Goal: Communication & Community: Answer question/provide support

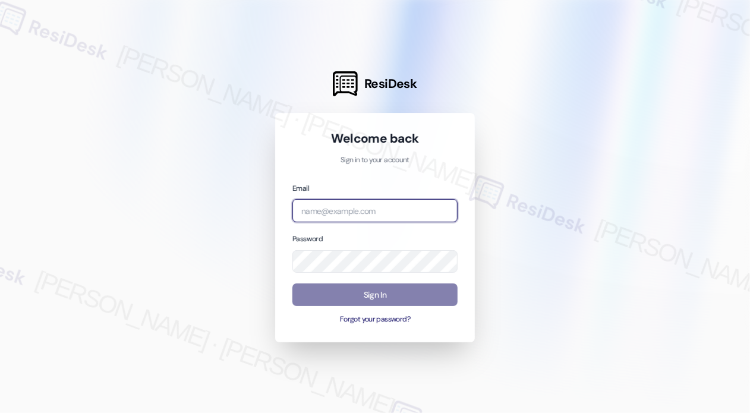
click at [415, 209] on input "email" at bounding box center [375, 210] width 165 height 23
type input "automated-surveys-park_properties-[PERSON_NAME].roles@park_[DOMAIN_NAME]"
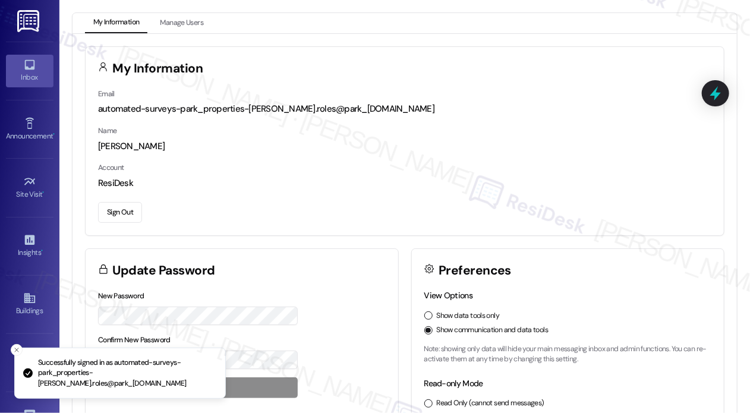
click at [36, 83] on div "Inbox" at bounding box center [29, 77] width 59 height 12
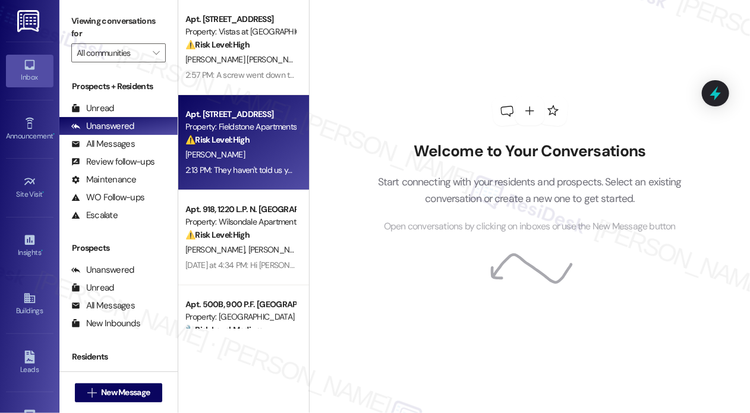
click at [262, 144] on div "⚠️ Risk Level: High The resident is complaining about patio rules and potential…" at bounding box center [241, 140] width 110 height 12
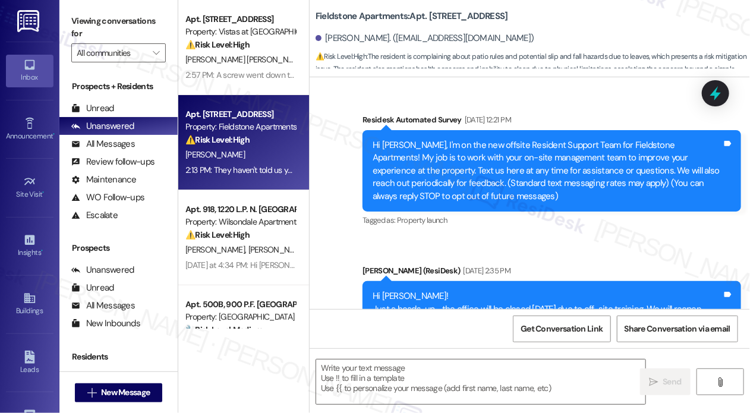
scroll to position [9195, 0]
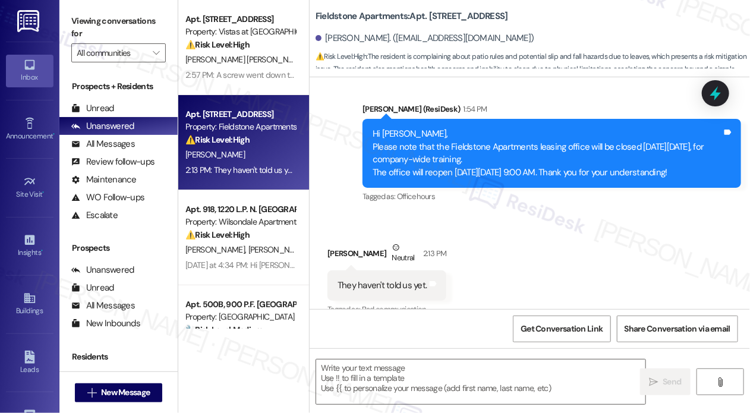
type textarea "Fetching suggested responses. Please feel free to read through the conversation…"
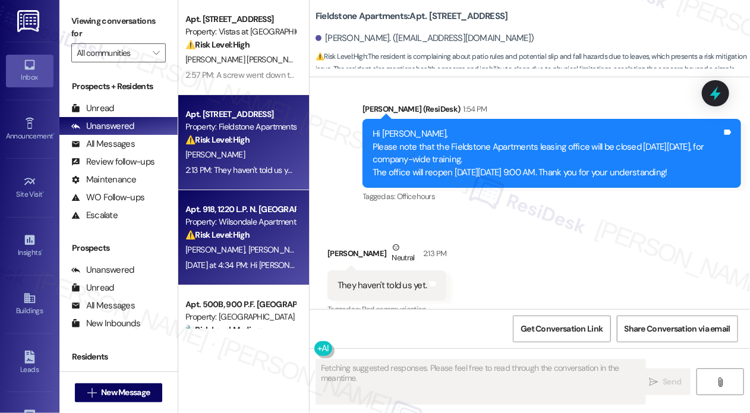
click at [250, 242] on div "Apt. 918, 1220 L.P. N. [GEOGRAPHIC_DATA] Property: Wilsondale Apartments ⚠️ Ris…" at bounding box center [240, 222] width 112 height 40
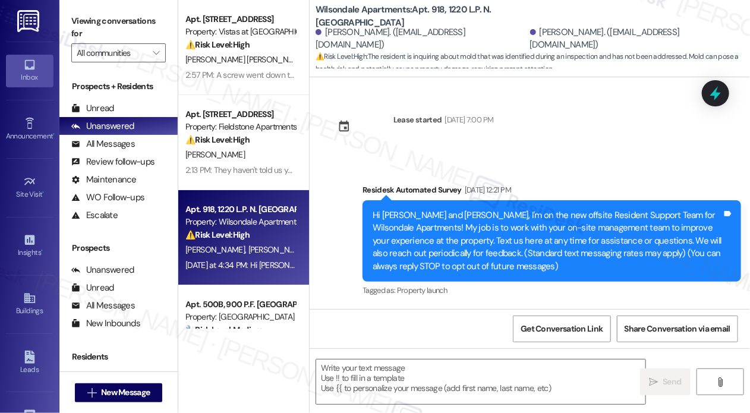
scroll to position [6392, 0]
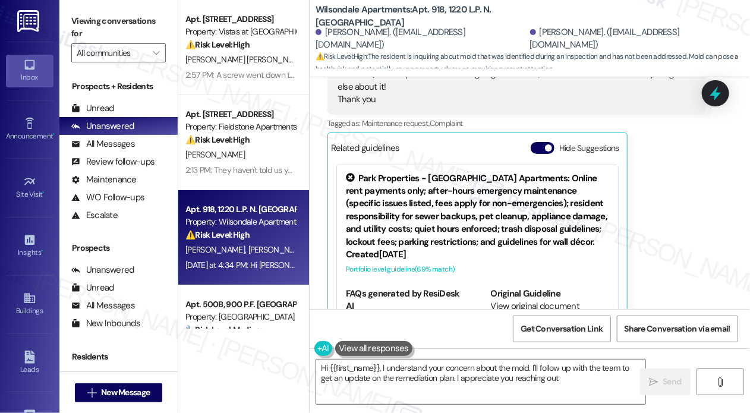
type textarea "Hi {{first_name}}, I understand your concern about the mold. I'll follow up wit…"
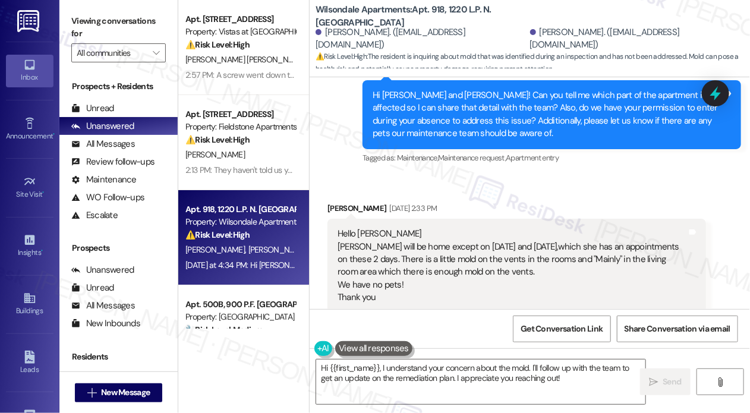
scroll to position [5322, 0]
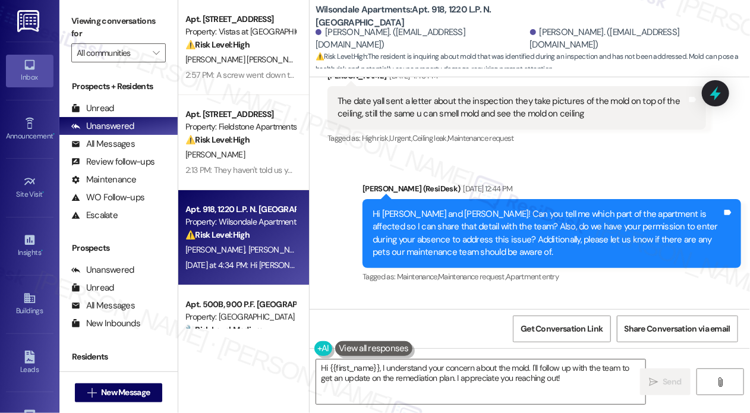
click at [611, 156] on div "Sent via SMS [PERSON_NAME] (ResiDesk) [DATE] 12:44 PM Hi [PERSON_NAME] and [PER…" at bounding box center [530, 225] width 441 height 139
click at [708, 94] on icon at bounding box center [716, 93] width 20 height 20
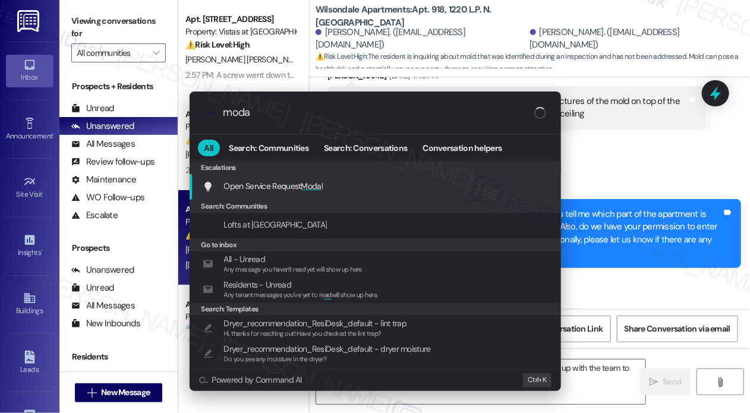
type input "modal"
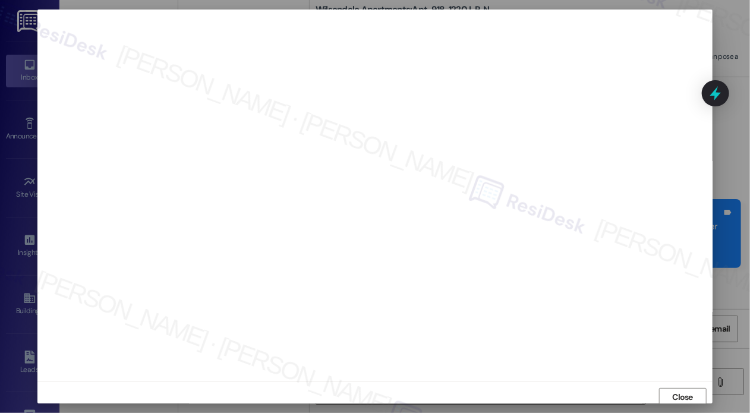
scroll to position [3, 0]
click at [687, 394] on span "Close" at bounding box center [683, 394] width 21 height 12
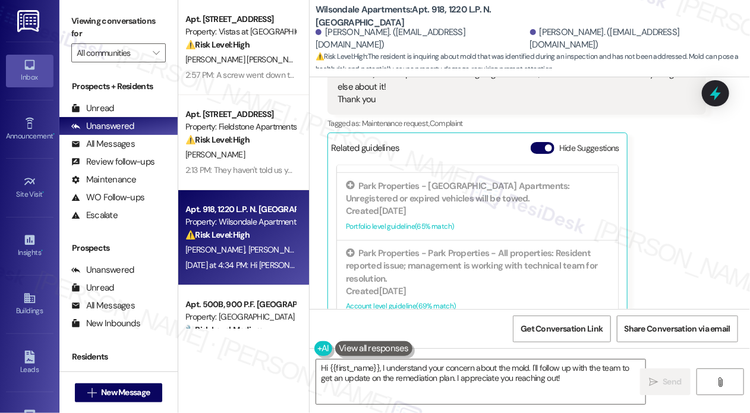
scroll to position [119, 0]
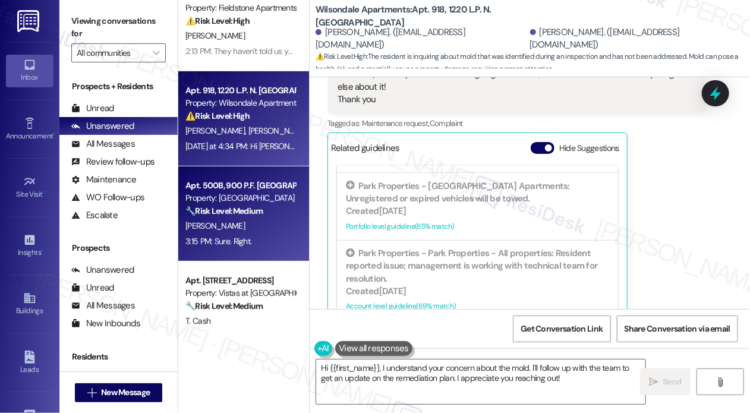
click at [257, 219] on div "[PERSON_NAME]" at bounding box center [240, 226] width 112 height 15
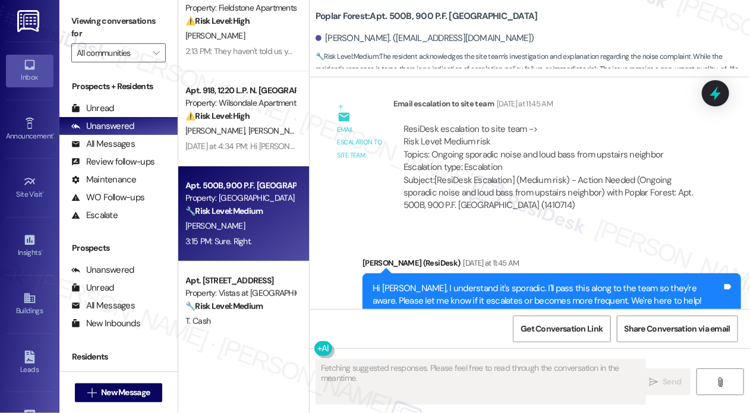
scroll to position [2026, 0]
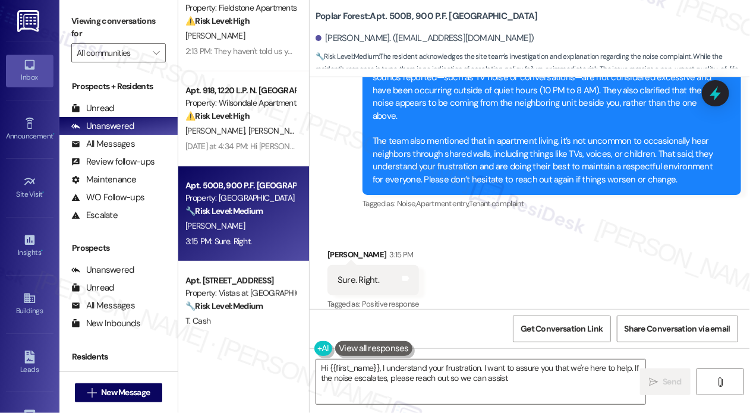
type textarea "Hi {{first_name}}, I understand your frustration. I want to assure you that we'…"
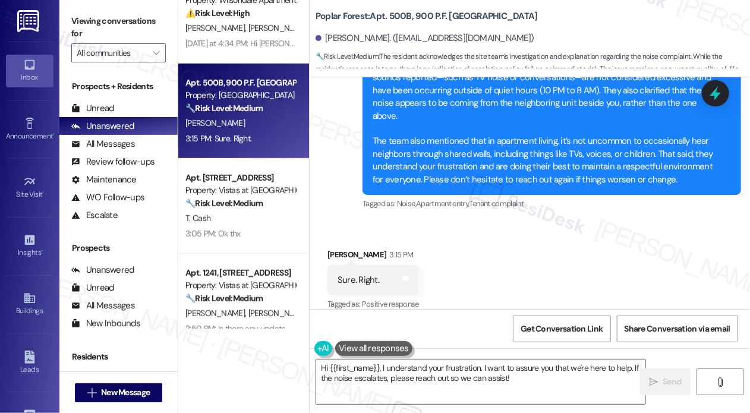
scroll to position [238, 0]
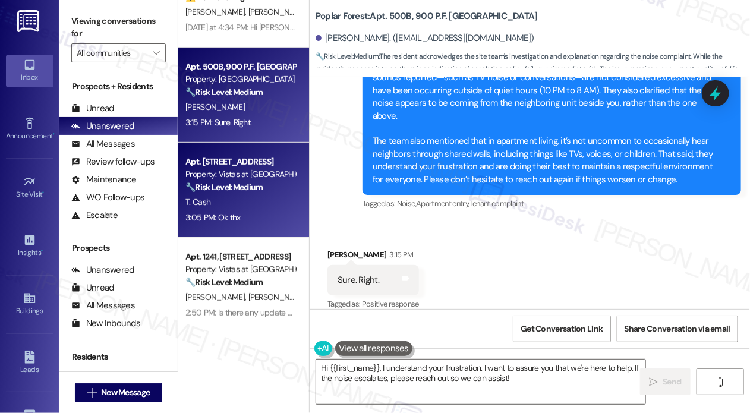
click at [243, 216] on div "3:05 PM: Ok thx 3:05 PM: Ok thx" at bounding box center [240, 217] width 112 height 15
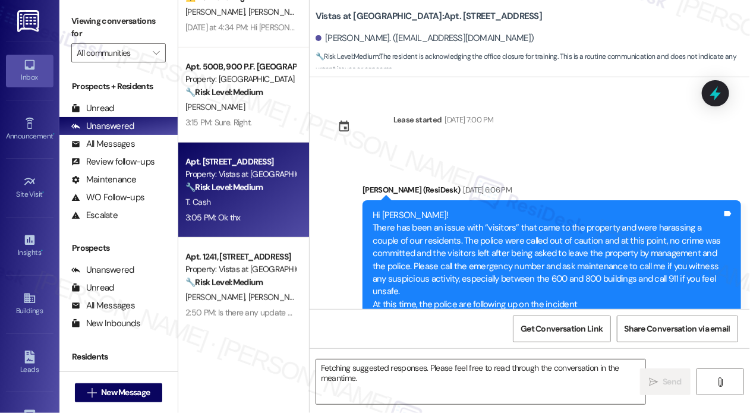
scroll to position [13049, 0]
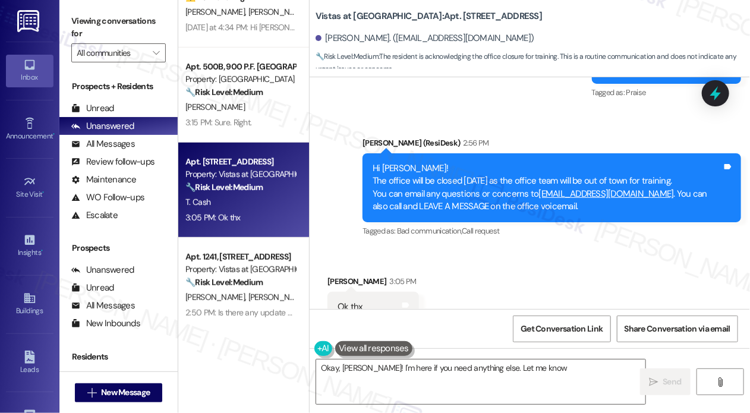
type textarea "Okay, [PERSON_NAME]! I'm here if you need anything else. Let me know!"
click at [521, 385] on textarea "Okay, [PERSON_NAME]! I'm here if you need anything else. Let me know!" at bounding box center [480, 382] width 329 height 45
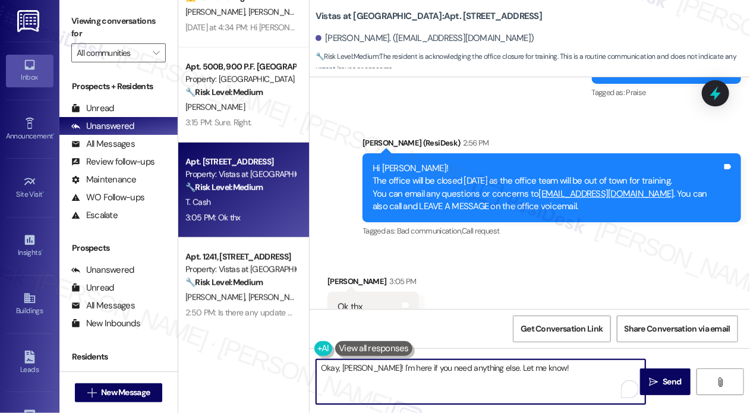
click at [520, 382] on textarea "Okay, [PERSON_NAME]! I'm here if you need anything else. Let me know!" at bounding box center [480, 382] width 329 height 45
click at [533, 375] on textarea "Okay, [PERSON_NAME]! I'm here if you need anything else. Let me know!" at bounding box center [480, 382] width 329 height 45
click at [653, 378] on icon "" at bounding box center [653, 383] width 9 height 10
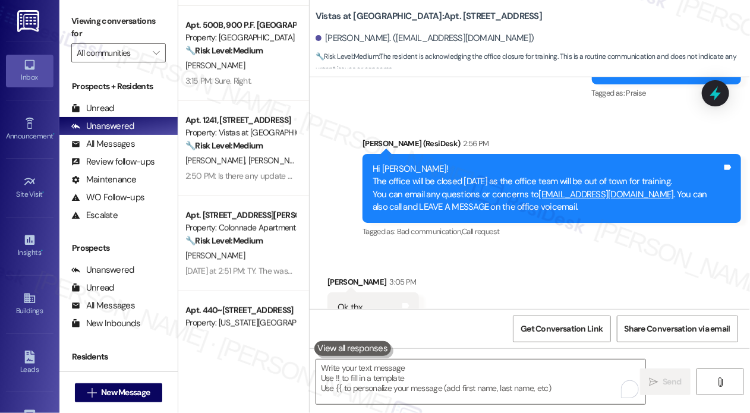
scroll to position [297, 0]
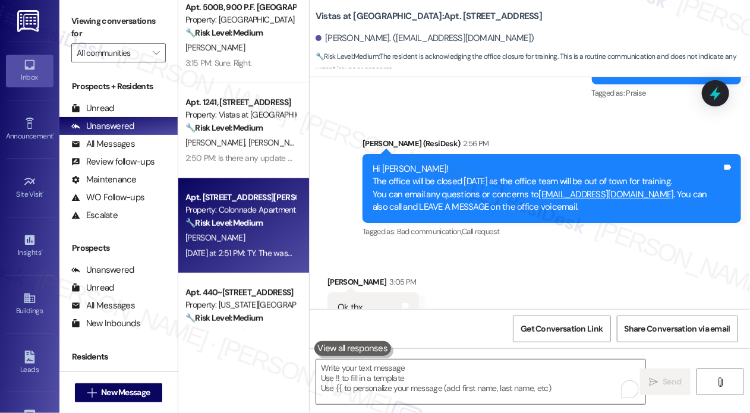
click at [216, 199] on div "Apt. [STREET_ADDRESS][PERSON_NAME]" at bounding box center [241, 197] width 110 height 12
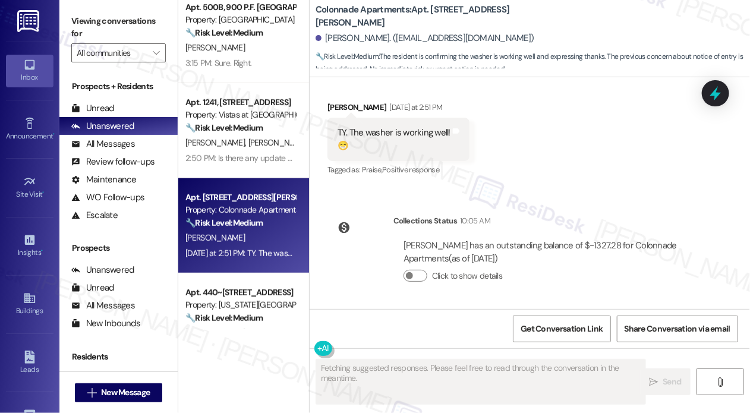
scroll to position [1209, 0]
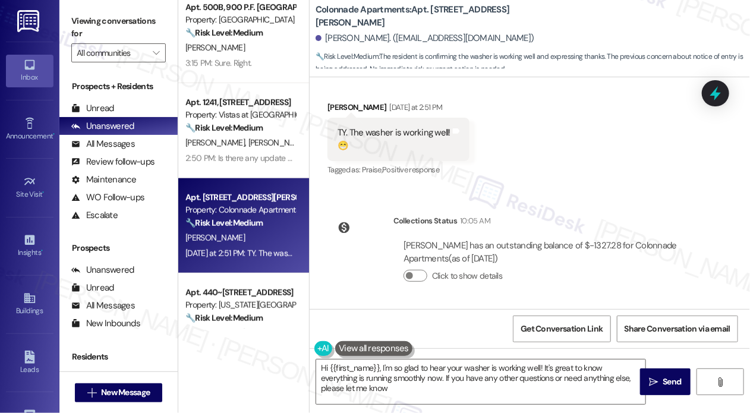
type textarea "Hi {{first_name}}, I'm so glad to hear your washer is working well! It's great …"
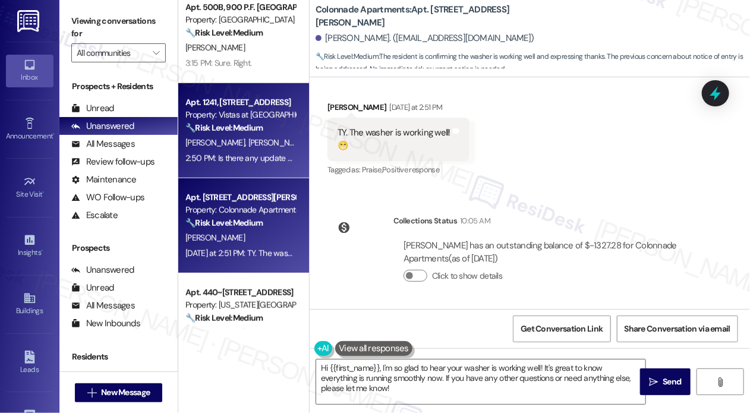
click at [283, 144] on div "[PERSON_NAME] [PERSON_NAME]" at bounding box center [240, 143] width 112 height 15
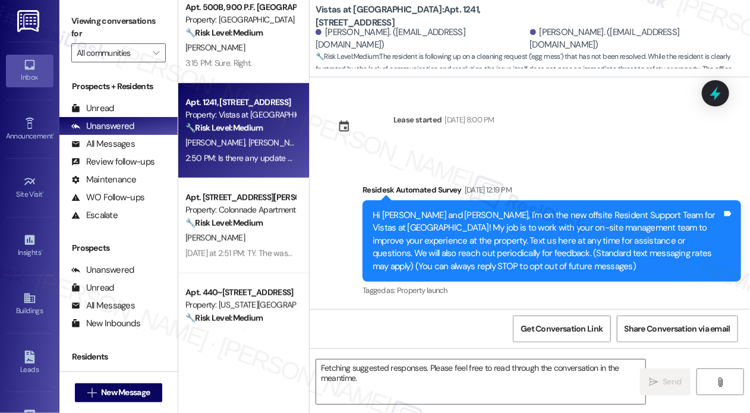
scroll to position [15261, 0]
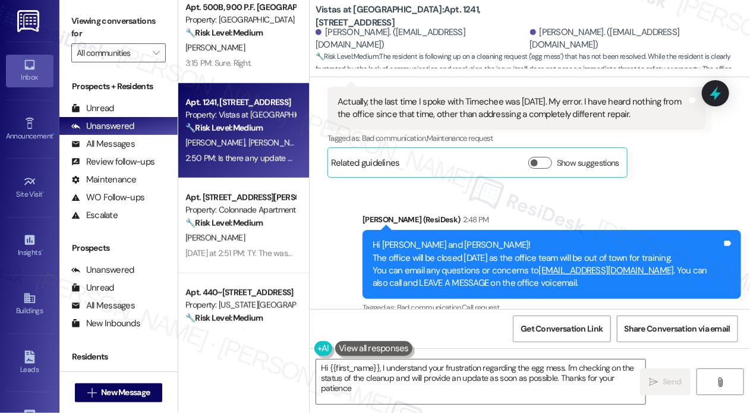
type textarea "Hi {{first_name}}, I understand your frustration regarding the egg mess. I'm ch…"
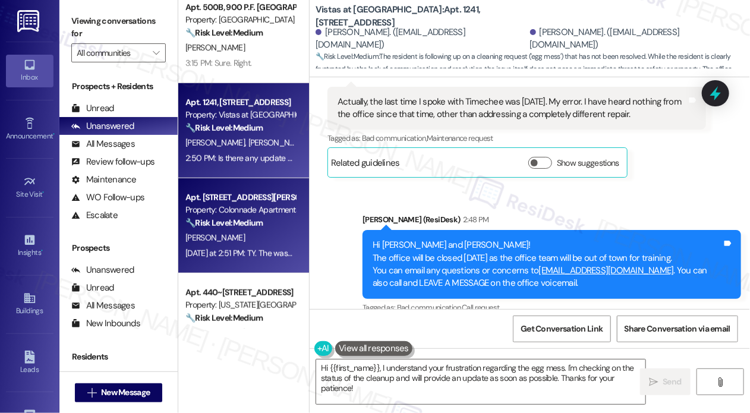
click at [252, 241] on div "[PERSON_NAME]" at bounding box center [240, 238] width 112 height 15
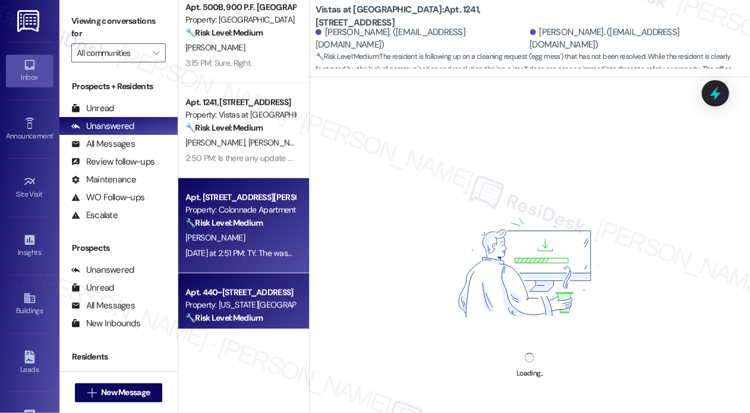
click at [257, 288] on div "Apt. 440~[STREET_ADDRESS]" at bounding box center [241, 293] width 110 height 12
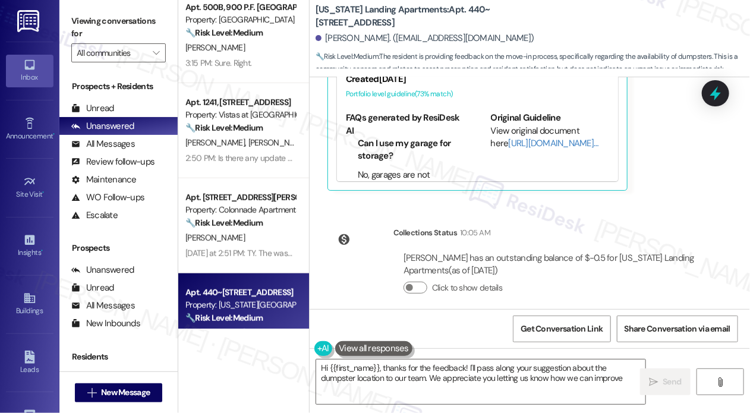
type textarea "Hi {{first_name}}, thanks for the feedback! I'll pass along your suggestion abo…"
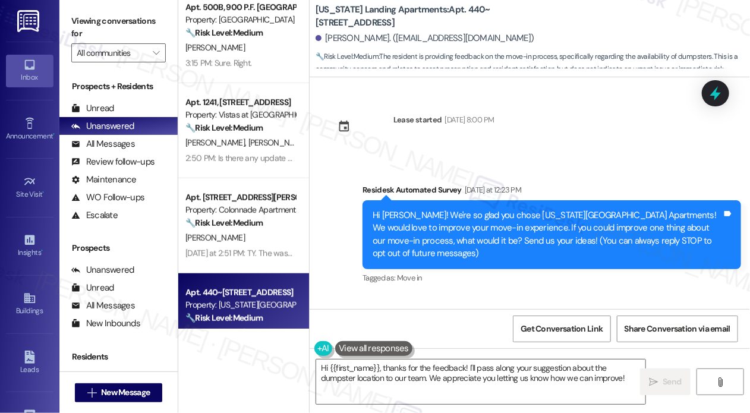
scroll to position [0, 0]
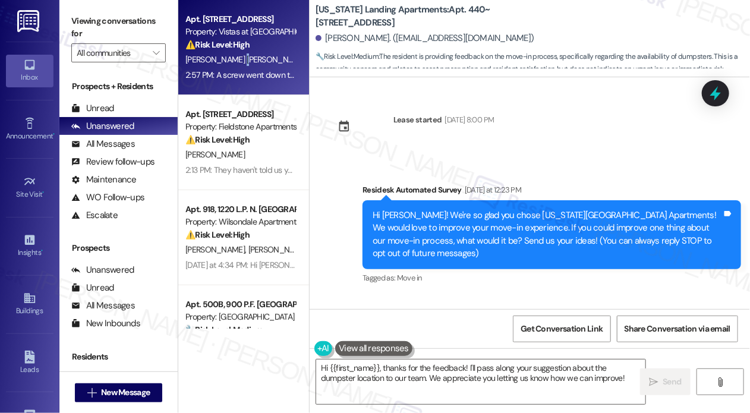
click at [233, 63] on span "[PERSON_NAME] [PERSON_NAME]" at bounding box center [248, 59] width 124 height 11
type textarea "Hi {{first_name}}, thanks for the feedback! I'll pass along your suggestion abo…"
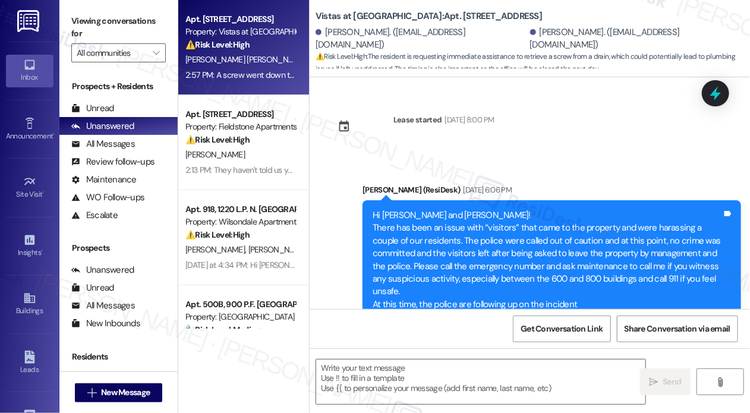
scroll to position [4560, 0]
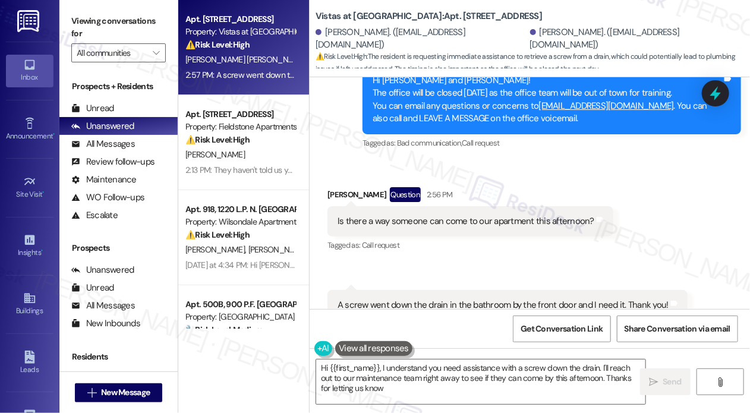
type textarea "Hi {{first_name}}, I understand you need assistance with a screw down the drain…"
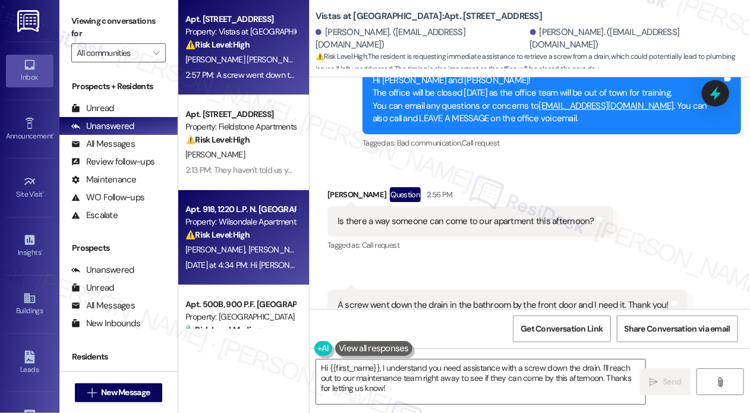
click at [254, 251] on span "[PERSON_NAME]" at bounding box center [278, 249] width 59 height 11
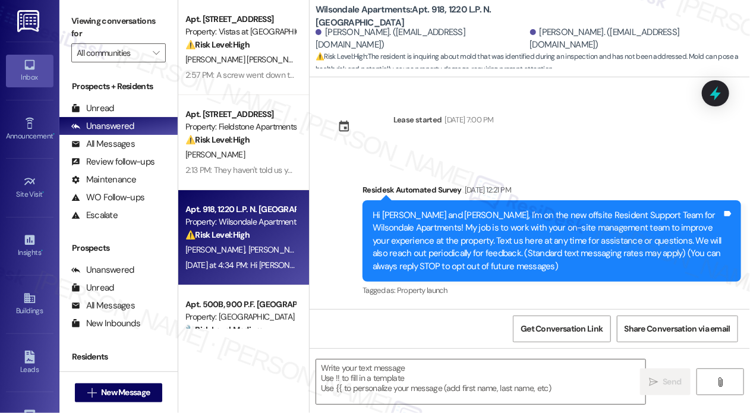
scroll to position [6392, 0]
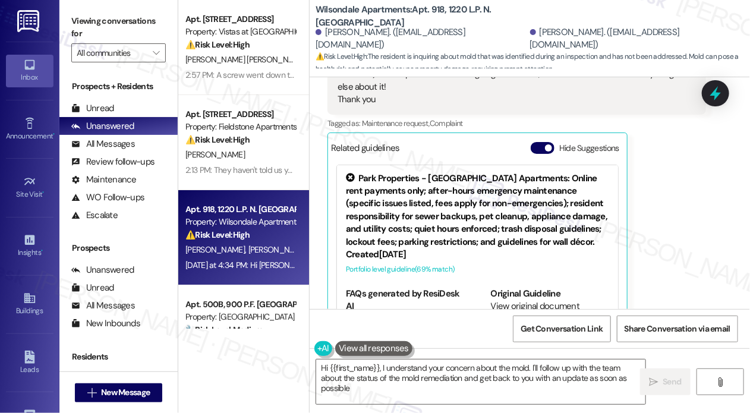
type textarea "Hi {{first_name}}, I understand your concern about the mold. I'll follow up wit…"
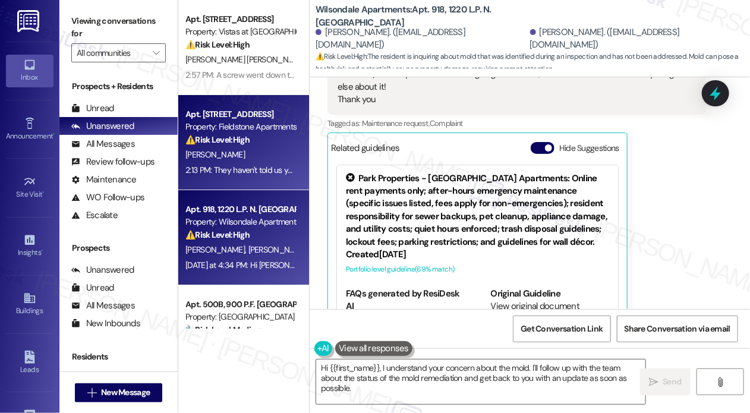
click at [218, 114] on div "Apt. [STREET_ADDRESS]" at bounding box center [241, 114] width 110 height 12
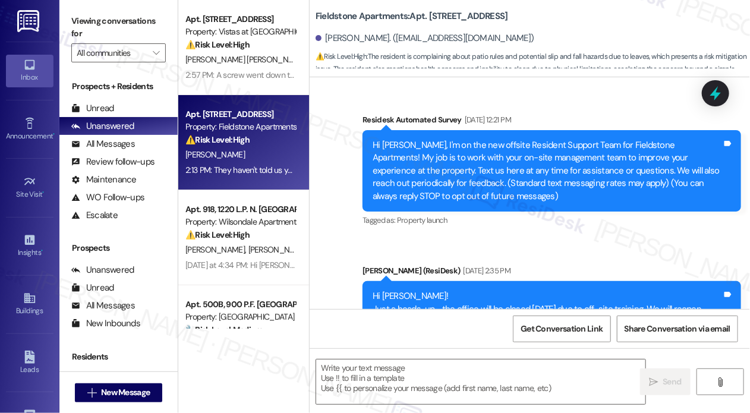
scroll to position [9195, 0]
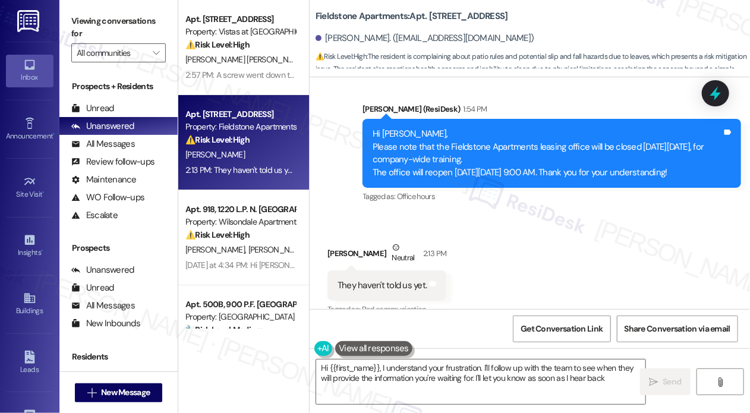
type textarea "Hi {{first_name}}, I understand your frustration. I'll follow up with the team …"
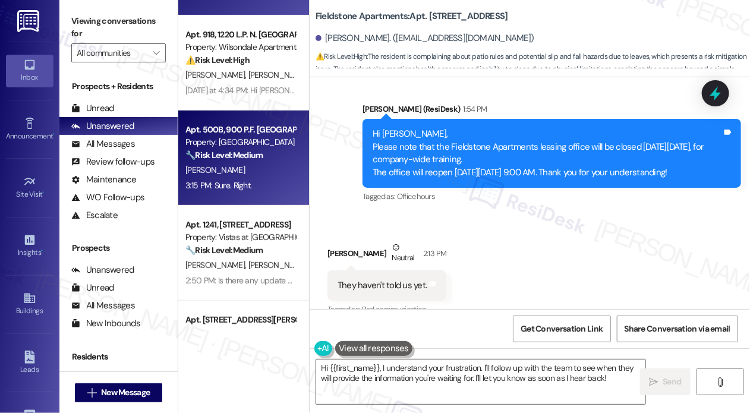
scroll to position [178, 0]
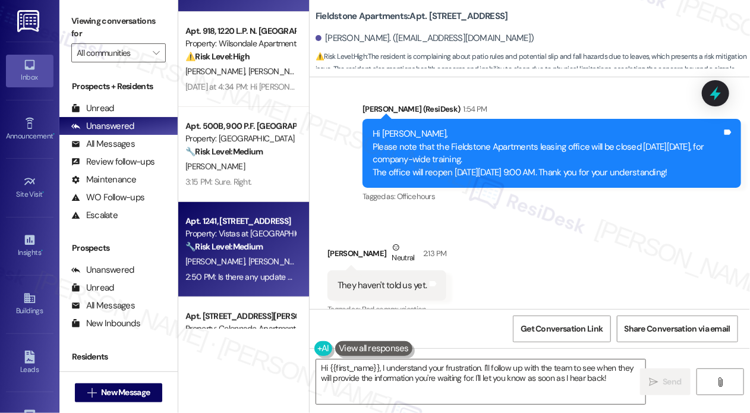
click at [282, 266] on div "[PERSON_NAME] [PERSON_NAME]" at bounding box center [240, 261] width 112 height 15
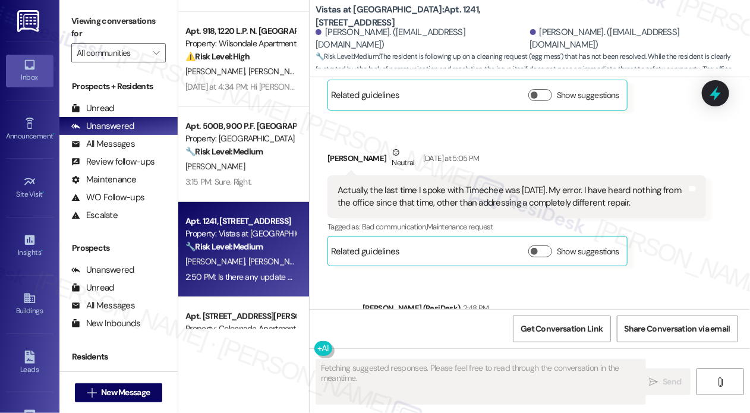
scroll to position [15201, 0]
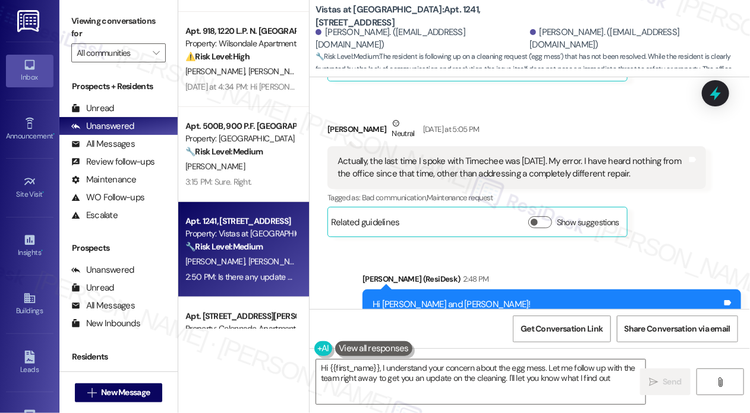
type textarea "Hi {{first_name}}, I understand your concern about the egg mess. Let me follow …"
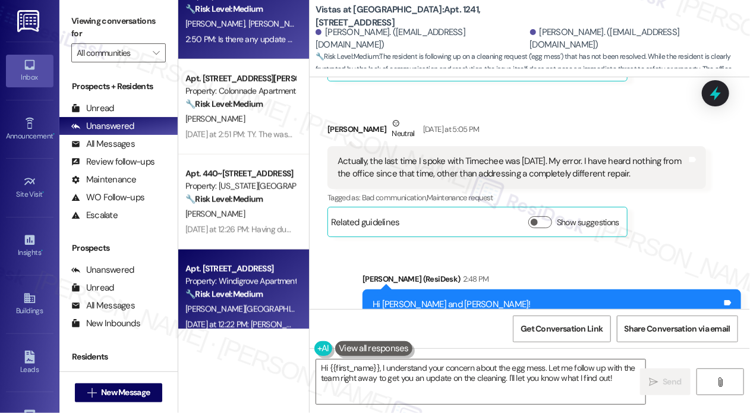
click at [248, 271] on div "Apt. [STREET_ADDRESS]" at bounding box center [241, 269] width 110 height 12
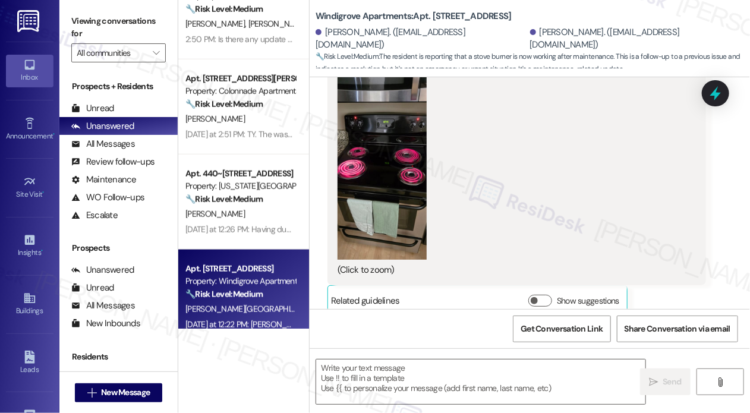
type textarea "Fetching suggested responses. Please feel free to read through the conversation…"
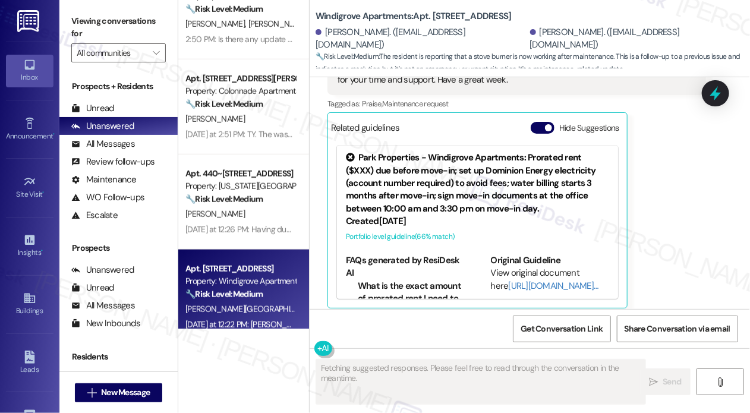
scroll to position [10227, 0]
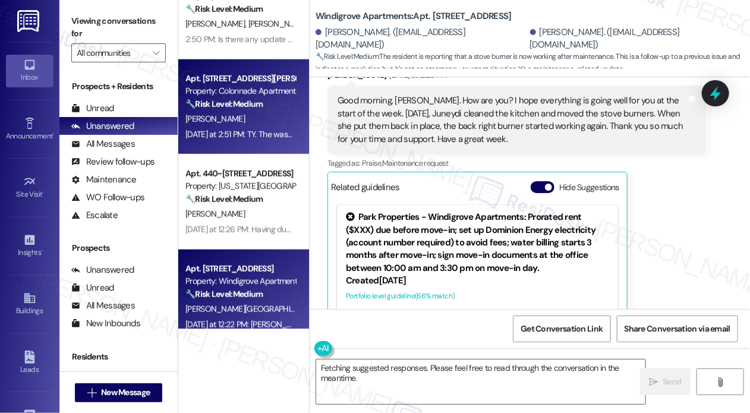
click at [259, 109] on strong "🔧 Risk Level: Medium" at bounding box center [224, 104] width 77 height 11
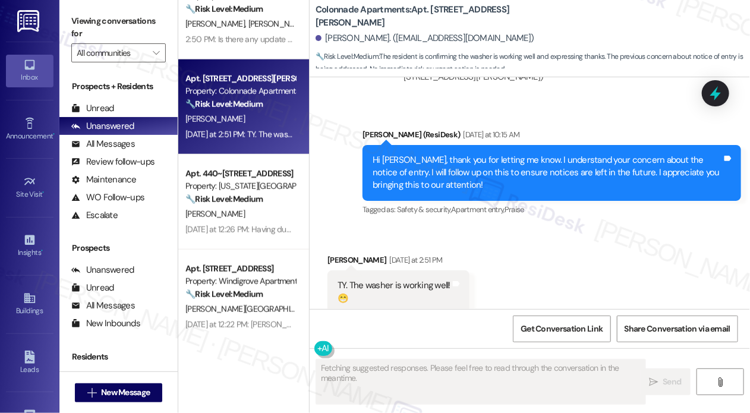
scroll to position [1087, 0]
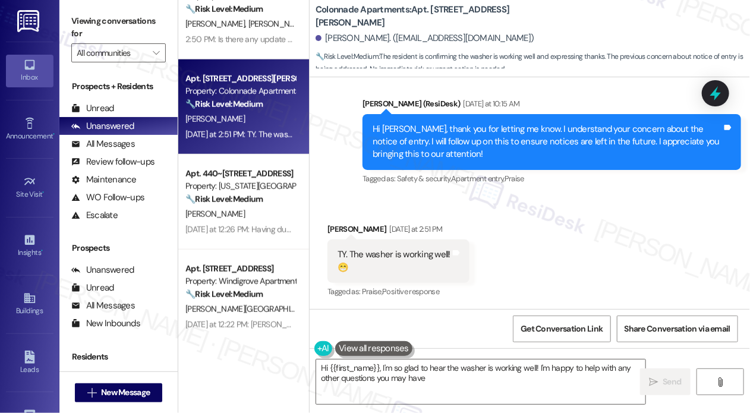
type textarea "Hi {{first_name}}, I'm so glad to hear the washer is working well! I'm happy to…"
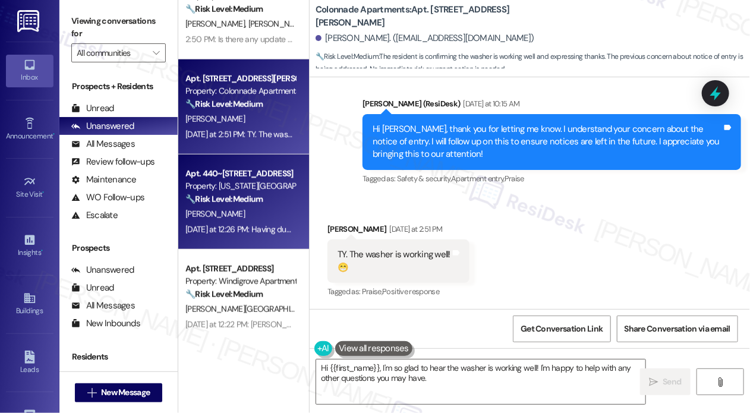
click at [180, 201] on div "Apt. 440~103, [STREET_ADDRESS] Property: [US_STATE][GEOGRAPHIC_DATA] Apartments…" at bounding box center [243, 202] width 131 height 95
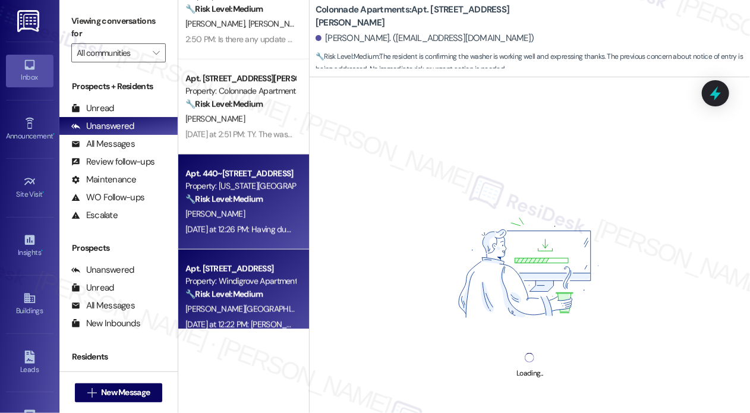
click at [212, 288] on div "🔧 Risk Level: Medium The resident is reporting that a stove burner is now worki…" at bounding box center [241, 294] width 110 height 12
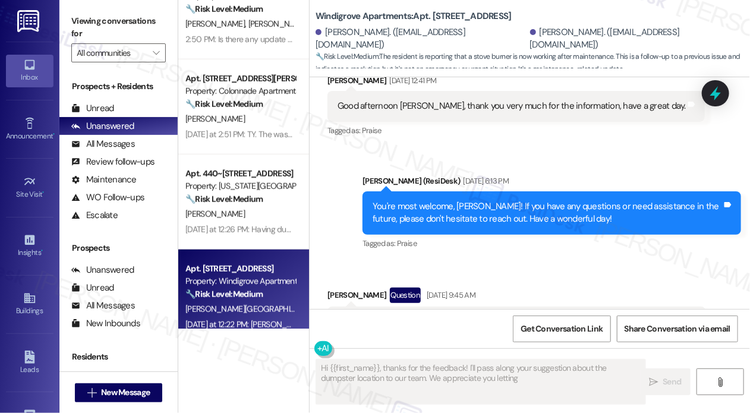
scroll to position [10703, 0]
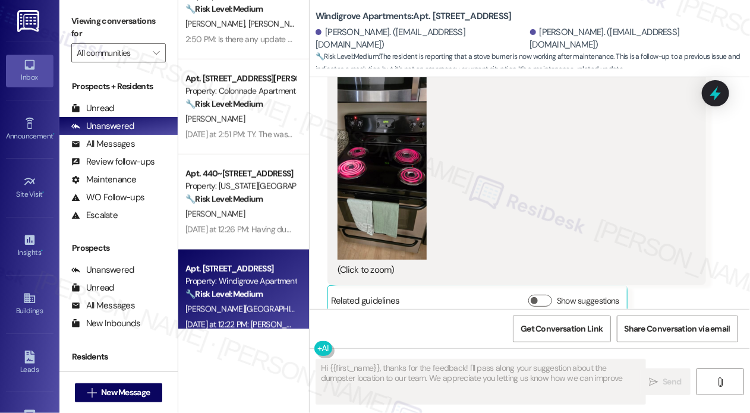
type textarea "Hi {{first_name}}, thanks for the feedback! I'll pass along your suggestion abo…"
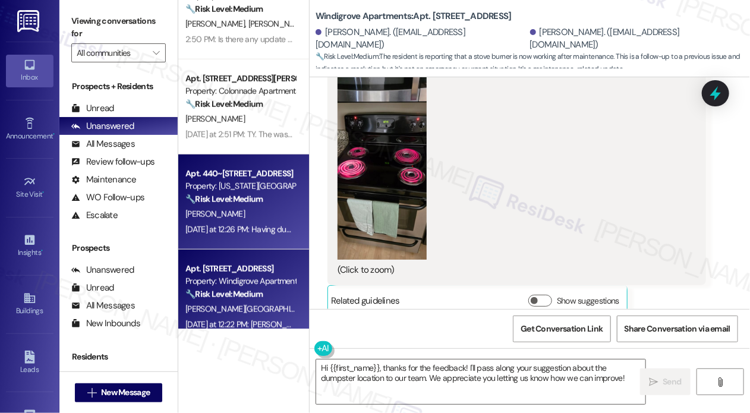
click at [228, 187] on div "Property: [US_STATE][GEOGRAPHIC_DATA] Apartments" at bounding box center [241, 186] width 110 height 12
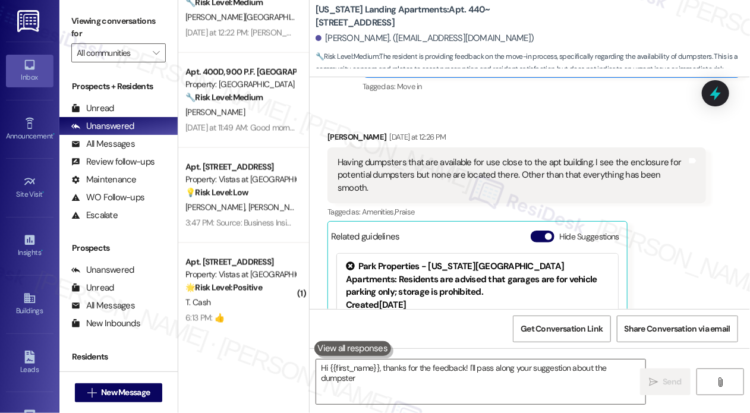
scroll to position [714, 0]
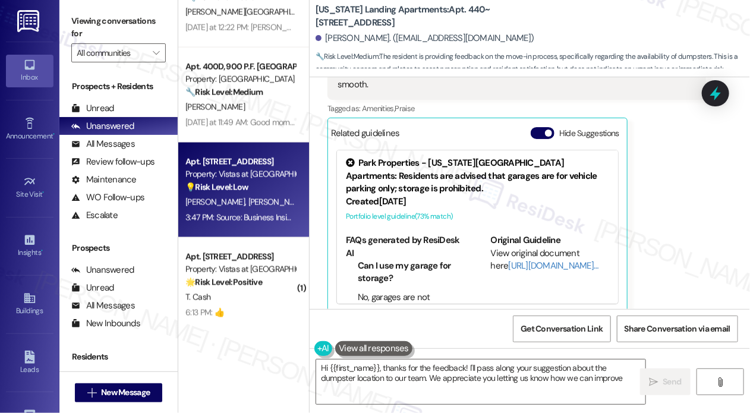
type textarea "Hi {{first_name}}, thanks for the feedback! I'll pass along your suggestion abo…"
click at [257, 187] on div "💡 Risk Level: Low The resident is sending links, which appear to be random or m…" at bounding box center [241, 187] width 110 height 12
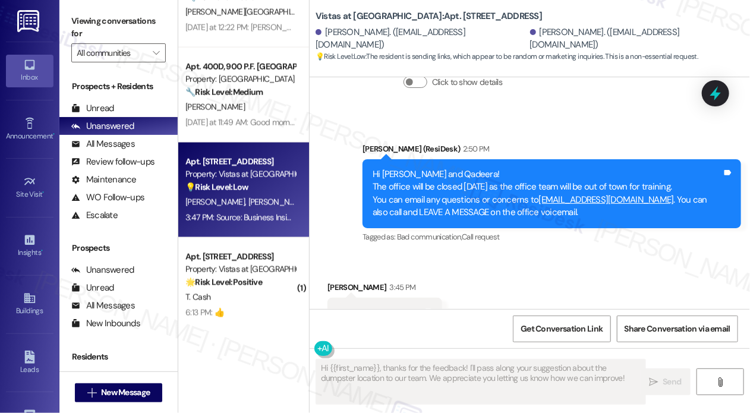
scroll to position [3675, 0]
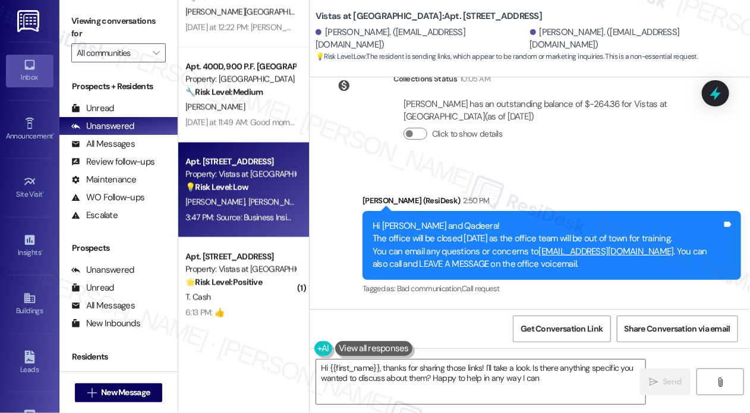
type textarea "Hi {{first_name}}, thanks for sharing those links! I'll take a look. Is there a…"
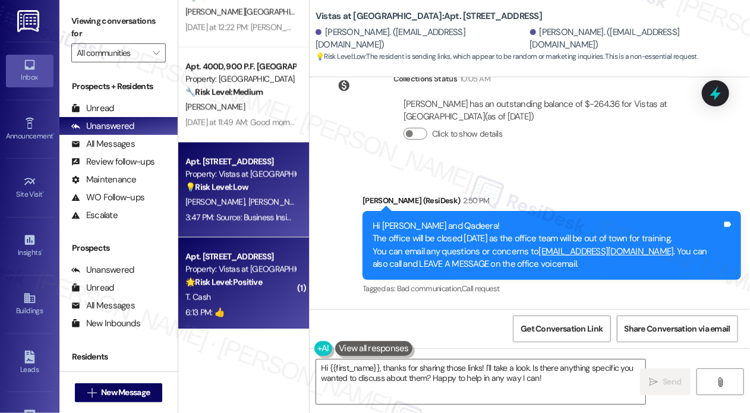
click at [219, 275] on div "Property: Vistas at [GEOGRAPHIC_DATA]" at bounding box center [241, 269] width 110 height 12
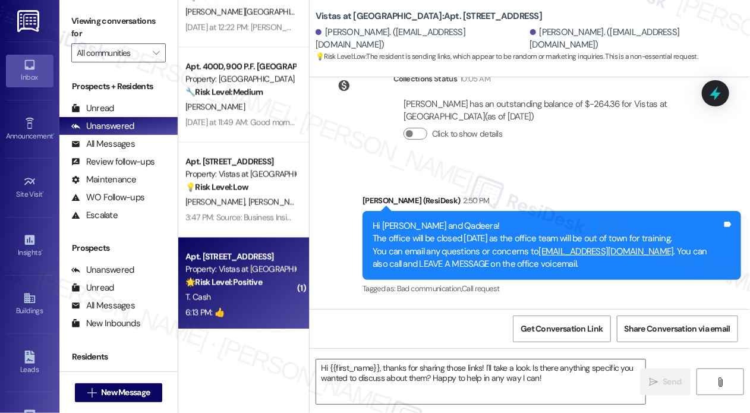
type textarea "Fetching suggested responses. Please feel free to read through the conversation…"
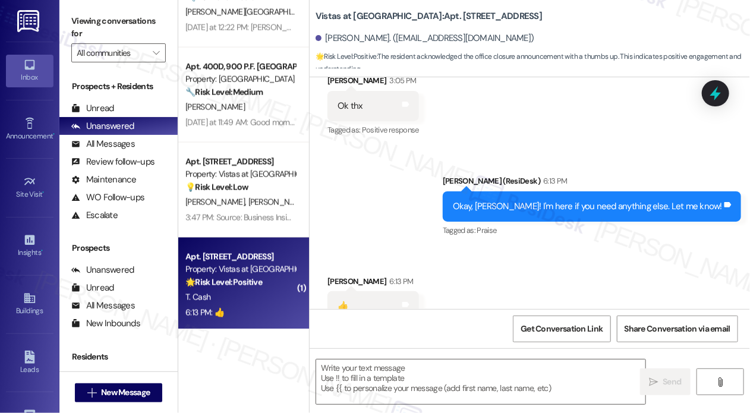
type textarea "Fetching suggested responses. Please feel free to read through the conversation…"
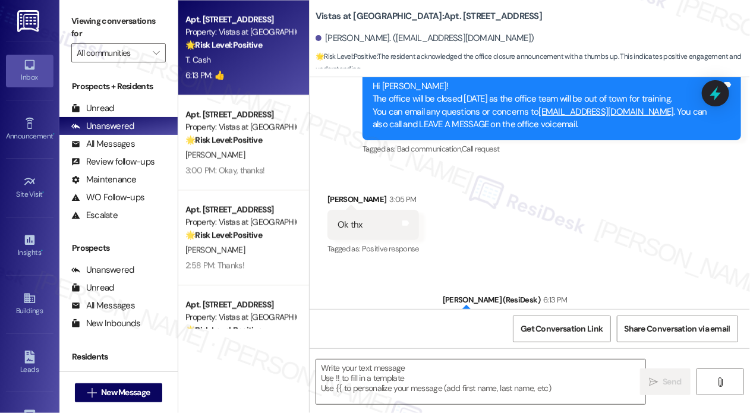
scroll to position [1070, 0]
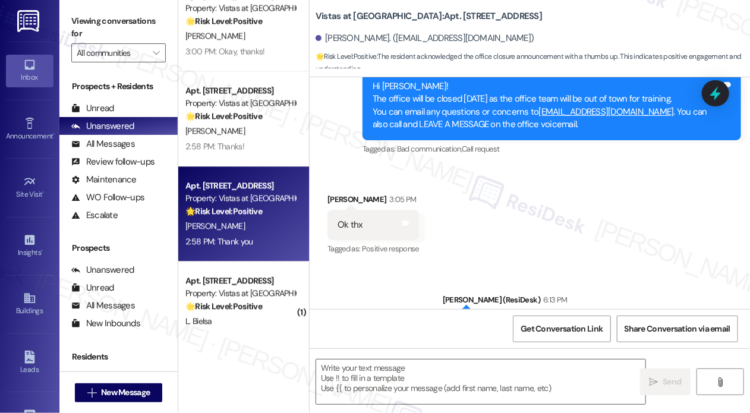
click at [270, 243] on div "2:58 PM: Thank you 2:58 PM: Thank you" at bounding box center [240, 241] width 112 height 15
type textarea "Fetching suggested responses. Please feel free to read through the conversation…"
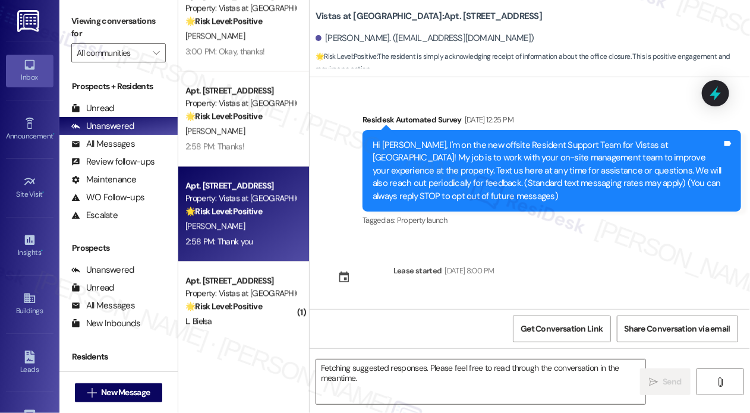
scroll to position [4905, 0]
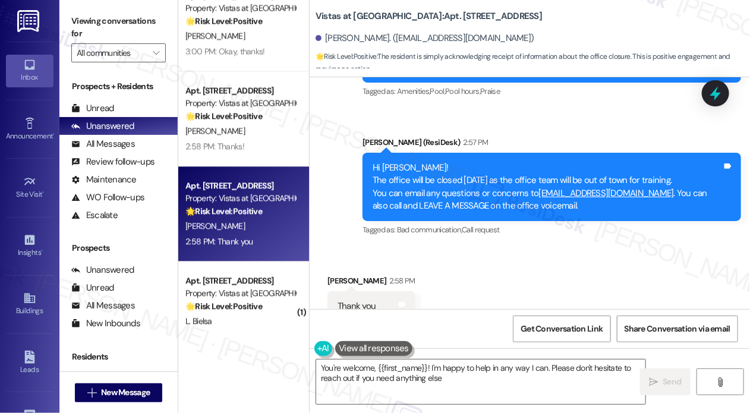
type textarea "You're welcome, {{first_name}}! I'm happy to help in any way I can. Please don'…"
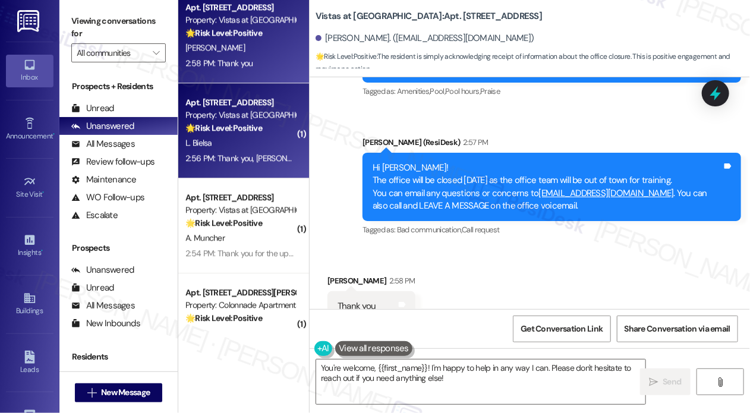
scroll to position [1308, 0]
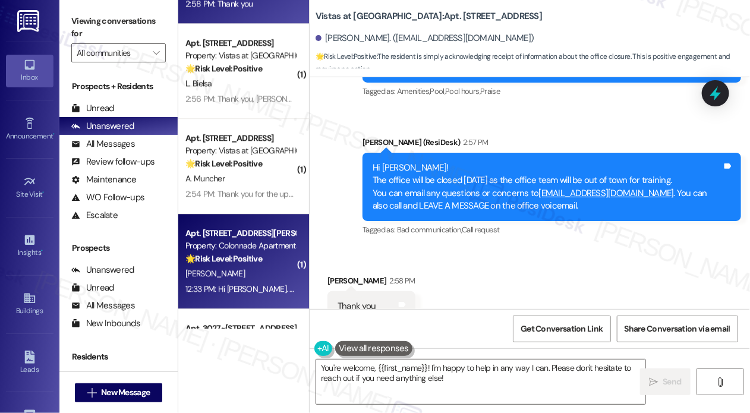
click at [271, 275] on div "[PERSON_NAME]" at bounding box center [240, 273] width 112 height 15
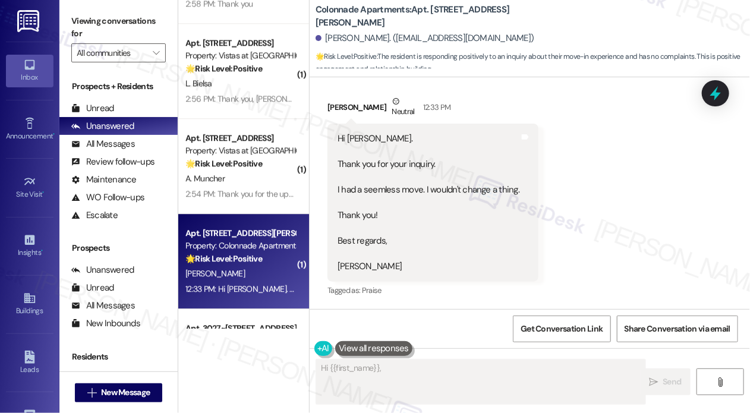
scroll to position [213, 0]
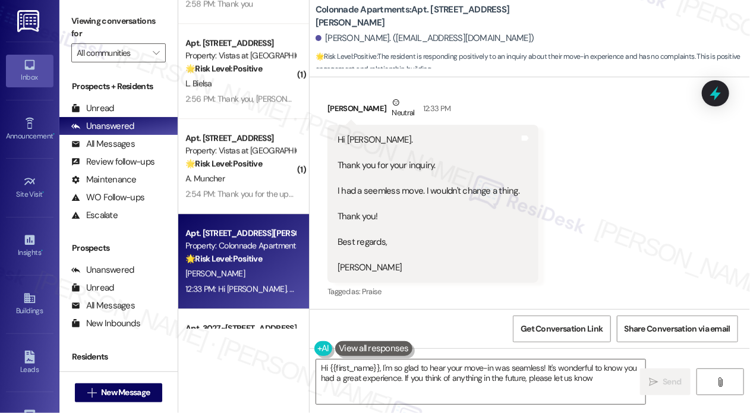
type textarea "Hi {{first_name}}, I'm so glad to hear your move-in was seamless! It's wonderfu…"
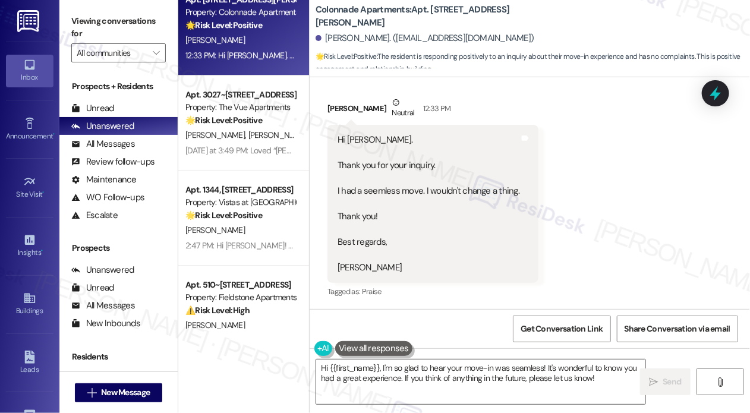
scroll to position [1605, 0]
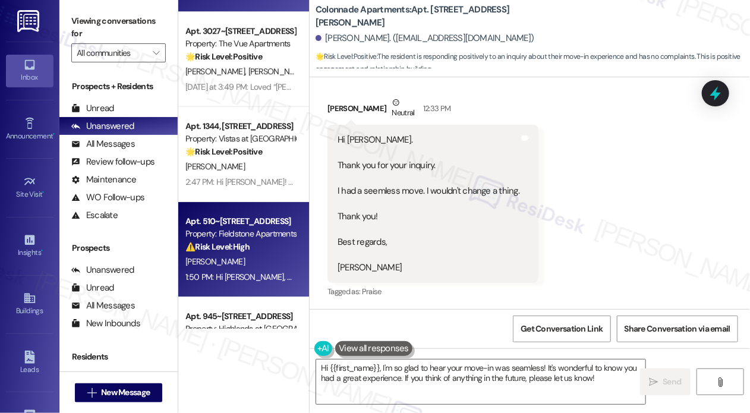
click at [228, 263] on div "[PERSON_NAME]" at bounding box center [240, 261] width 112 height 15
type textarea "Hi {{first_name}}, I'm so glad to hear your move-in was seamless! It's great to…"
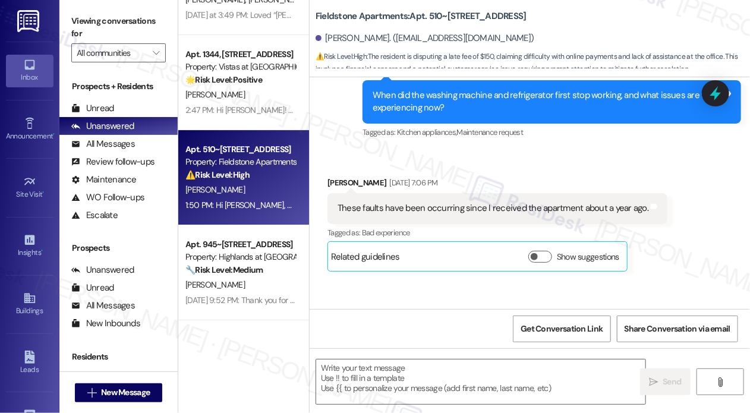
scroll to position [1543, 0]
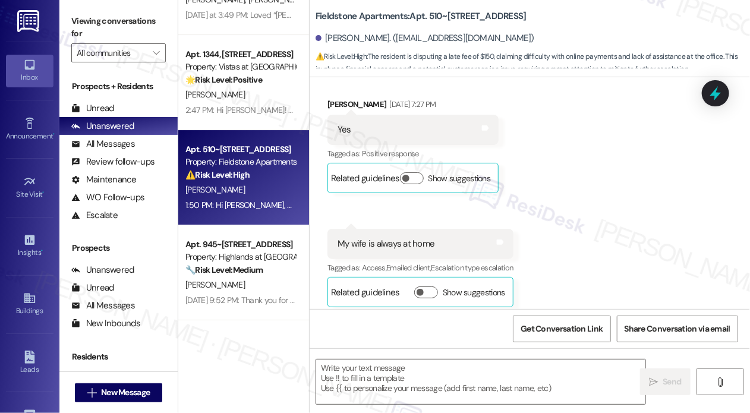
type textarea "Fetching suggested responses. Please feel free to read through the conversation…"
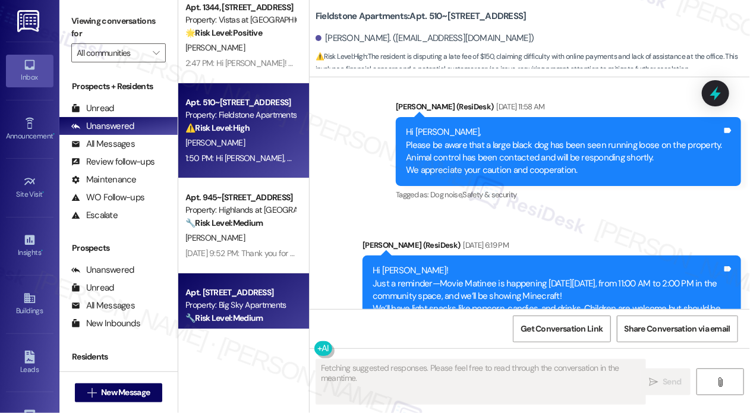
scroll to position [6664, 0]
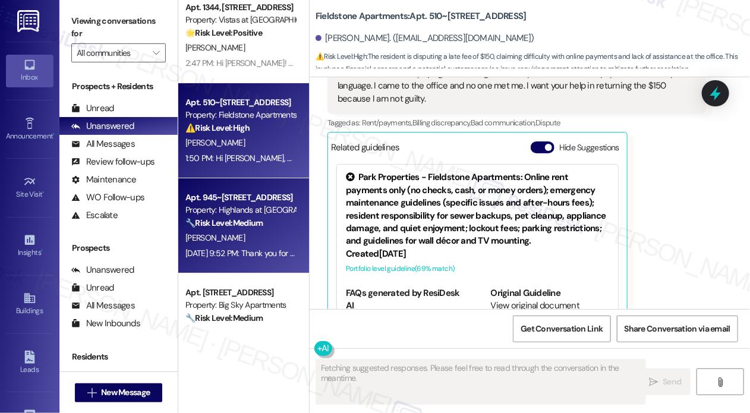
click at [252, 252] on div "[DATE] 9:52 PM: Thank you for your message. Our offices are currently closed, b…" at bounding box center [602, 253] width 833 height 11
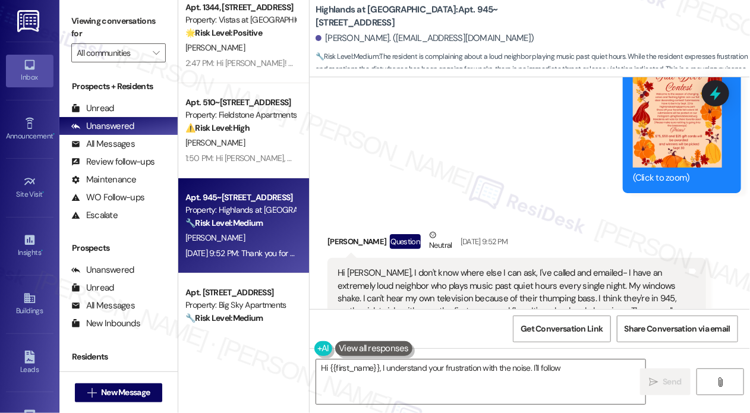
scroll to position [11341, 0]
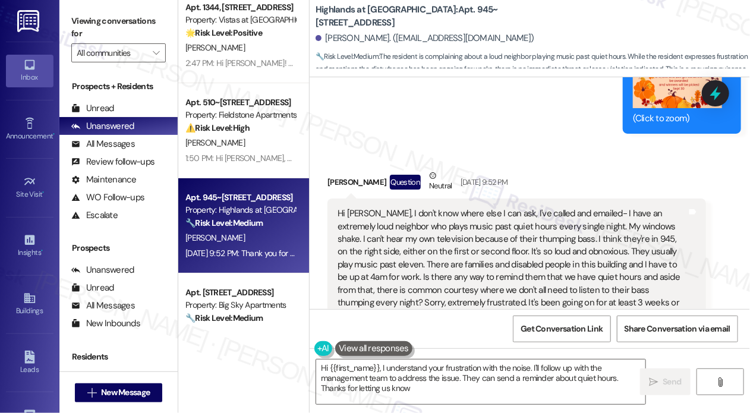
type textarea "Hi {{first_name}}, I understand your frustration with the noise. I'll follow up…"
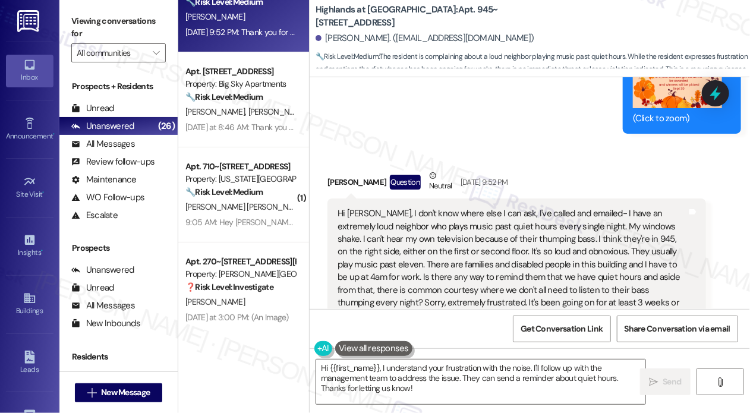
scroll to position [2022, 0]
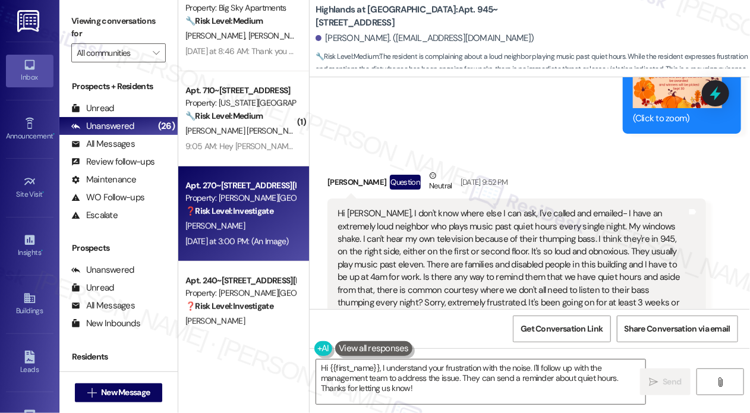
click at [242, 259] on div "Apt. 270~105, [STREET_ADDRESS][PERSON_NAME] Property: [PERSON_NAME][GEOGRAPHIC_…" at bounding box center [243, 213] width 131 height 95
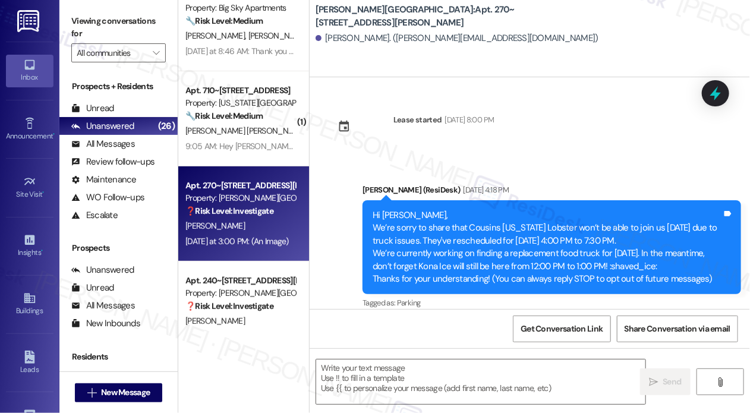
scroll to position [3931, 0]
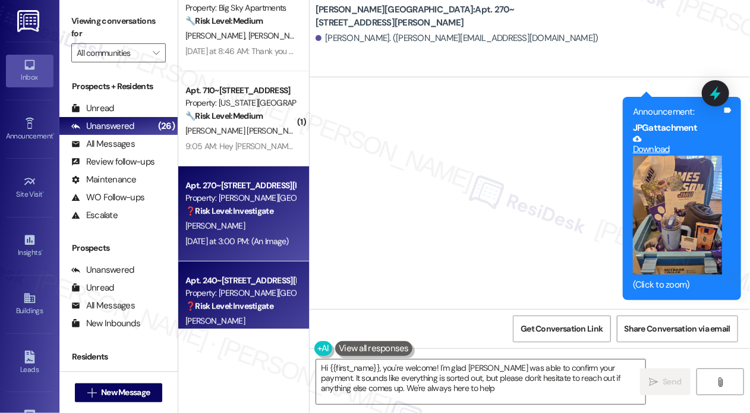
type textarea "Hi {{first_name}}, you're welcome! I'm glad [PERSON_NAME] was able to confirm y…"
click at [274, 292] on div "Property: [PERSON_NAME][GEOGRAPHIC_DATA]" at bounding box center [241, 293] width 110 height 12
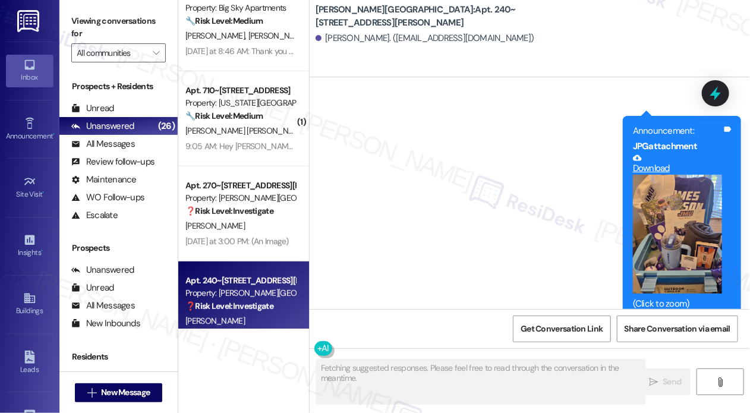
scroll to position [3634, 0]
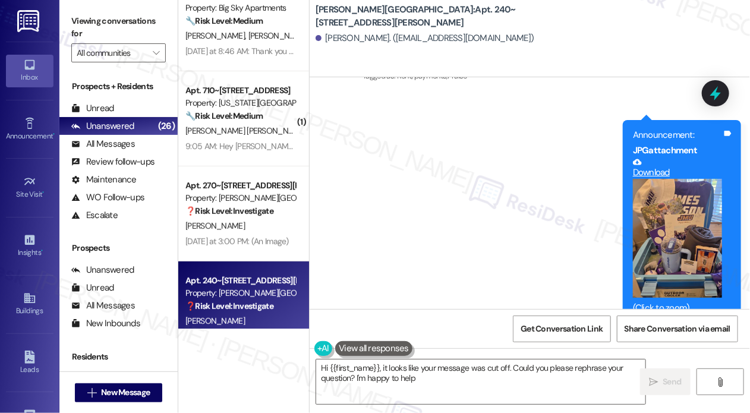
type textarea "Hi {{first_name}}, it looks like your message was cut off. Could you please rep…"
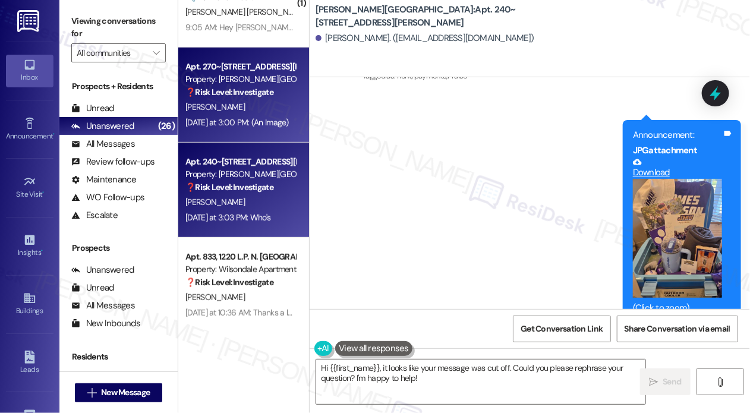
scroll to position [2145, 0]
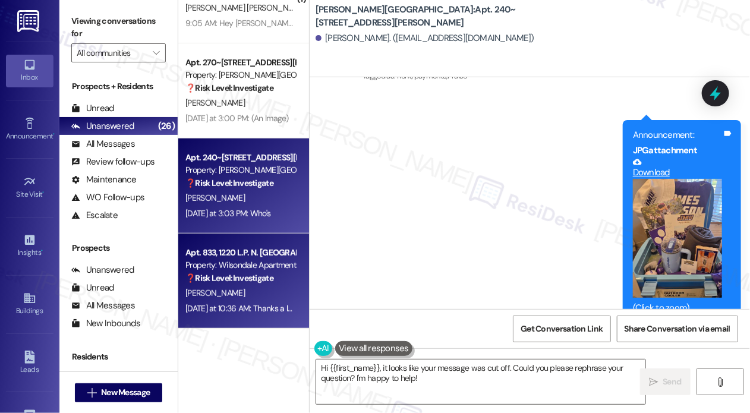
click at [293, 271] on div "Apt. 833, 1220 L.P. N. [GEOGRAPHIC_DATA] Property: Wilsondale Apartments ❓ Risk…" at bounding box center [243, 281] width 131 height 95
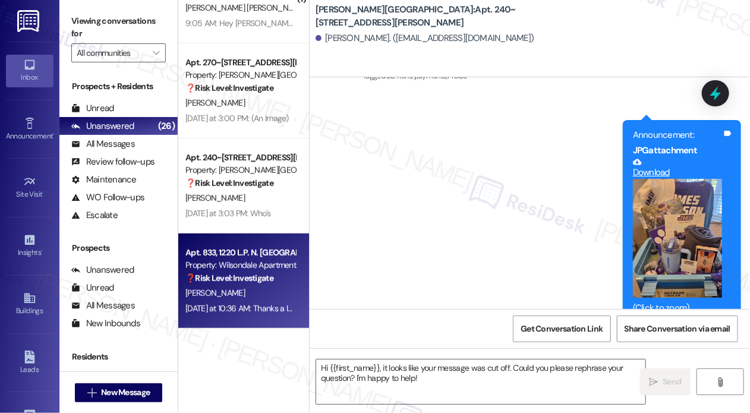
type textarea "Fetching suggested responses. Please feel free to read through the conversation…"
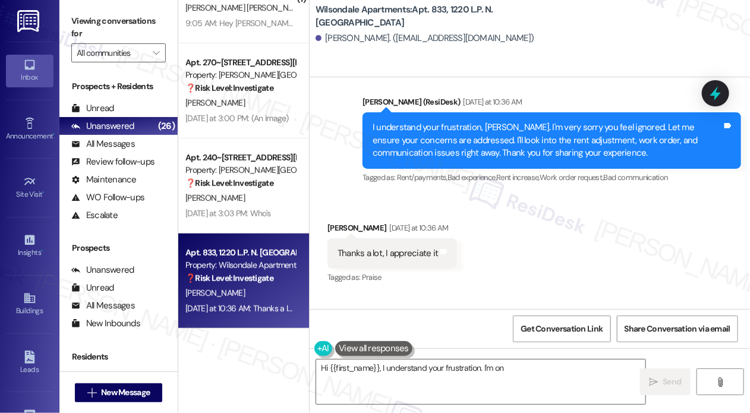
scroll to position [18101, 0]
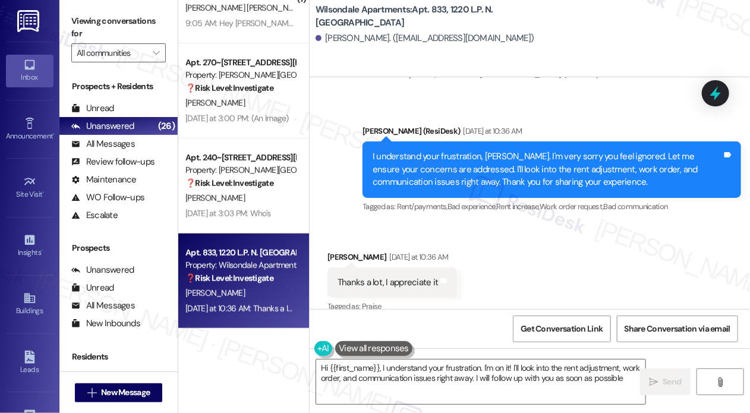
type textarea "Hi {{first_name}}, I understand your frustration. I'm on it! I'll look into the…"
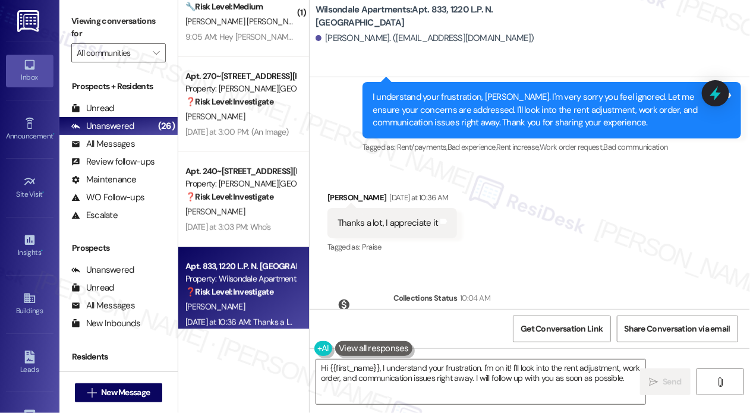
scroll to position [2145, 0]
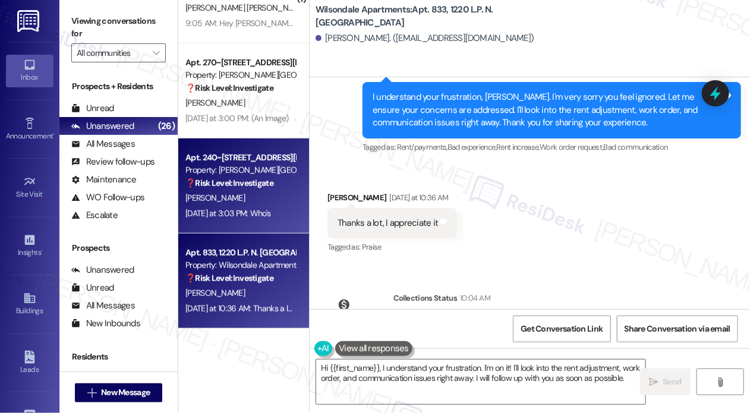
click at [262, 168] on div "Property: [PERSON_NAME][GEOGRAPHIC_DATA]" at bounding box center [241, 170] width 110 height 12
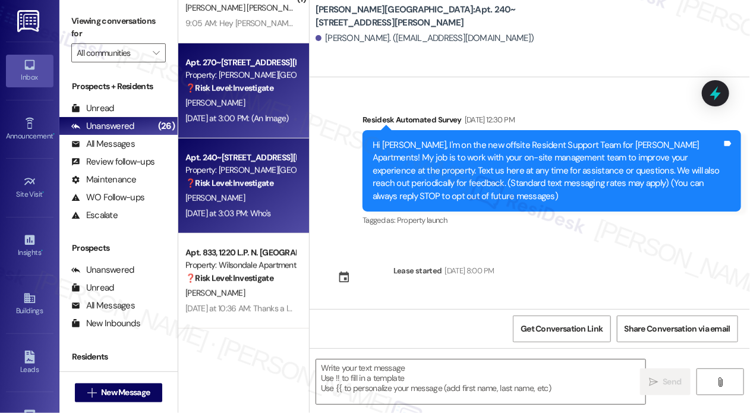
scroll to position [3753, 0]
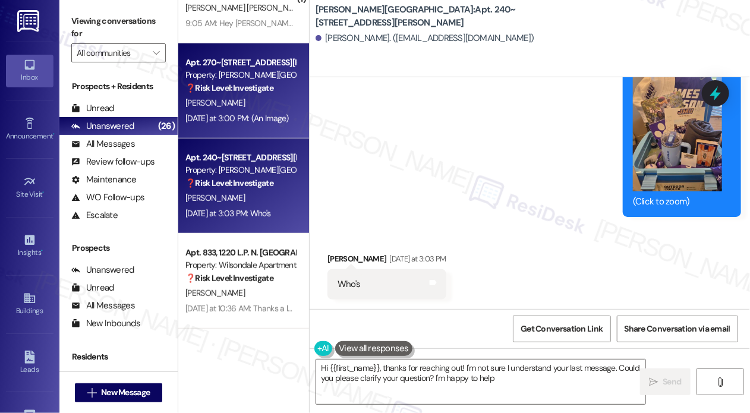
type textarea "Hi {{first_name}}, thanks for reaching out! I'm not sure I understand your last…"
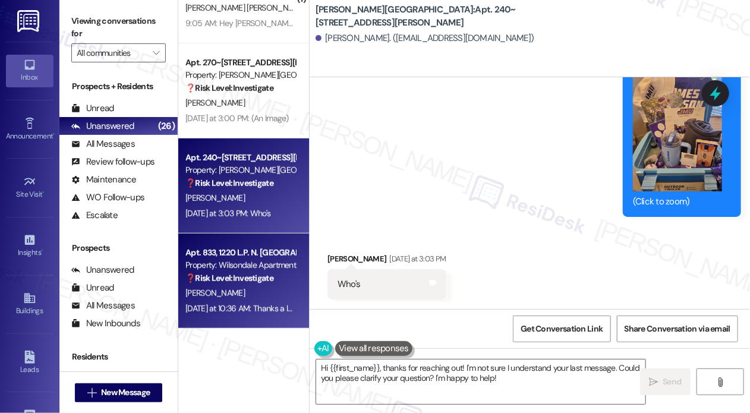
click at [215, 258] on div "Apt. 833, 1220 L.P. N. [GEOGRAPHIC_DATA]" at bounding box center [241, 253] width 110 height 12
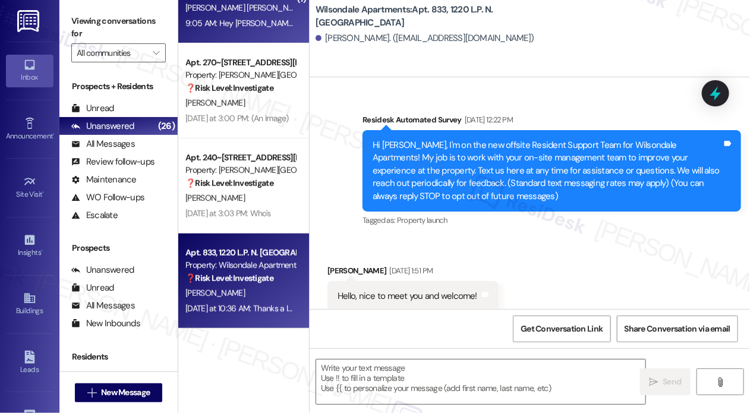
click at [249, 23] on div "9:05 AM: Hey [PERSON_NAME], we appreciate your text! We'll be back at 11AM to h…" at bounding box center [438, 23] width 504 height 11
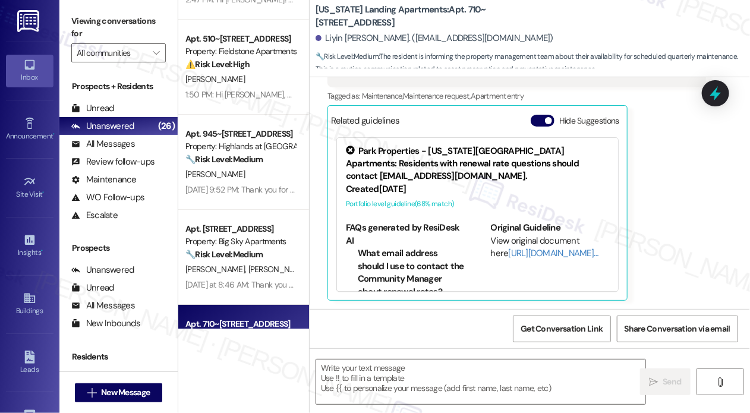
scroll to position [1432, 0]
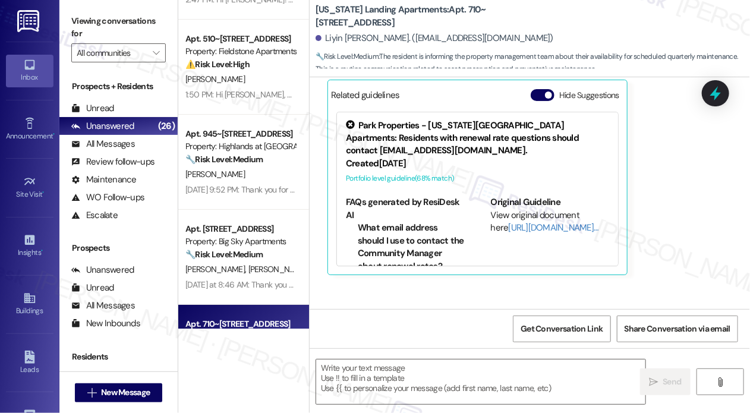
type textarea "Fetching suggested responses. Please feel free to read through the conversation…"
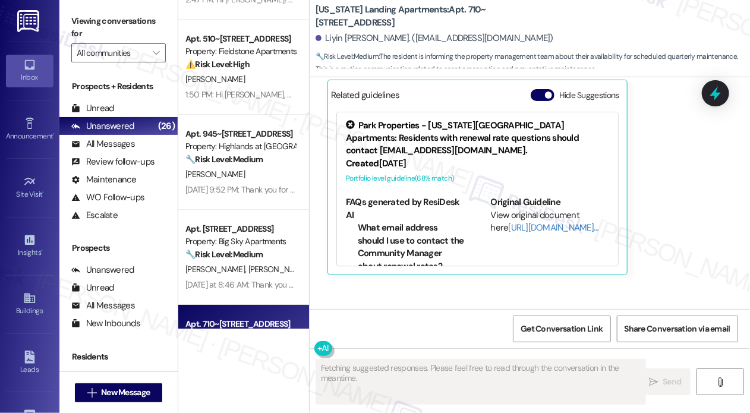
click at [232, 164] on strong "🔧 Risk Level: Medium" at bounding box center [224, 159] width 77 height 11
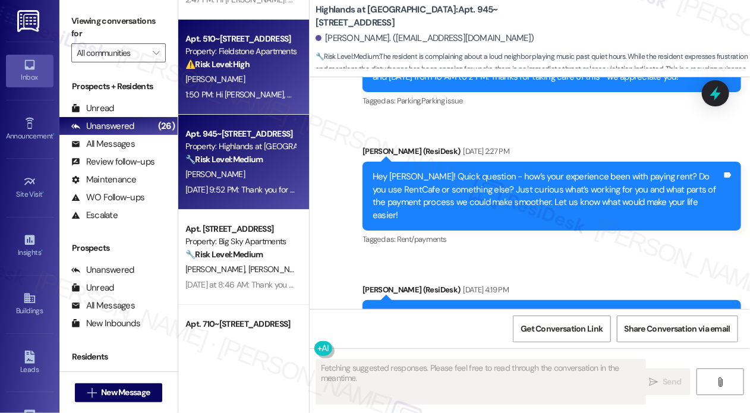
scroll to position [11698, 0]
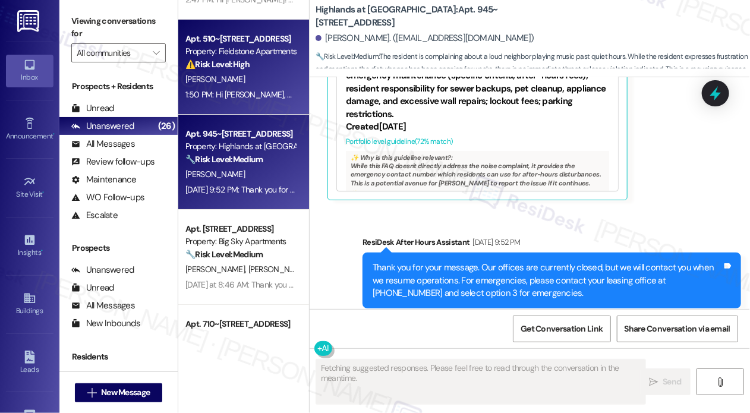
click at [219, 101] on div "1:50 PM: Hi [PERSON_NAME], Please note that the Fieldstone Apartments leasing o…" at bounding box center [240, 94] width 112 height 15
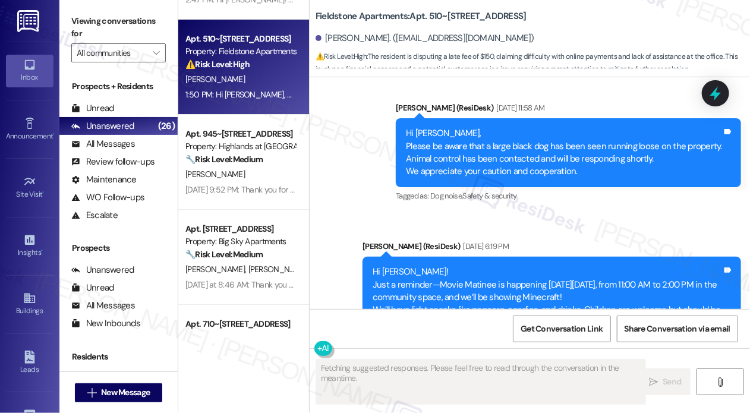
scroll to position [6664, 0]
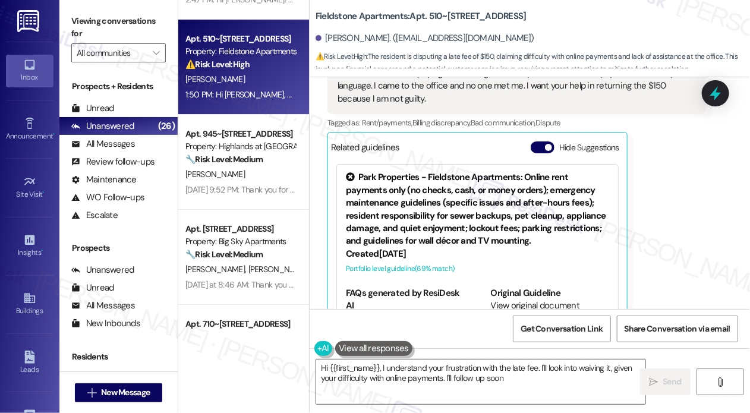
type textarea "Hi {{first_name}}, I understand your frustration with the late fee. I'll look i…"
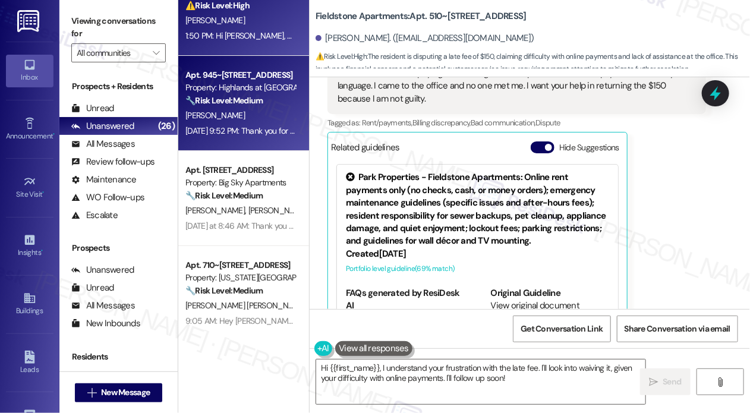
scroll to position [1847, 0]
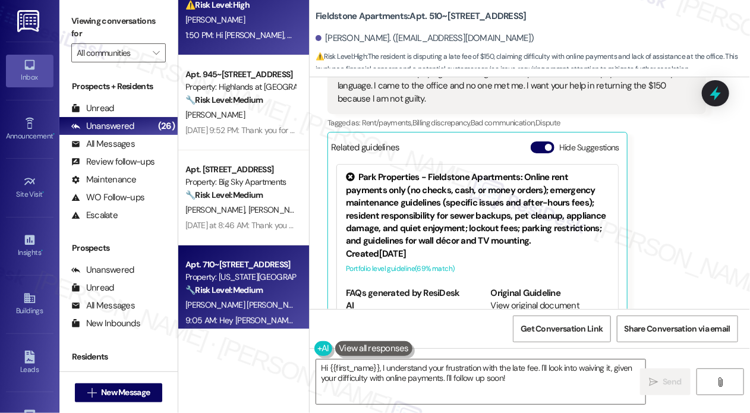
click at [268, 298] on div "[PERSON_NAME] [PERSON_NAME]" at bounding box center [240, 305] width 112 height 15
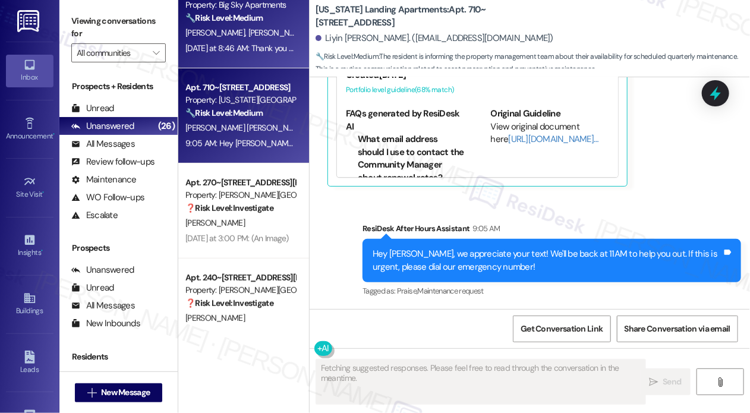
scroll to position [2026, 0]
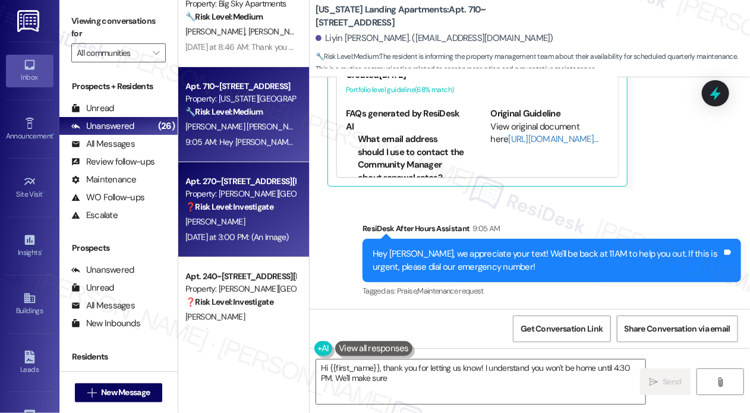
type textarea "Hi {{first_name}}, thank you for letting us know! I understand you won't be hom…"
click at [265, 243] on div "[DATE] at 3:00 PM: (An Image) [DATE] at 3:00 PM: (An Image)" at bounding box center [240, 237] width 112 height 15
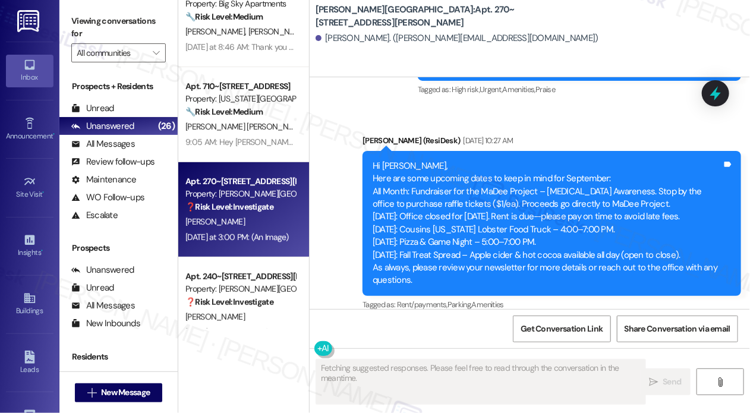
scroll to position [3931, 0]
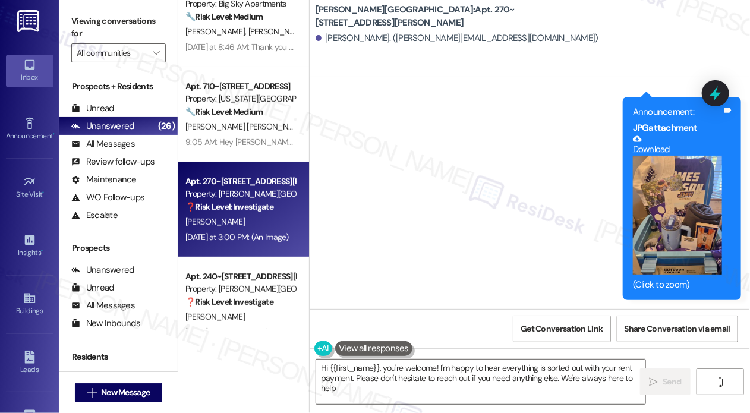
type textarea "Hi {{first_name}}, you're welcome! I'm happy to hear everything is sorted out w…"
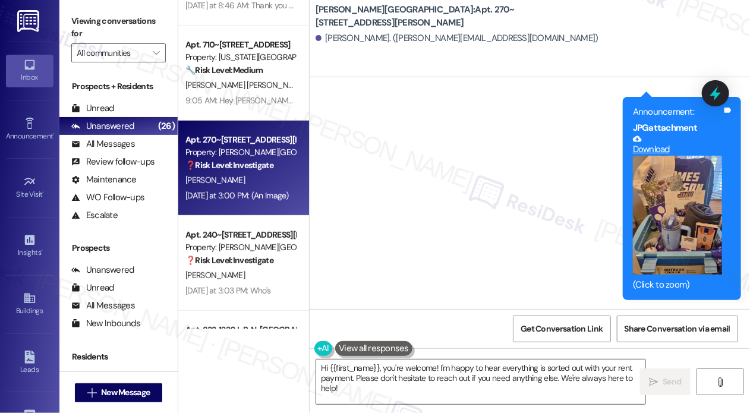
scroll to position [2145, 0]
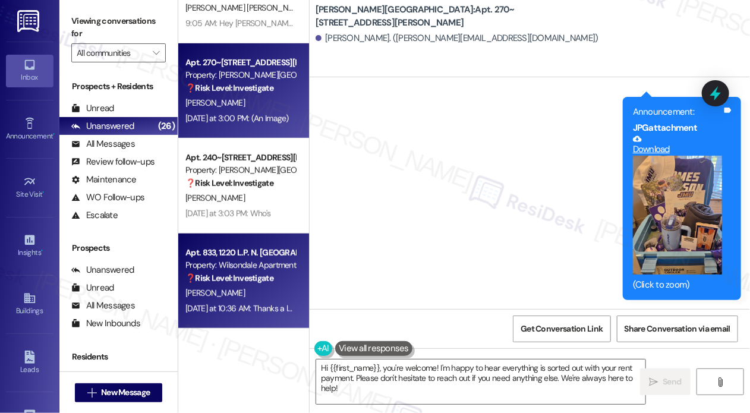
click at [237, 254] on div "Apt. 833, 1220 L.P. N. [GEOGRAPHIC_DATA]" at bounding box center [241, 253] width 110 height 12
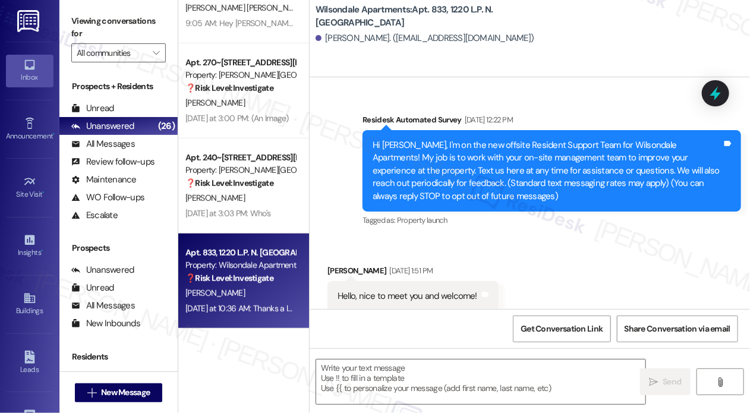
scroll to position [18160, 0]
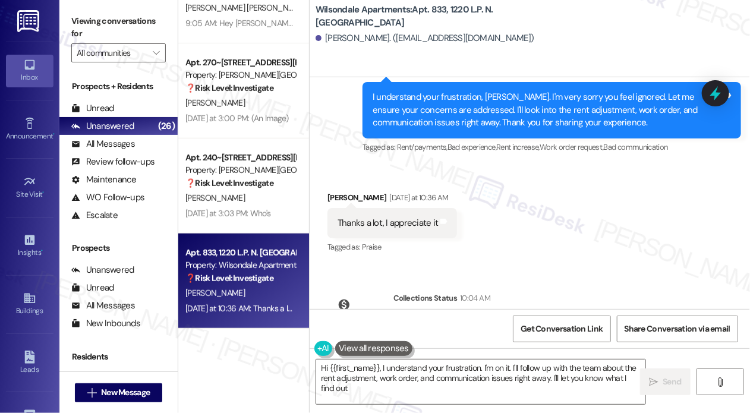
type textarea "Hi {{first_name}}, I understand your frustration. I'm on it. I'll follow up wit…"
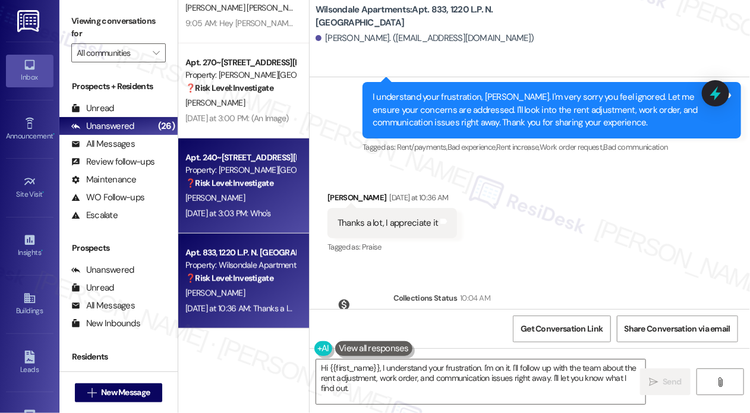
click at [186, 179] on strong "❓ Risk Level: Investigate" at bounding box center [230, 183] width 88 height 11
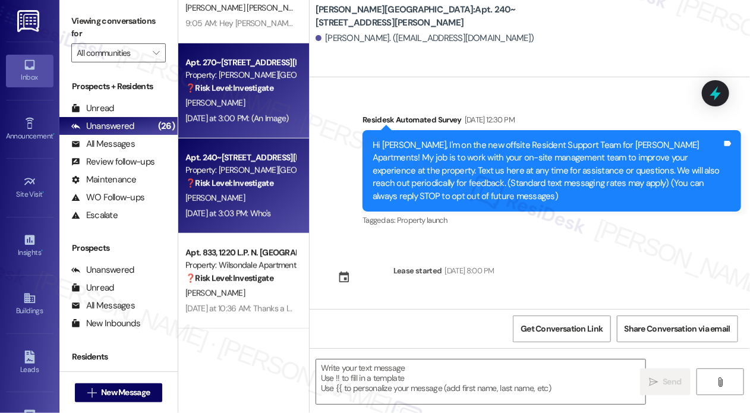
scroll to position [3753, 0]
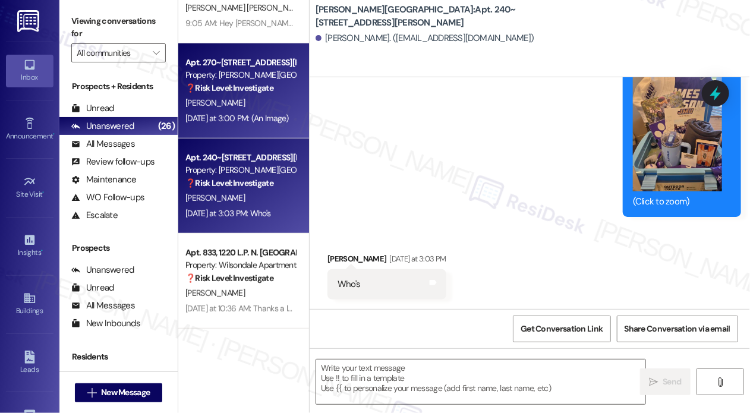
type textarea "Fetching suggested responses. Please feel free to read through the conversation…"
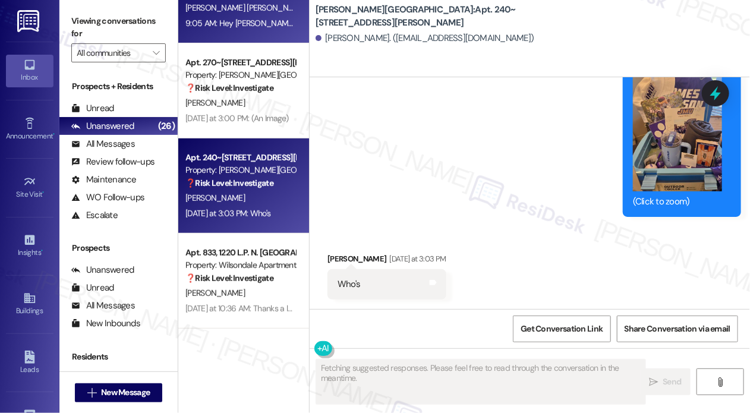
click at [264, 26] on div "9:05 AM: Hey [PERSON_NAME], we appreciate your text! We'll be back at 11AM to h…" at bounding box center [438, 23] width 504 height 11
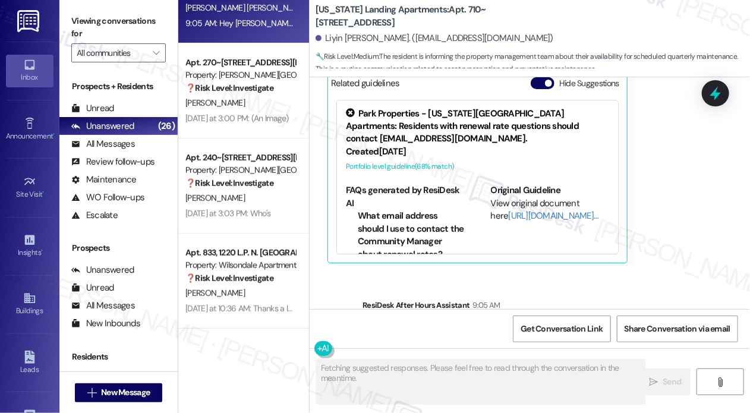
scroll to position [1432, 0]
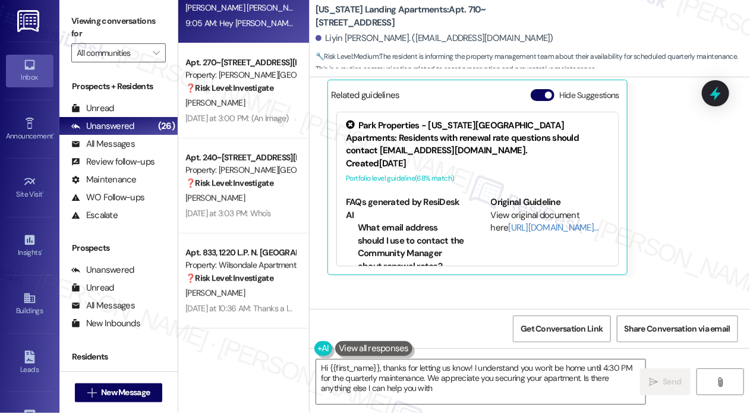
type textarea "Hi {{first_name}}, thanks for letting us know! I understand you won't be home u…"
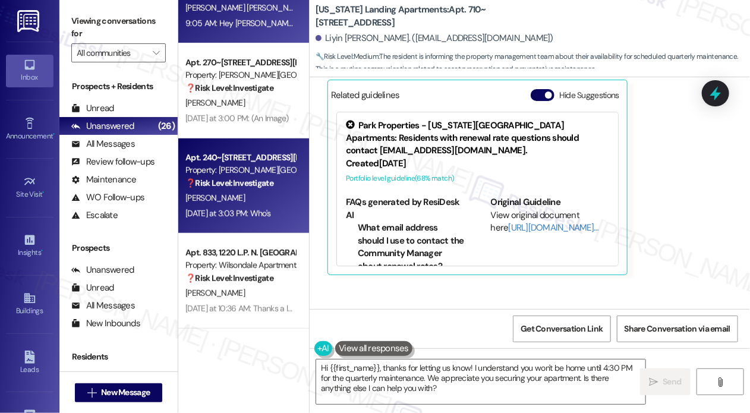
click at [256, 166] on div "Property: [PERSON_NAME][GEOGRAPHIC_DATA]" at bounding box center [241, 170] width 110 height 12
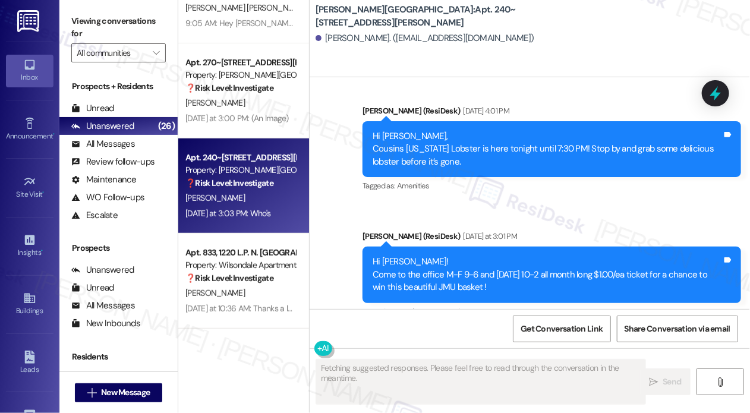
scroll to position [3396, 0]
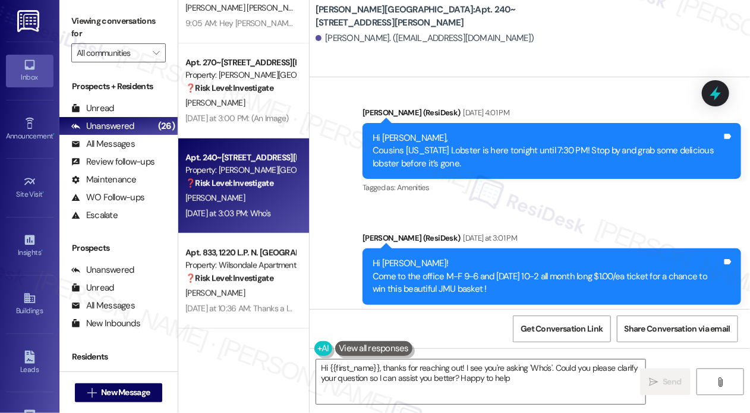
type textarea "Hi {{first_name}}, thanks for reaching out! I see you're asking 'Who's'. Could …"
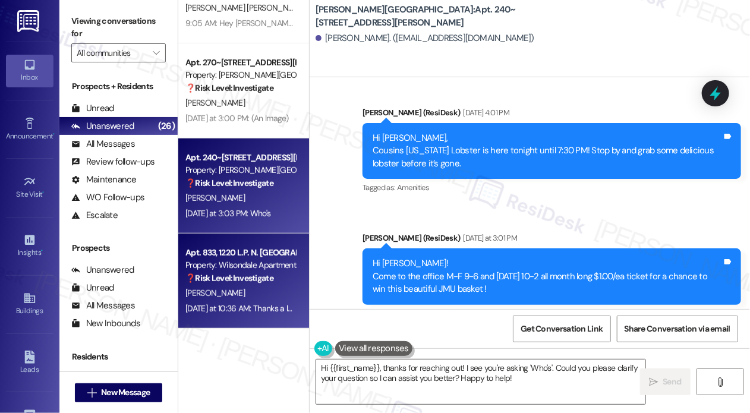
click at [232, 258] on div "Apt. 833, 1220 L.P. N. [GEOGRAPHIC_DATA]" at bounding box center [241, 253] width 110 height 12
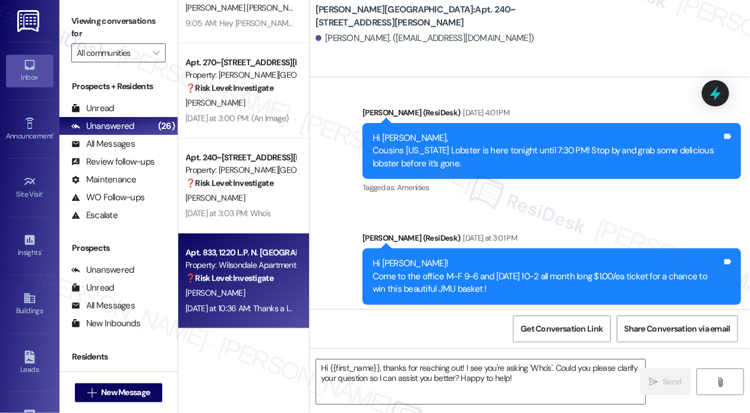
type textarea "Fetching suggested responses. Please feel free to read through the conversation…"
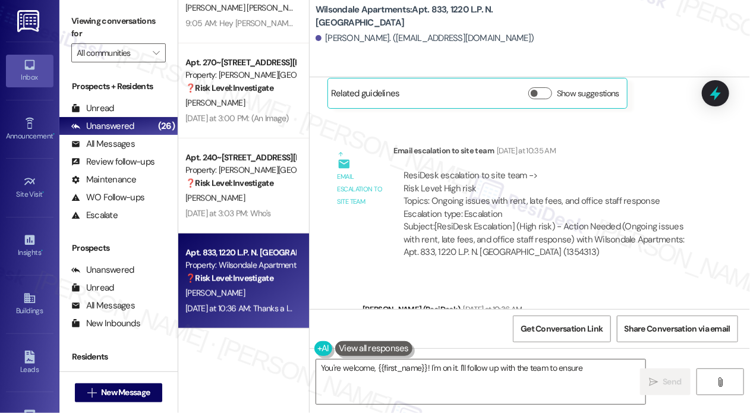
scroll to position [17982, 0]
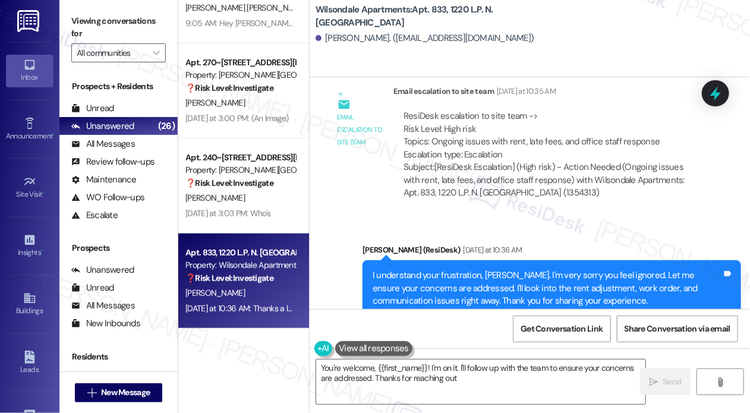
type textarea "You're welcome, {{first_name}}! I'm on it. I'll follow up with the team to ensu…"
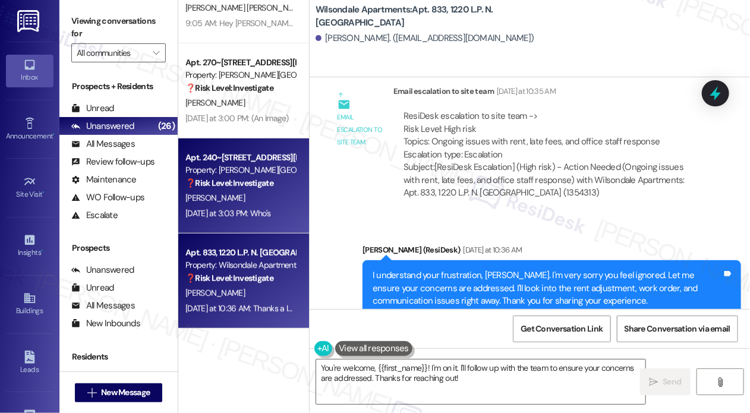
click at [249, 192] on div "[PERSON_NAME]" at bounding box center [240, 198] width 112 height 15
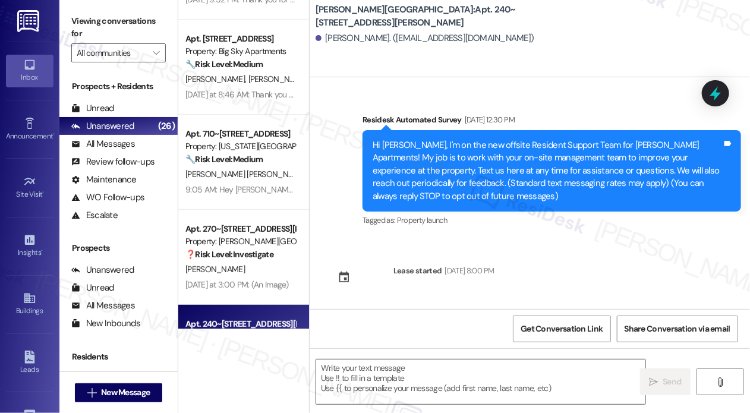
scroll to position [3753, 0]
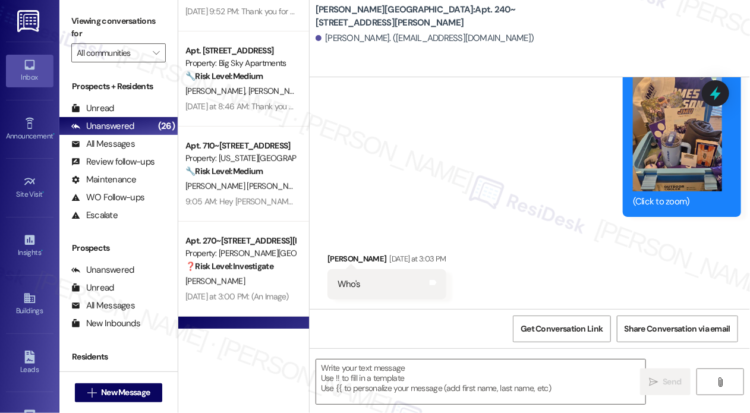
type textarea "Fetching suggested responses. Please feel free to read through the conversation…"
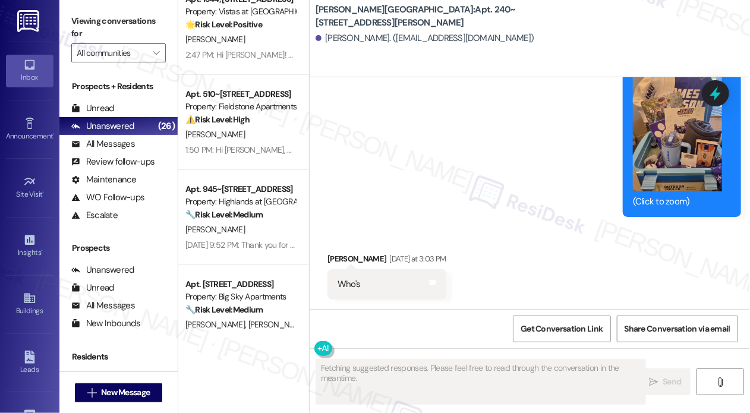
scroll to position [1728, 0]
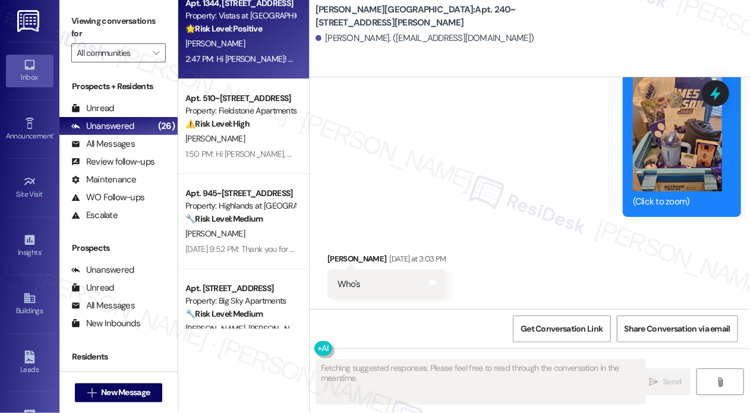
click at [252, 71] on div "Apt. 1344, [STREET_ADDRESS] Property: Vistas at [GEOGRAPHIC_DATA] 🌟 Risk Level:…" at bounding box center [243, 31] width 131 height 95
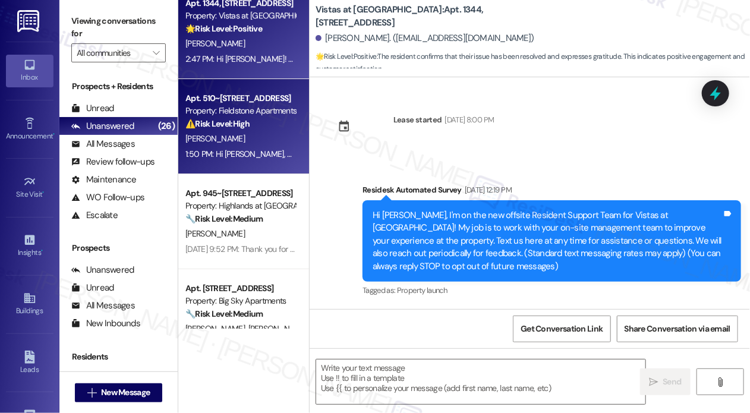
scroll to position [9411, 0]
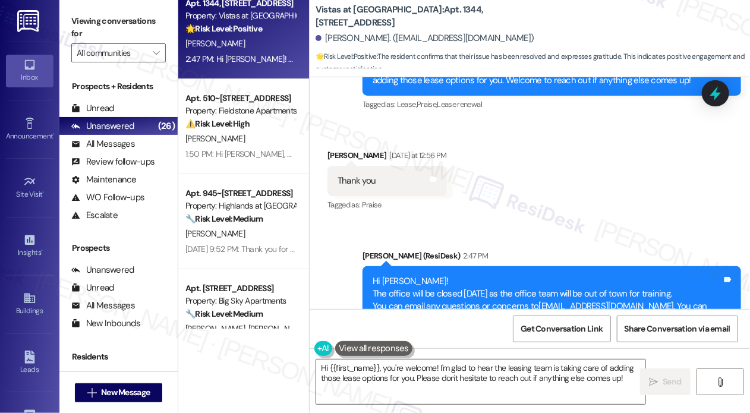
click at [523, 149] on div "Received via SMS [PERSON_NAME] [DATE] at 12:56 PM Thank you Tags and notes Tagg…" at bounding box center [530, 172] width 441 height 100
click at [444, 375] on textarea "Hi {{first_name}}, you're welcome! I'm glad to hear the leasing team is taking …" at bounding box center [480, 382] width 329 height 45
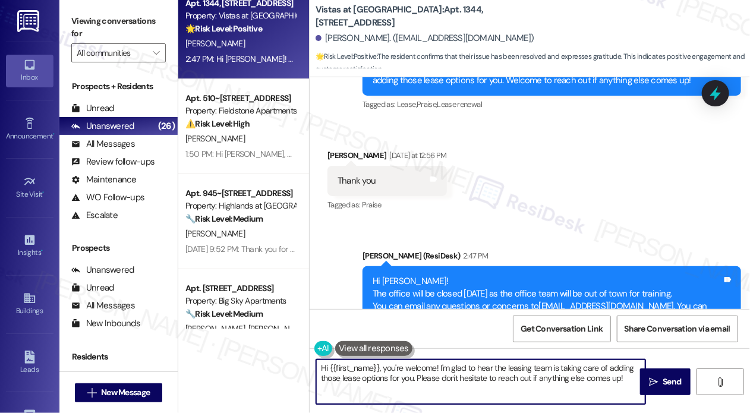
click at [444, 375] on textarea "Hi {{first_name}}, you're welcome! I'm glad to hear the leasing team is taking …" at bounding box center [480, 382] width 329 height 45
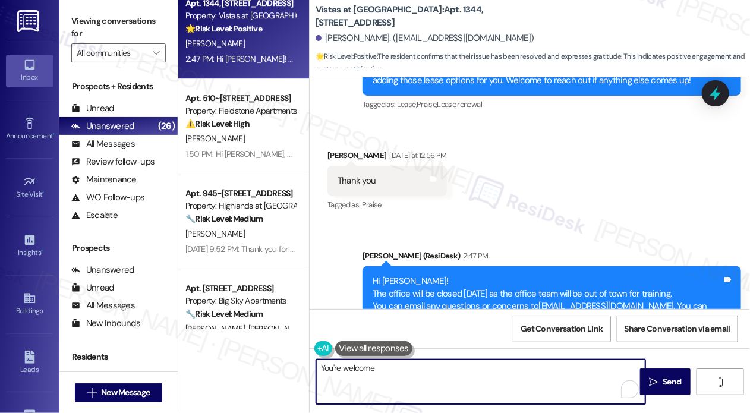
type textarea "You're welcome!"
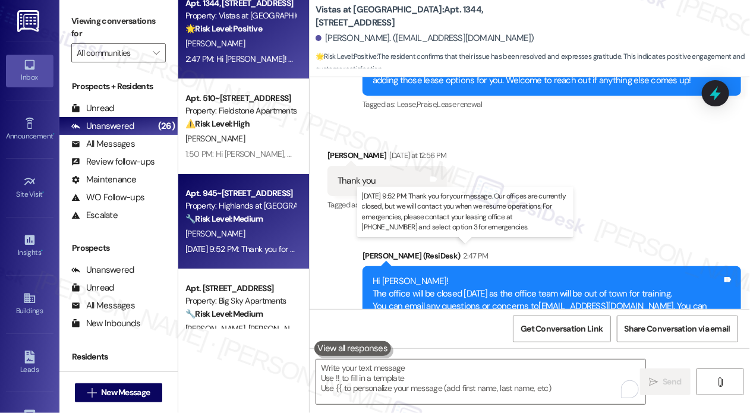
click at [249, 247] on div "[DATE] 9:52 PM: Thank you for your message. Our offices are currently closed, b…" at bounding box center [602, 249] width 833 height 11
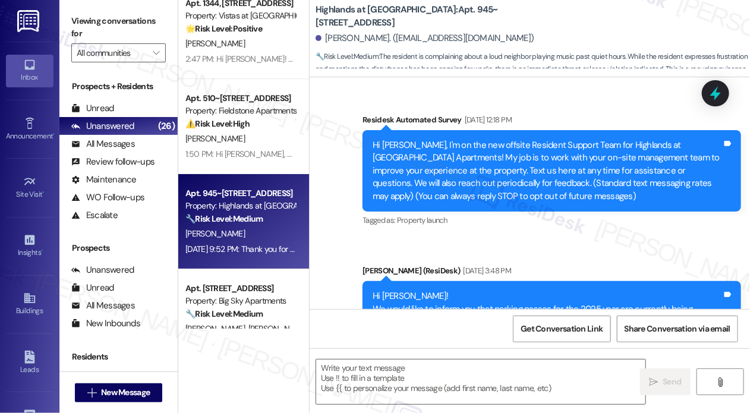
scroll to position [11698, 0]
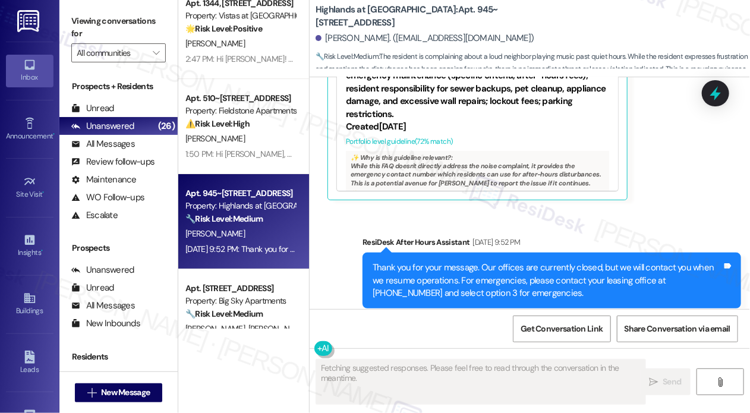
click at [486, 209] on div "Sent via SMS ResiDesk After Hours Assistant [DATE] 9:52 PM Thank you for your m…" at bounding box center [530, 272] width 441 height 126
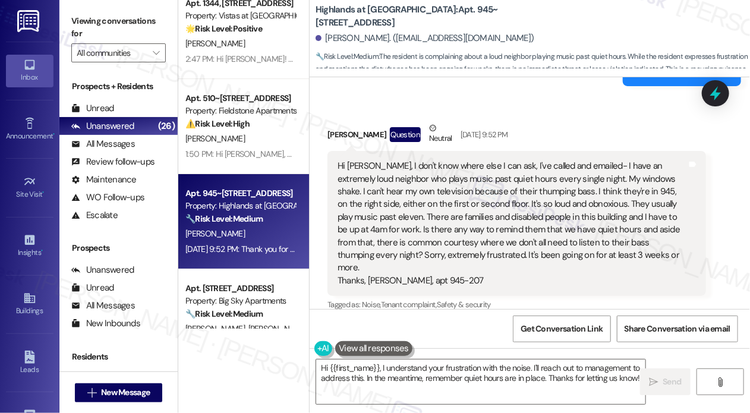
scroll to position [11412, 0]
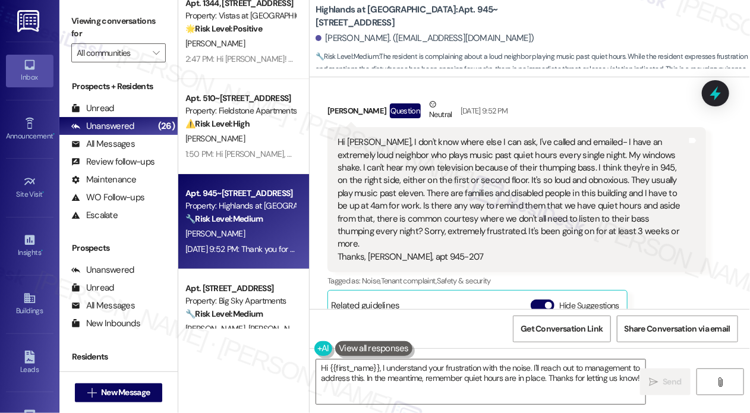
click at [598, 218] on div "Hi [PERSON_NAME], I don't know where else I can ask, I've called and emailed- I…" at bounding box center [513, 199] width 350 height 127
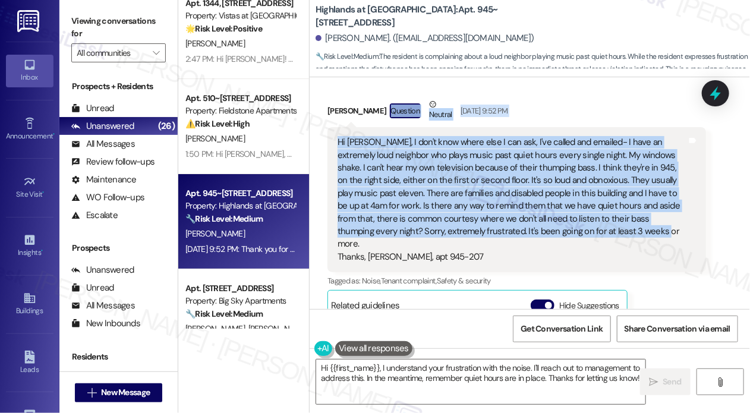
scroll to position [11392, 0]
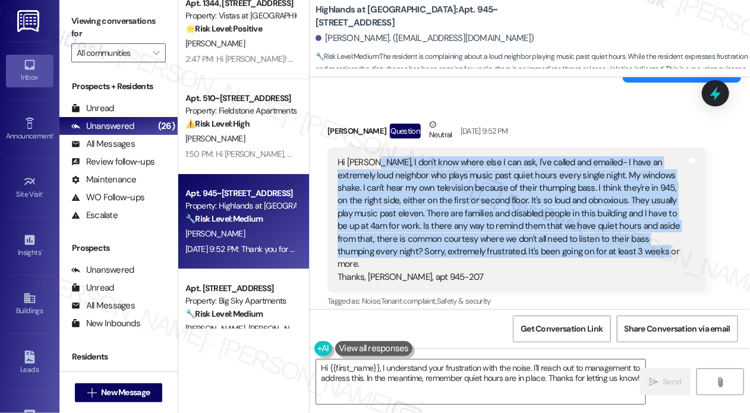
drag, startPoint x: 598, startPoint y: 218, endPoint x: 371, endPoint y: 148, distance: 237.7
click at [371, 156] on div "Hi [PERSON_NAME], I don't know where else I can ask, I've called and emailed- I…" at bounding box center [513, 219] width 350 height 127
copy div "I don't know where else I can ask, I've called and emailed- I have an extremely…"
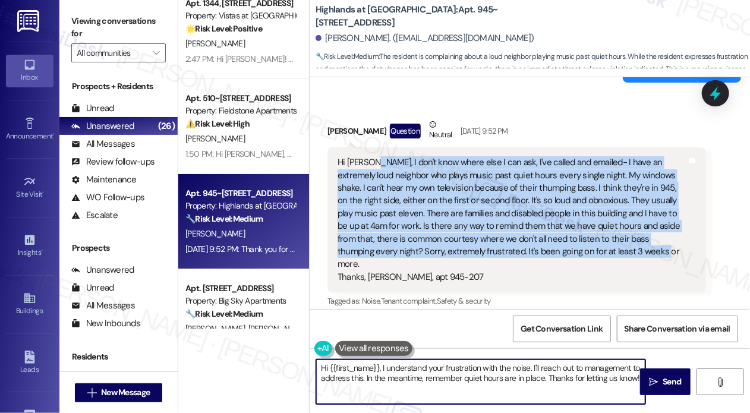
click at [403, 368] on textarea "Hi {{first_name}}, I understand your frustration with the noise. I'll reach out…" at bounding box center [480, 382] width 329 height 45
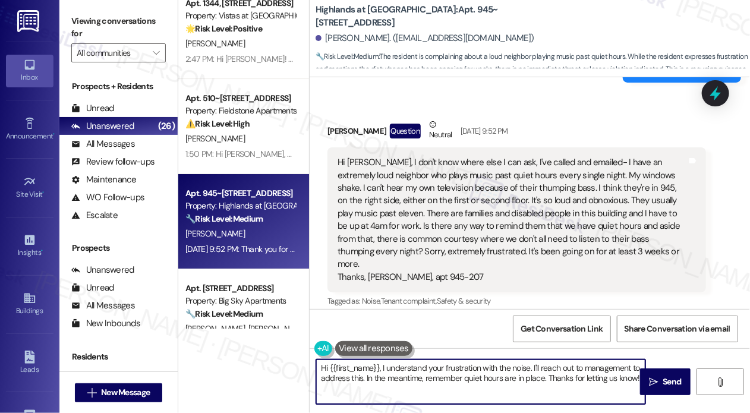
click at [403, 368] on textarea "Hi {{first_name}}, I understand your frustration with the noise. I'll reach out…" at bounding box center [480, 382] width 329 height 45
paste textarea "Thank you for reaching out—I’m really sorry you’ve been dealing with this, espe…"
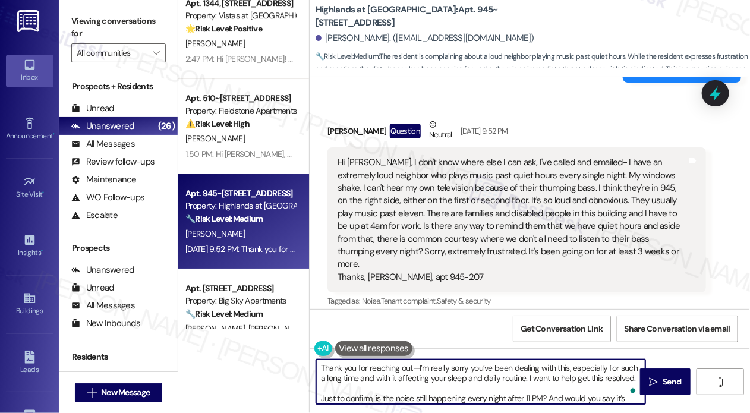
scroll to position [30, 0]
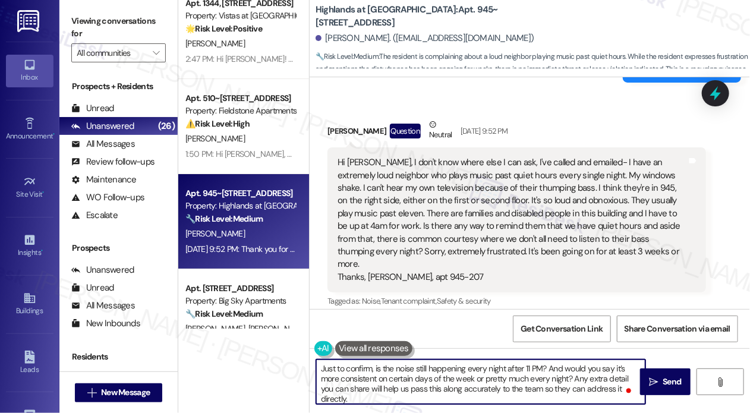
click at [339, 374] on textarea "Thank you for reaching out—I’m really sorry you’ve been dealing with this, espe…" at bounding box center [480, 382] width 329 height 45
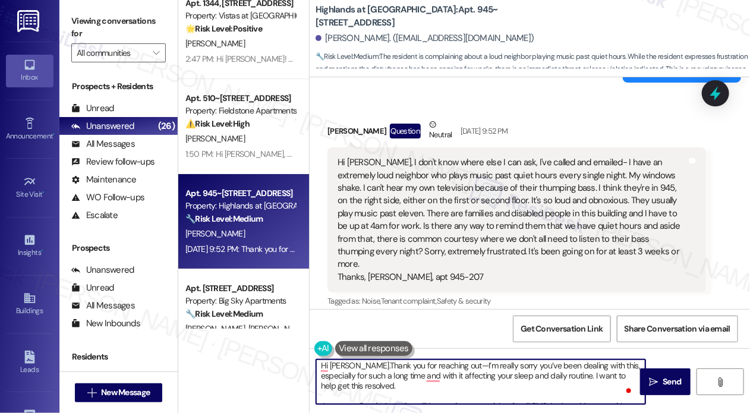
type textarea "Hi [PERSON_NAME]. Thank you for reaching out—I’m really sorry you’ve been deali…"
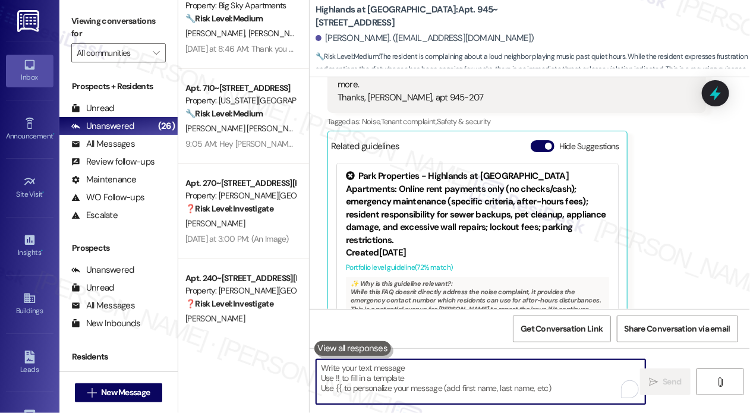
scroll to position [1932, 0]
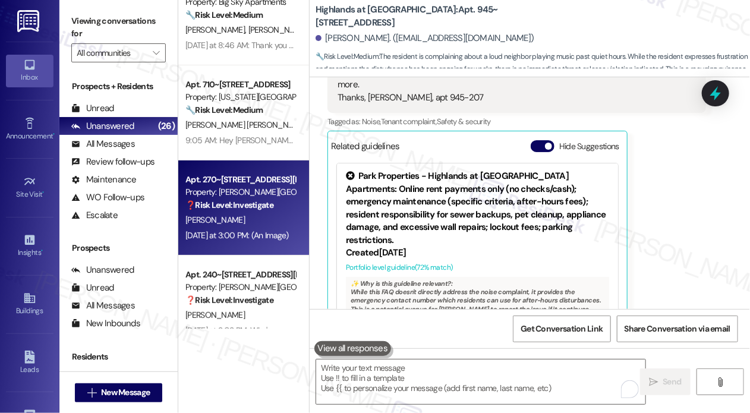
click at [252, 238] on div "[DATE] at 3:00 PM: (An Image) [DATE] at 3:00 PM: (An Image)" at bounding box center [237, 235] width 103 height 11
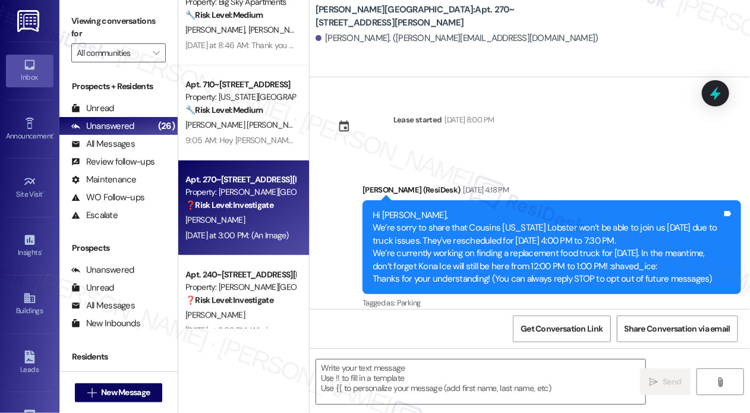
scroll to position [3931, 0]
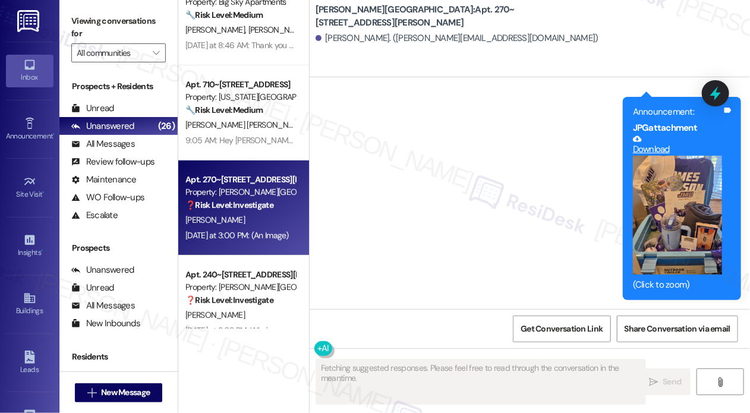
click at [415, 210] on div "Announcement, sent via SMS [PERSON_NAME] (ResiDesk) [DATE] at 2:59 PM Hi [PERSO…" at bounding box center [530, 127] width 441 height 365
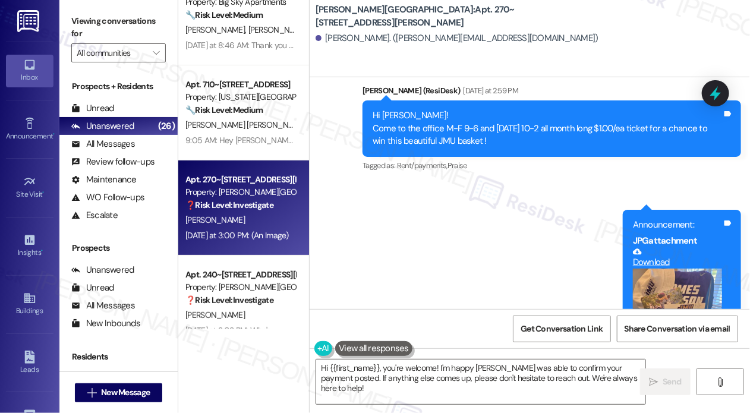
scroll to position [3908, 0]
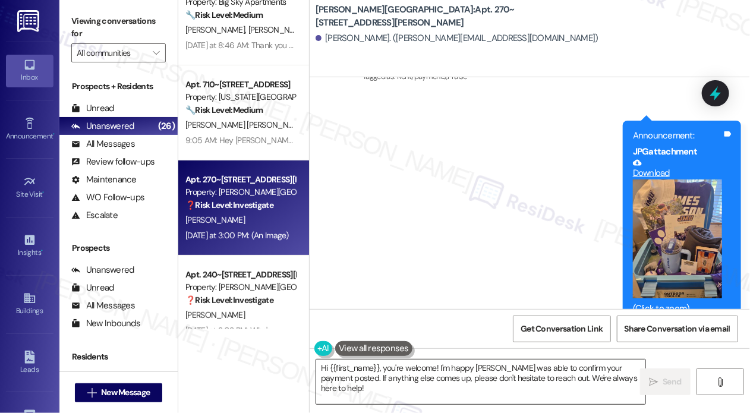
click at [385, 366] on textarea "Hi {{first_name}}, you're welcome! I'm happy [PERSON_NAME] was able to confirm …" at bounding box center [480, 382] width 329 height 45
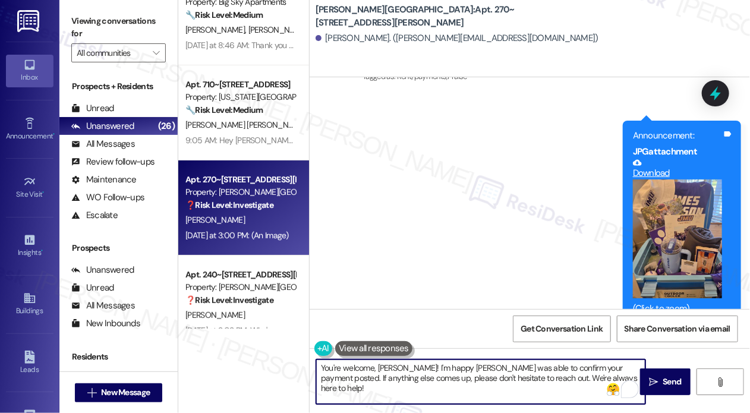
type textarea "You're welcome, [PERSON_NAME]!"
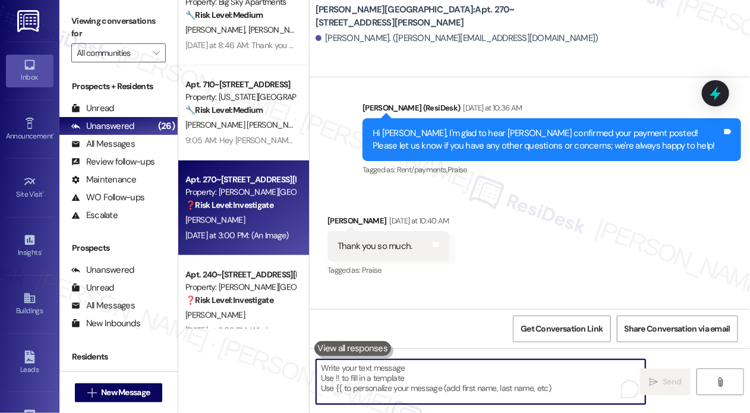
scroll to position [3566, 0]
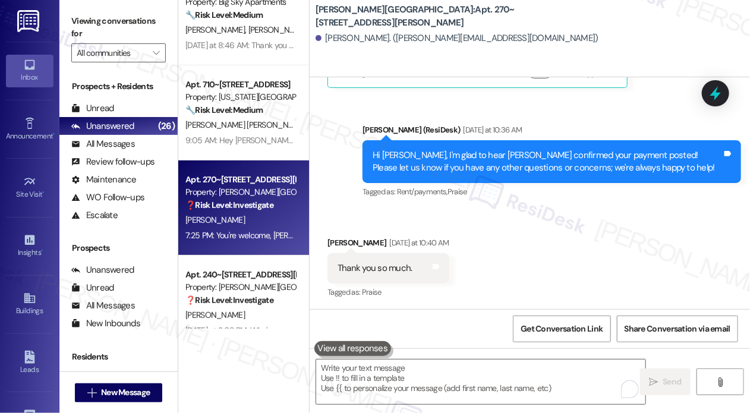
click at [536, 266] on div "Received via SMS [PERSON_NAME] [DATE] at 10:40 AM Thank you so much. Tags and n…" at bounding box center [530, 260] width 441 height 100
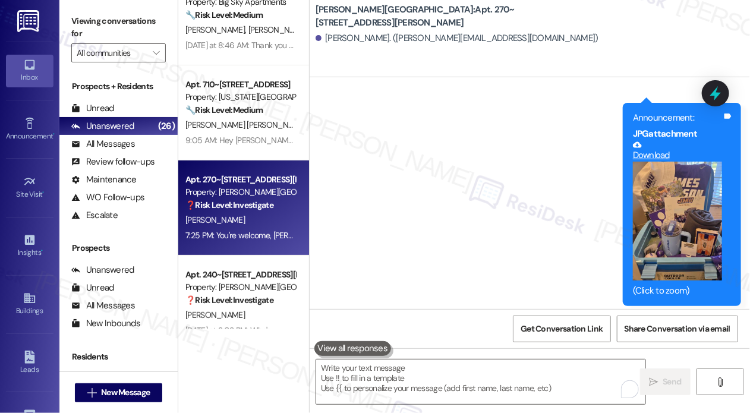
scroll to position [4014, 0]
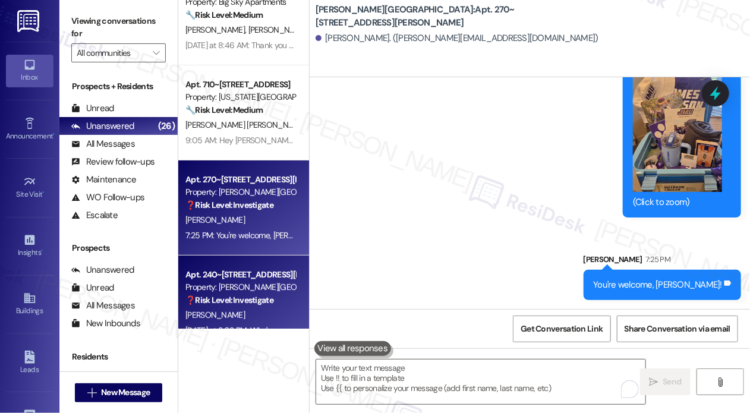
click at [278, 303] on div "❓ Risk Level: Investigate" at bounding box center [241, 300] width 110 height 12
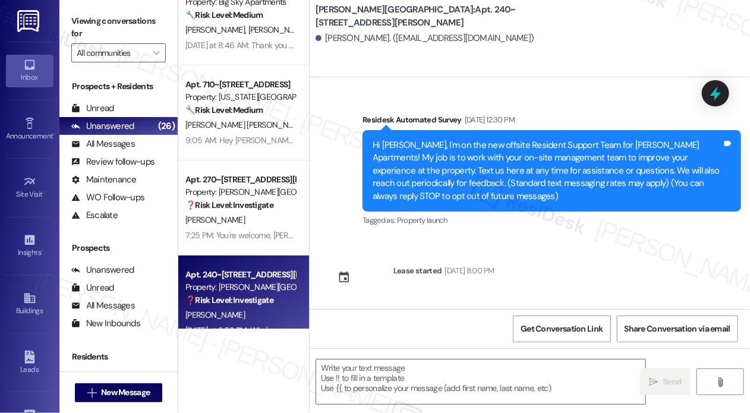
scroll to position [3753, 0]
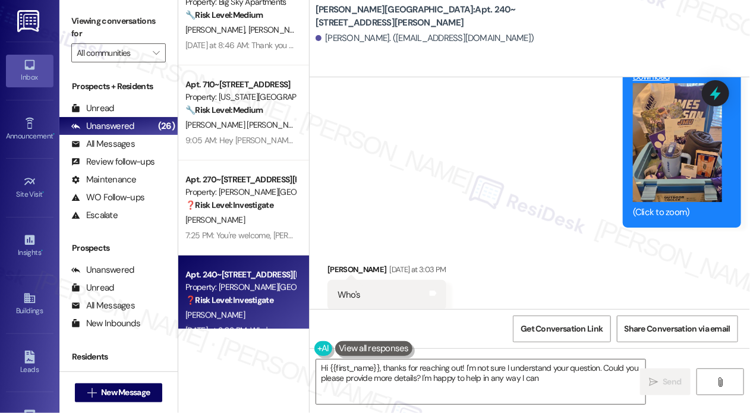
type textarea "Hi {{first_name}}, thanks for reaching out! I'm not sure I understand your ques…"
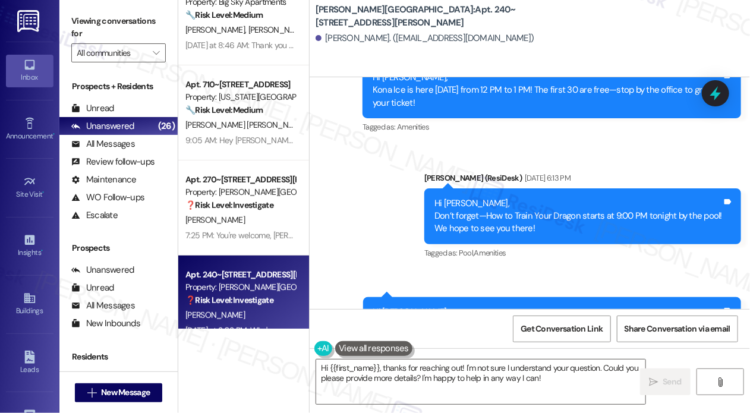
scroll to position [2350, 0]
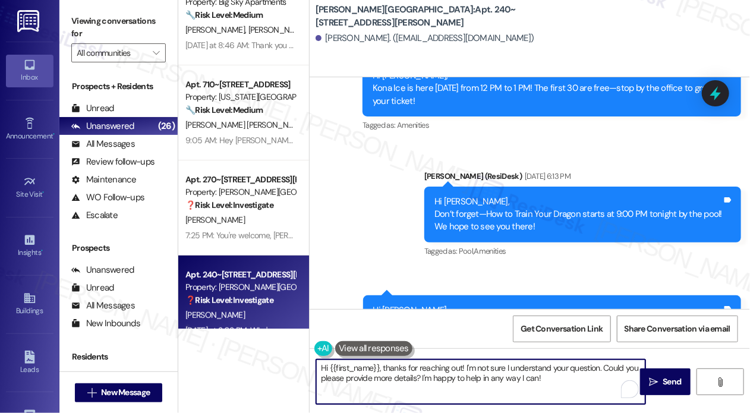
click at [590, 378] on textarea "Hi {{first_name}}, thanks for reaching out! I'm not sure I understand your ques…" at bounding box center [480, 382] width 329 height 45
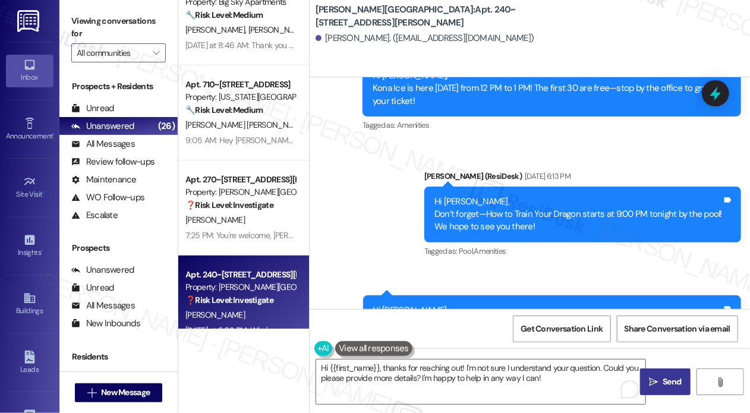
click at [664, 378] on span "Send" at bounding box center [672, 382] width 18 height 12
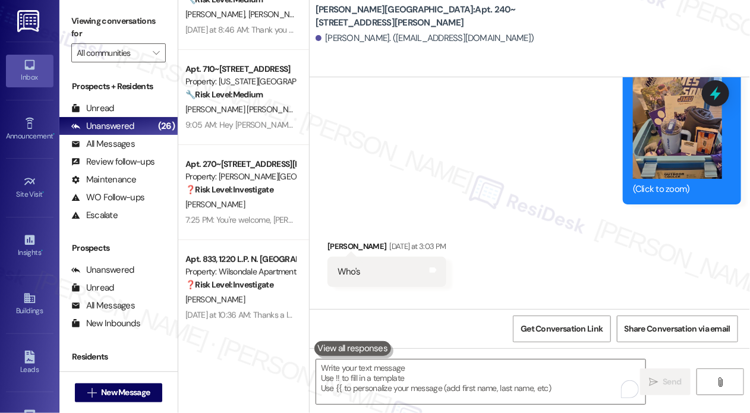
scroll to position [2050, 0]
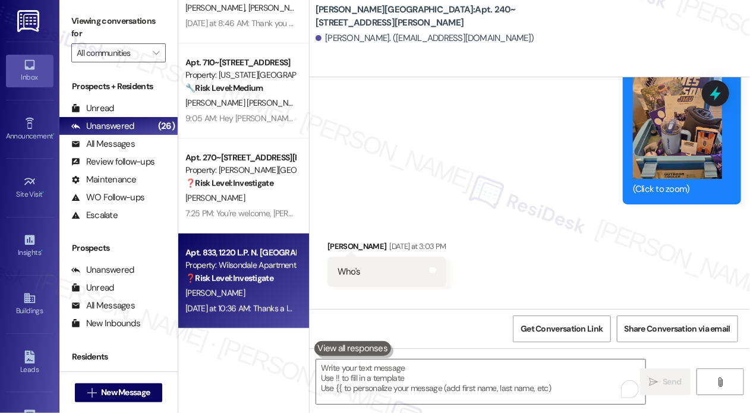
click at [274, 298] on div "[PERSON_NAME]" at bounding box center [240, 293] width 112 height 15
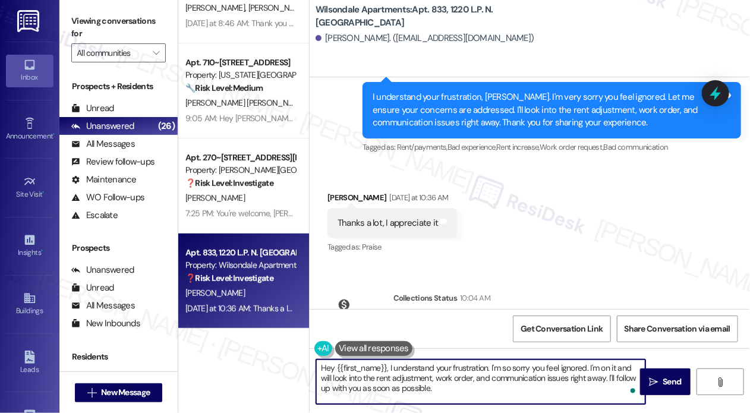
drag, startPoint x: 465, startPoint y: 392, endPoint x: 283, endPoint y: 361, distance: 184.6
click at [283, 361] on div "Apt. 510~202, [STREET_ADDRESS] Property: Fieldstone Apartments ⚠️ Risk Level: H…" at bounding box center [464, 206] width 572 height 413
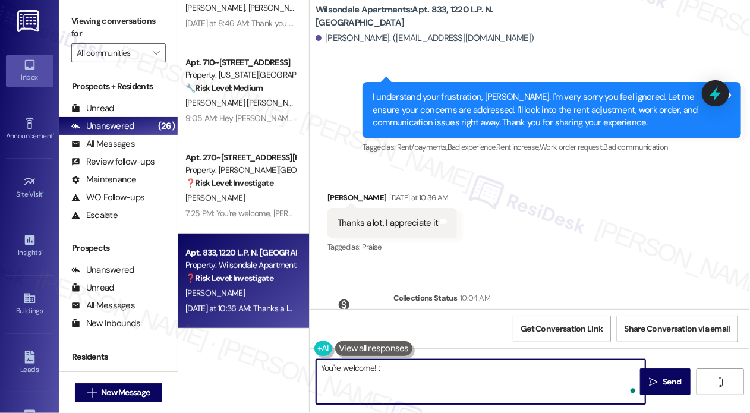
type textarea "You're welcome! :)"
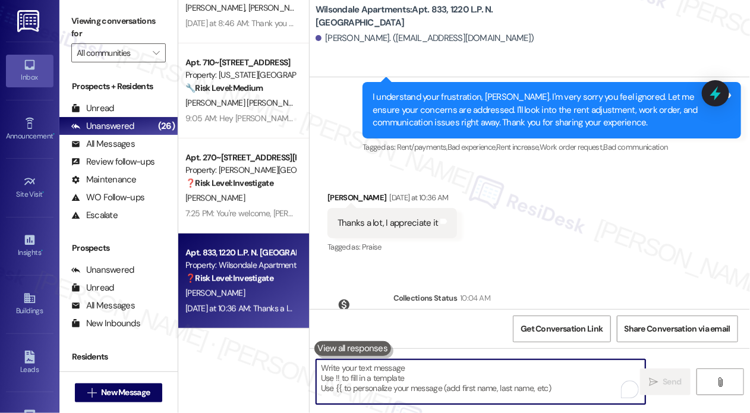
scroll to position [18038, 0]
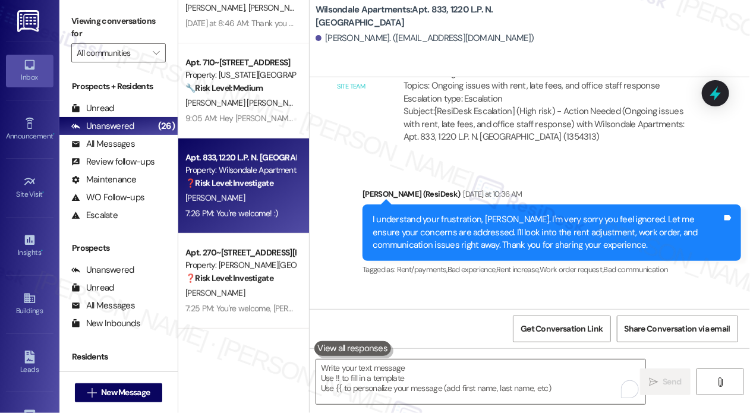
click at [483, 287] on div "Received via SMS [PERSON_NAME] [DATE] at 10:36 AM Thanks a lot, I appreciate it…" at bounding box center [530, 337] width 441 height 100
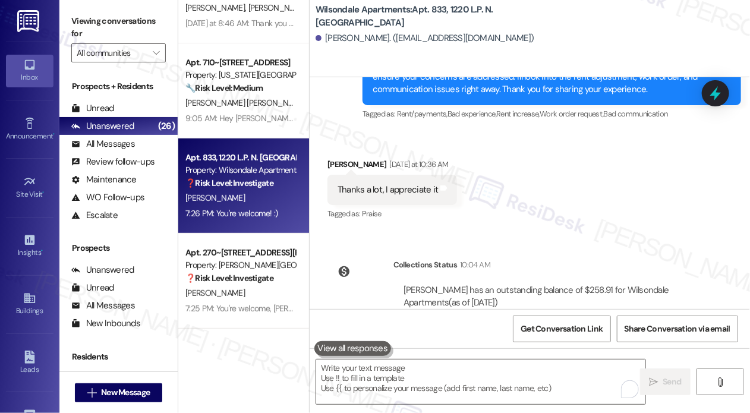
scroll to position [18243, 0]
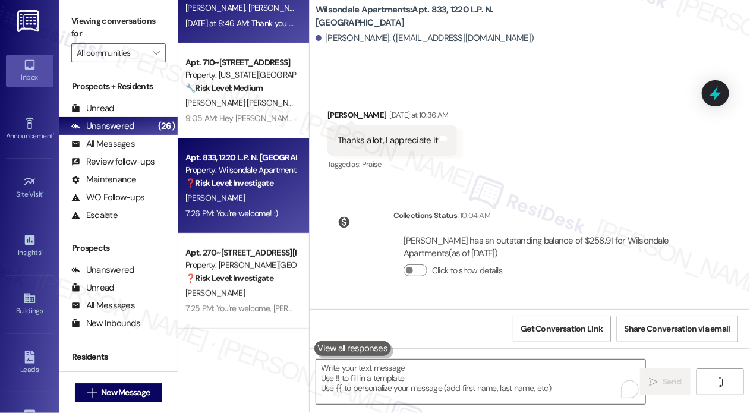
click at [252, 30] on div "[DATE] at 8:46 AM: Thank you for your message. Our offices are currently closed…" at bounding box center [240, 23] width 112 height 15
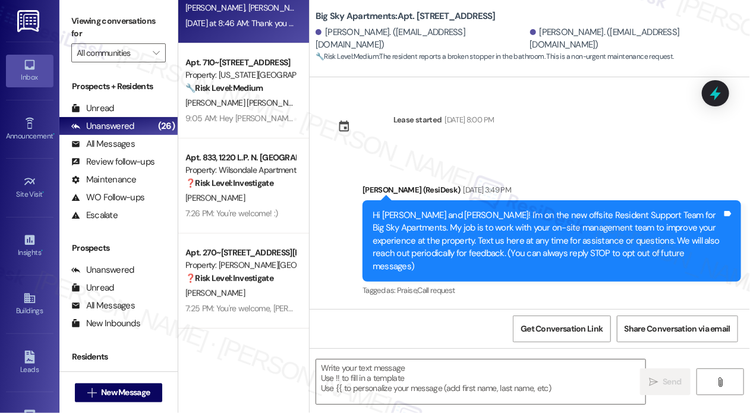
scroll to position [7014, 0]
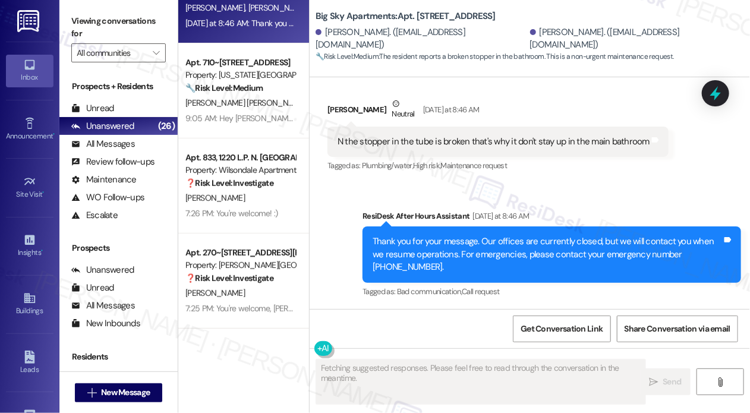
click at [353, 183] on div "Received via SMS [PERSON_NAME] Neutral [DATE] at 8:46 AM N the stopper in the t…" at bounding box center [498, 136] width 359 height 95
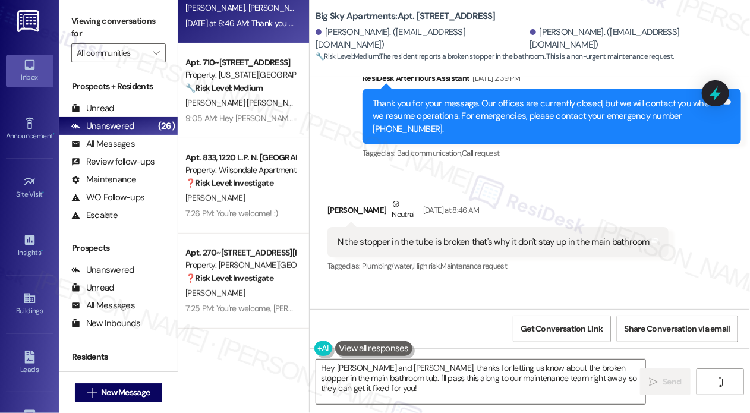
scroll to position [6919, 0]
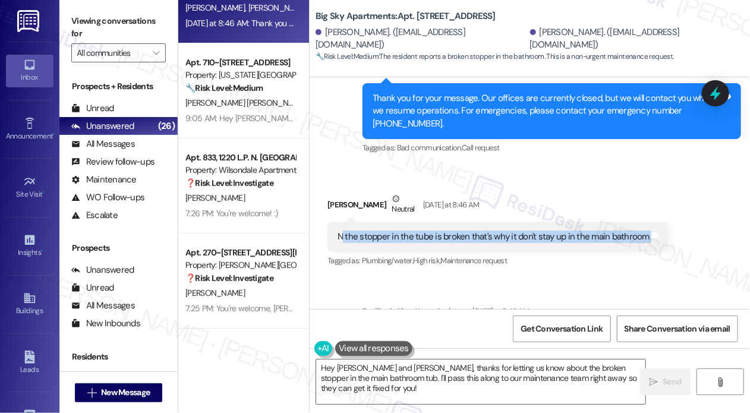
drag, startPoint x: 343, startPoint y: 236, endPoint x: 665, endPoint y: 237, distance: 321.7
click at [665, 237] on div "Received via SMS [PERSON_NAME] Neutral [DATE] at 8:46 AM N the stopper in the t…" at bounding box center [498, 231] width 359 height 95
copy div "the stopper in the tube is broken that's why it don't stay up in the main bathr…"
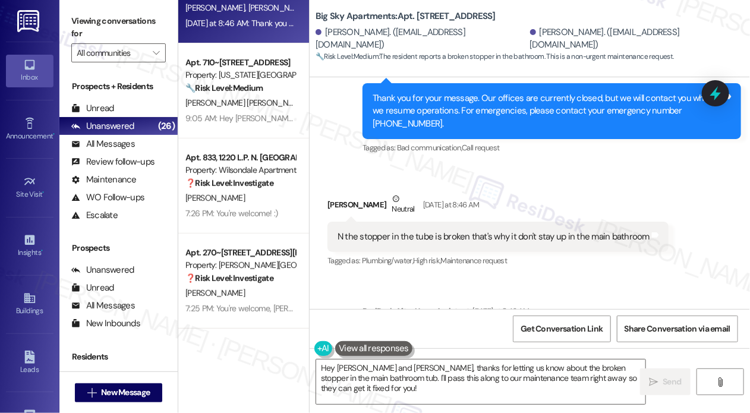
click at [491, 184] on div "Received via SMS [PERSON_NAME] Neutral [DATE] at 8:46 AM N the stopper in the t…" at bounding box center [498, 231] width 359 height 95
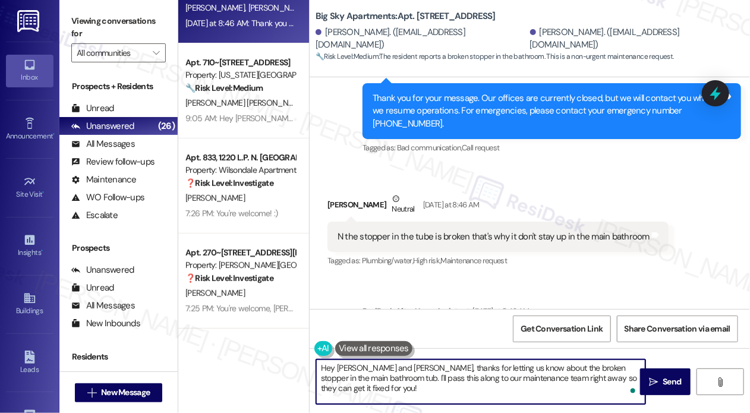
drag, startPoint x: 362, startPoint y: 392, endPoint x: 316, endPoint y: 366, distance: 52.7
click at [316, 366] on textarea "Hey [PERSON_NAME] and [PERSON_NAME], thanks for letting us know about the broke…" at bounding box center [480, 382] width 329 height 45
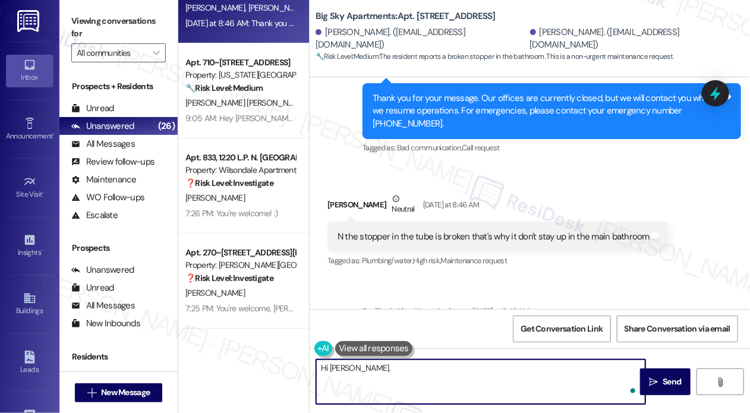
paste textarea "Thanks for letting me know! Just to confirm, has this already been submitted as…"
type textarea "Hi [PERSON_NAME]. Thanks for letting me know! Just to confirm, has this already…"
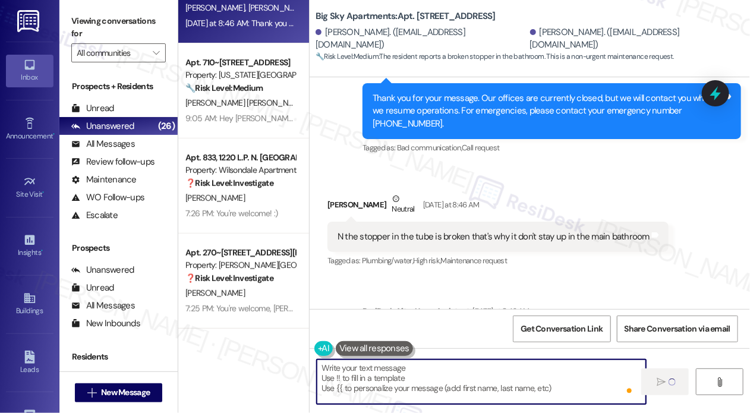
scroll to position [6888, 0]
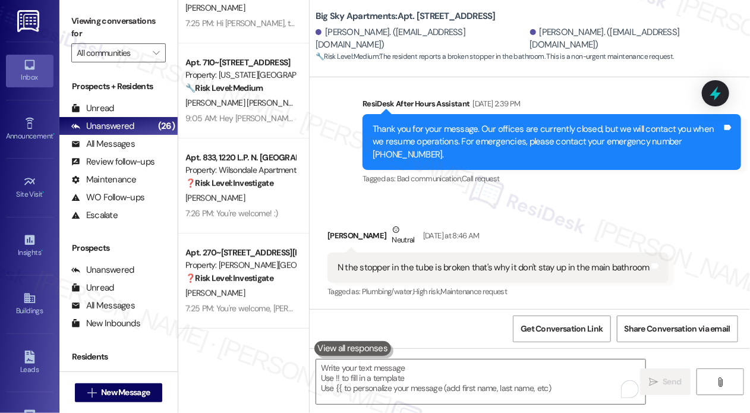
click at [565, 209] on div "Received via SMS [PERSON_NAME] Neutral [DATE] at 8:46 AM N the stopper in the t…" at bounding box center [530, 253] width 441 height 113
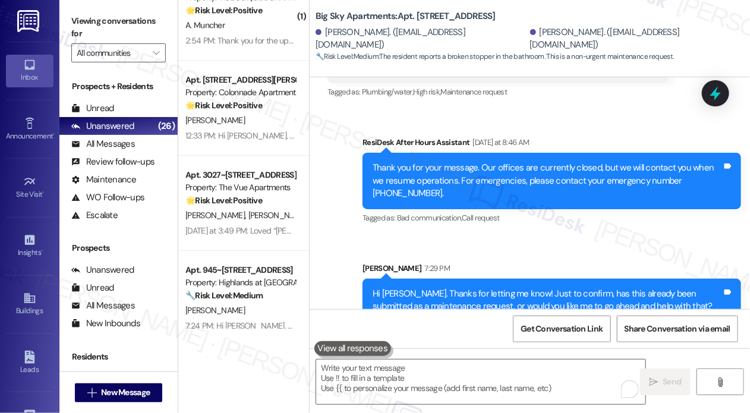
scroll to position [1441, 0]
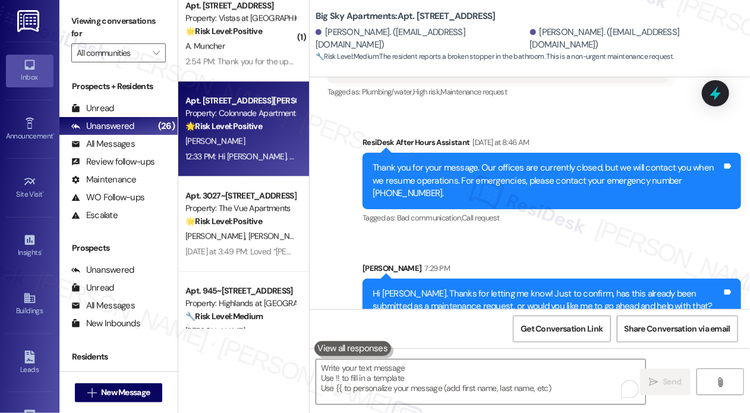
click at [267, 146] on div "[PERSON_NAME]" at bounding box center [240, 141] width 112 height 15
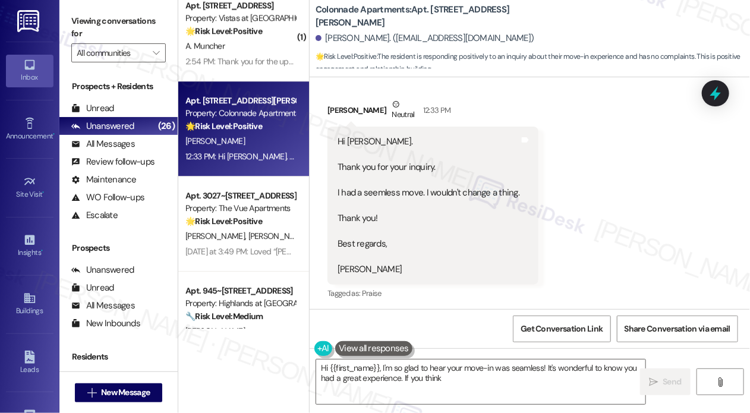
scroll to position [213, 0]
type textarea "Hi {{first_name}}, I'm so glad to hear your move-in was seamless! It's wonderfu…"
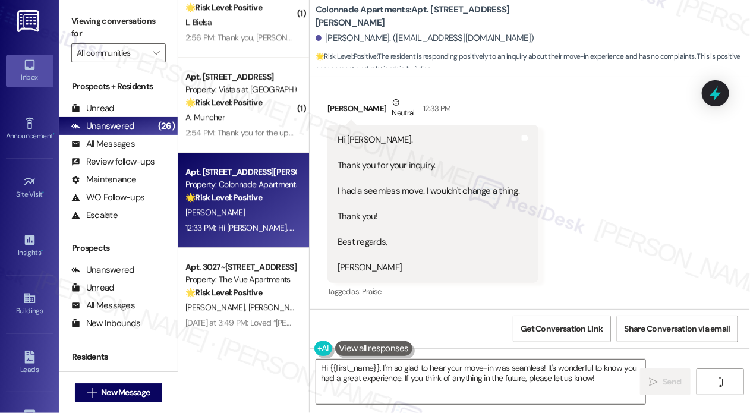
scroll to position [1346, 0]
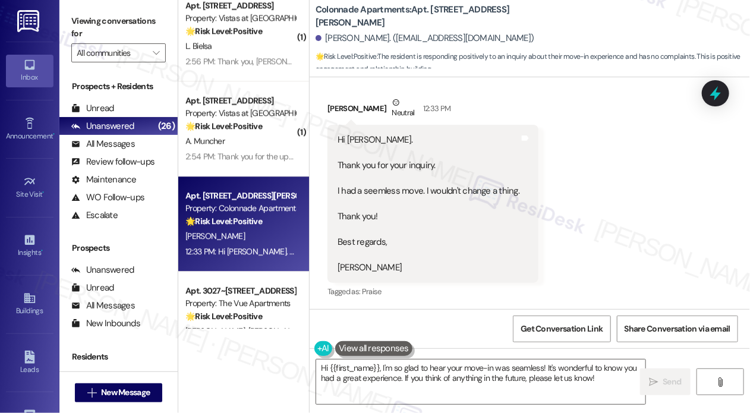
click at [664, 209] on div "Received via SMS [PERSON_NAME] Neutral 12:33 PM Hi [PERSON_NAME]. Thank you for…" at bounding box center [530, 190] width 441 height 240
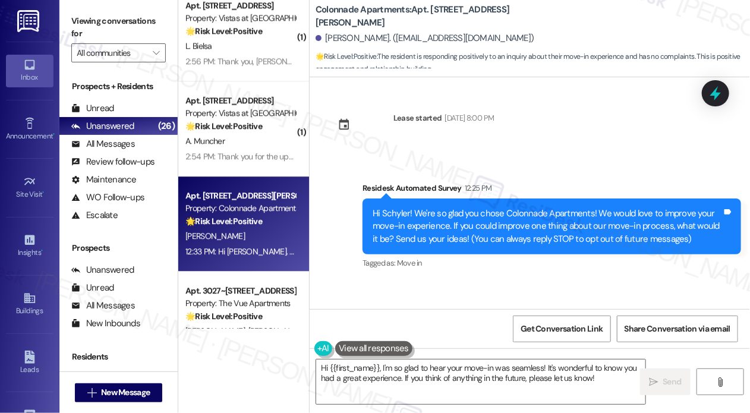
scroll to position [0, 0]
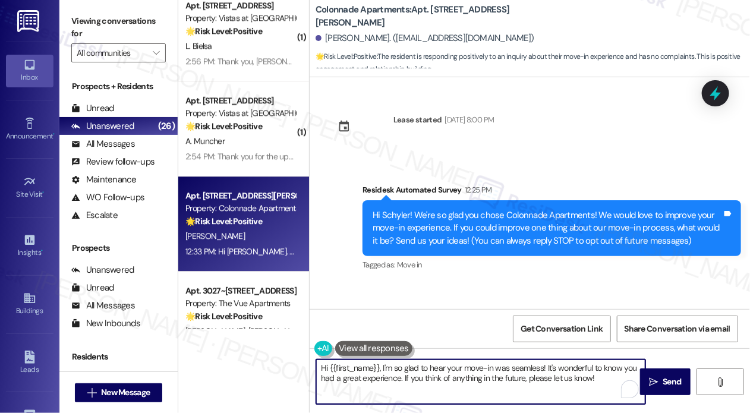
click at [536, 372] on textarea "Hi {{first_name}}, I'm so glad to hear your move-in was seamless! It's wonderfu…" at bounding box center [480, 382] width 329 height 45
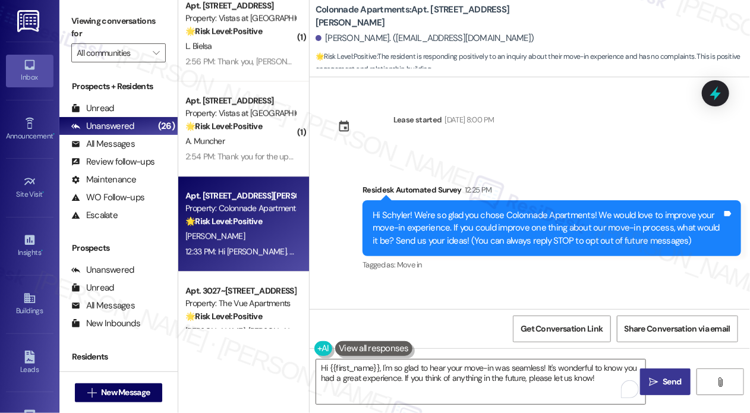
click at [677, 384] on span "Send" at bounding box center [672, 382] width 18 height 12
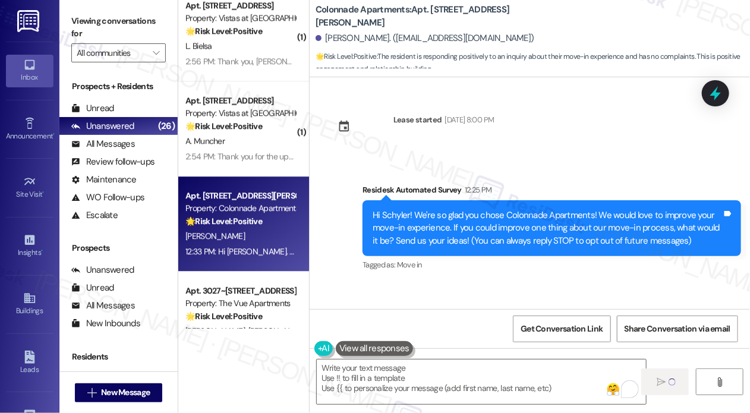
type textarea "Fetching suggested responses. Please feel free to read through the conversation…"
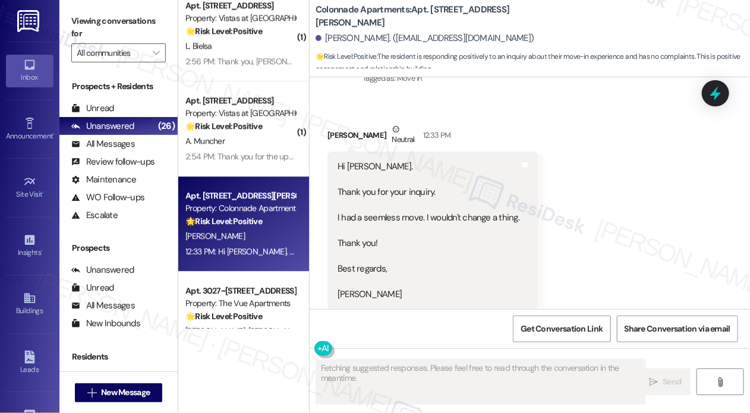
scroll to position [213, 0]
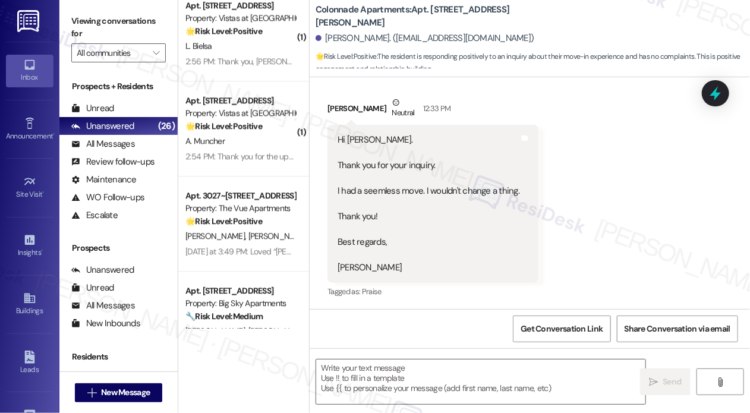
click at [665, 275] on div "Received via SMS [PERSON_NAME] Neutral 12:33 PM Hi [PERSON_NAME]. Thank you for…" at bounding box center [530, 190] width 441 height 240
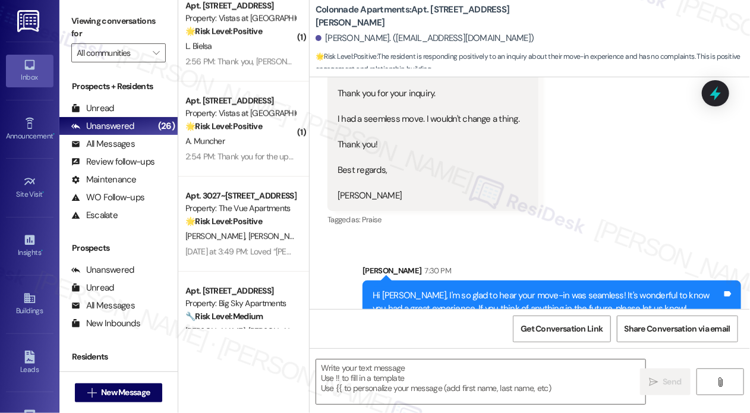
scroll to position [309, 0]
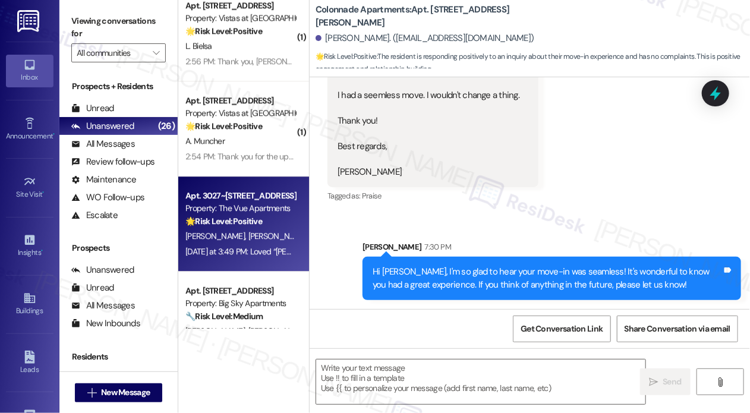
click at [260, 263] on div "Apt. 3027~[STREET_ADDRESS] Property: The Vue Apartments 🌟 Risk Level: Positive …" at bounding box center [243, 224] width 131 height 95
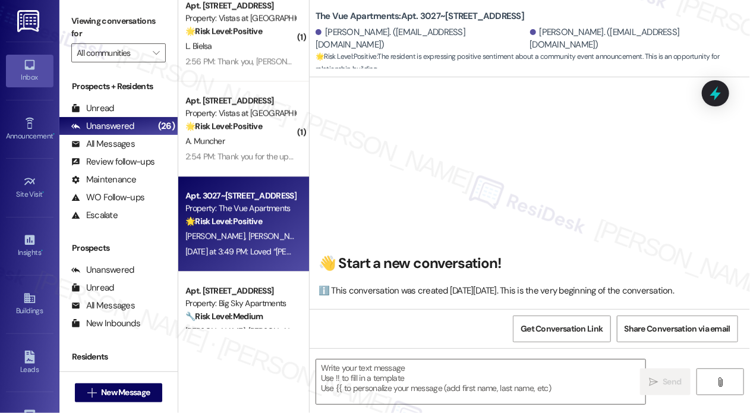
scroll to position [2979, 0]
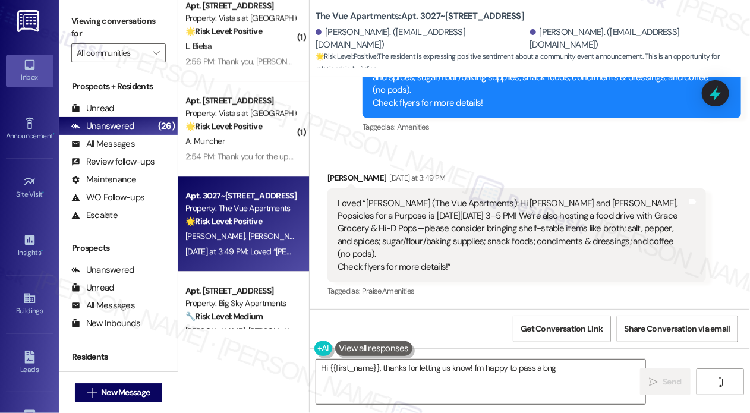
click at [521, 158] on div "Received via SMS [PERSON_NAME] [DATE] at 3:49 PM Loved “[PERSON_NAME] (The Vue …" at bounding box center [530, 227] width 441 height 164
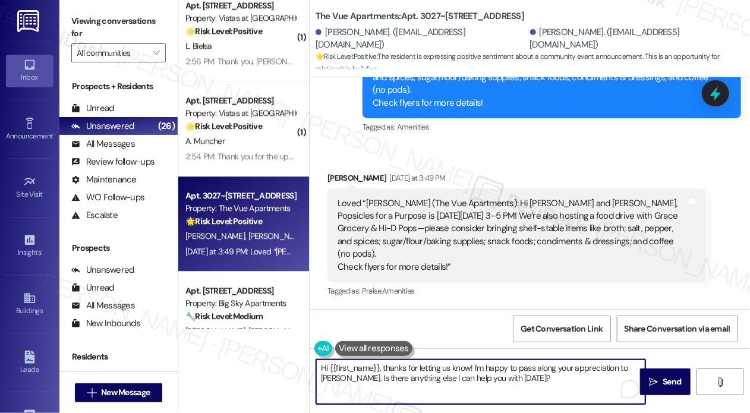
drag, startPoint x: 524, startPoint y: 378, endPoint x: 313, endPoint y: 356, distance: 212.8
click at [313, 356] on div "Hi {{first_name}}, thanks for letting us know! I'm happy to pass along your app…" at bounding box center [530, 392] width 441 height 89
type textarea "Thank you for acknowledging my message, [PERSON_NAME]! :)"
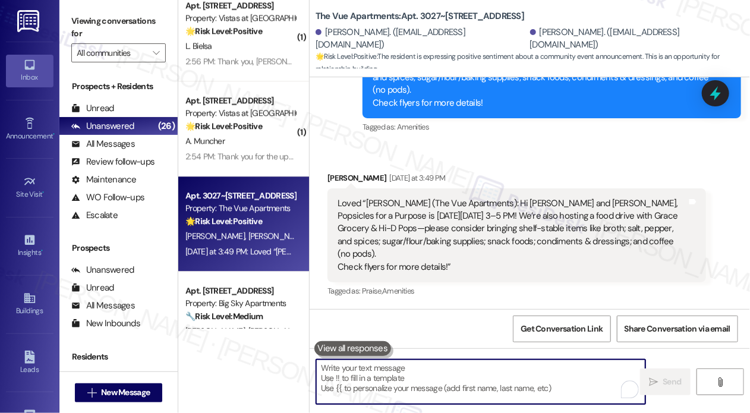
scroll to position [2979, 0]
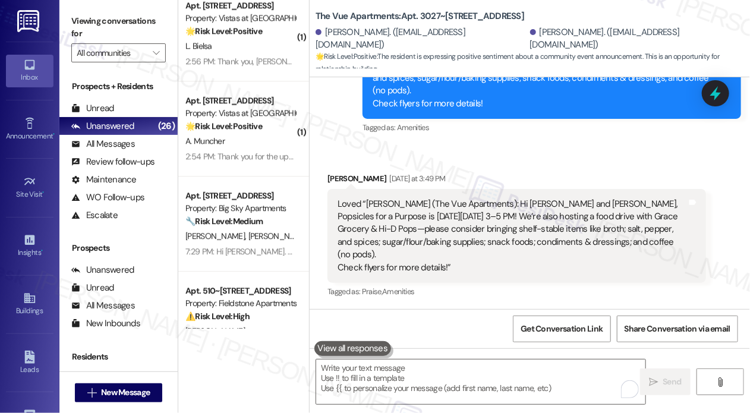
click at [496, 172] on div "[PERSON_NAME] [DATE] at 3:49 PM" at bounding box center [517, 180] width 379 height 17
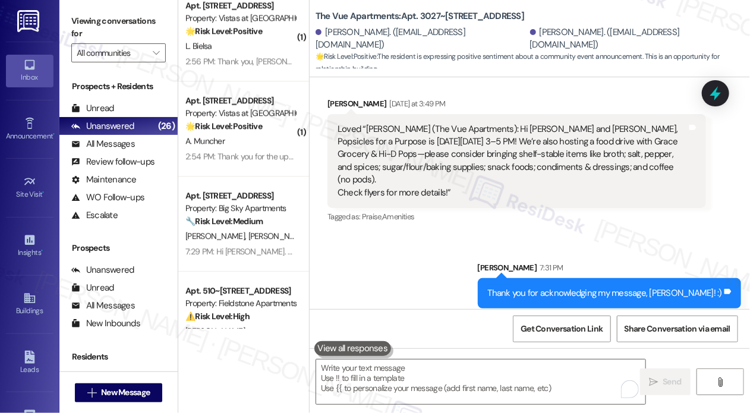
scroll to position [3062, 0]
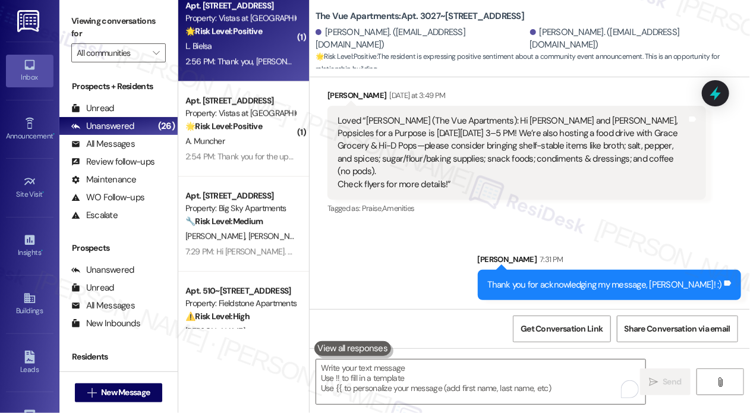
click at [267, 71] on div "Apt. [STREET_ADDRESS] Property: Vistas at [GEOGRAPHIC_DATA] 🌟 Risk Level: Posit…" at bounding box center [243, 33] width 131 height 95
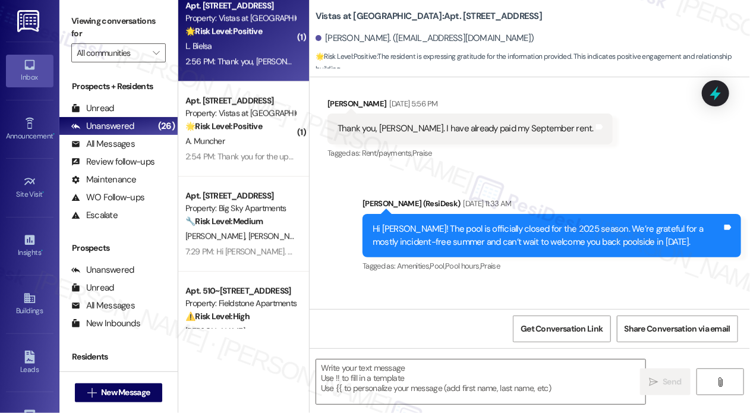
type textarea "Fetching suggested responses. Please feel free to read through the conversation…"
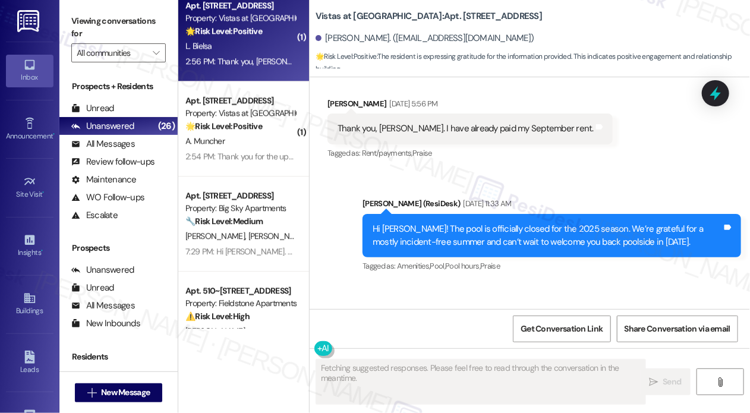
scroll to position [7537, 0]
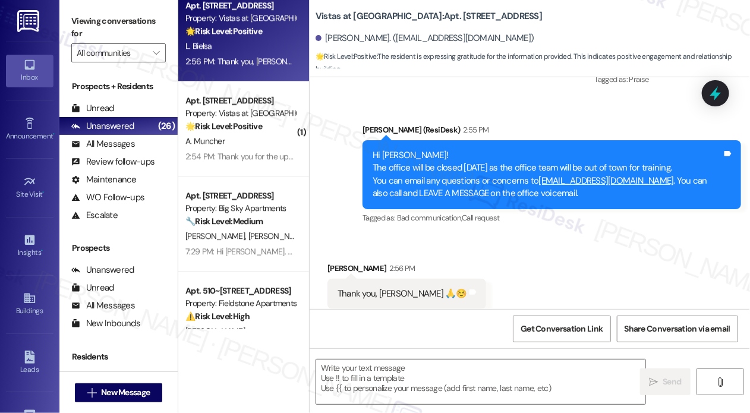
click at [492, 260] on div "Received via SMS [PERSON_NAME] 2:56 PM Thank you, [PERSON_NAME] 🙏☺️ Tags and no…" at bounding box center [530, 285] width 441 height 100
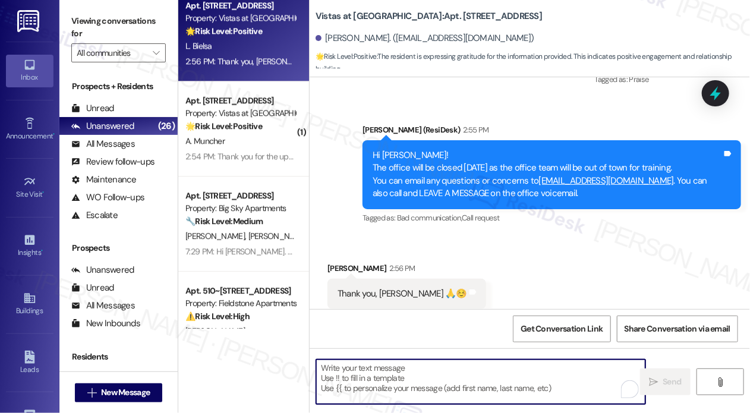
click at [354, 392] on textarea "To enrich screen reader interactions, please activate Accessibility in Grammarl…" at bounding box center [480, 382] width 329 height 45
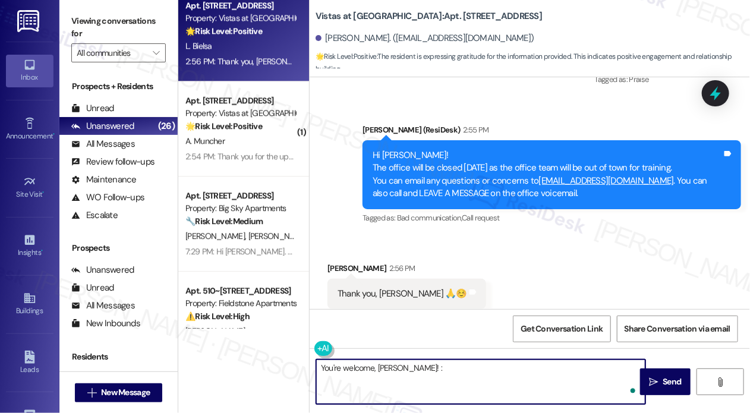
type textarea "You're welcome, [PERSON_NAME]! :)"
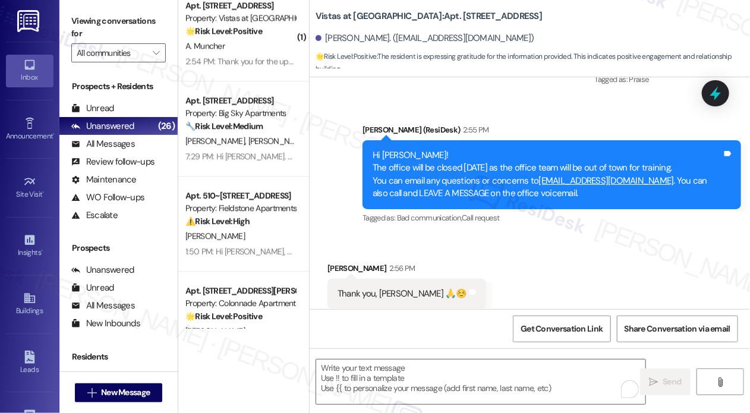
click at [558, 271] on div "Received via SMS [PERSON_NAME] 2:56 PM Thank you, [PERSON_NAME] 🙏☺️ Tags and no…" at bounding box center [530, 285] width 441 height 100
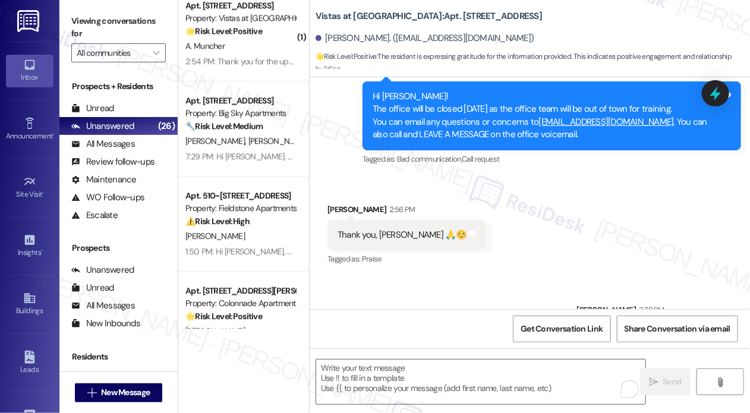
scroll to position [7620, 0]
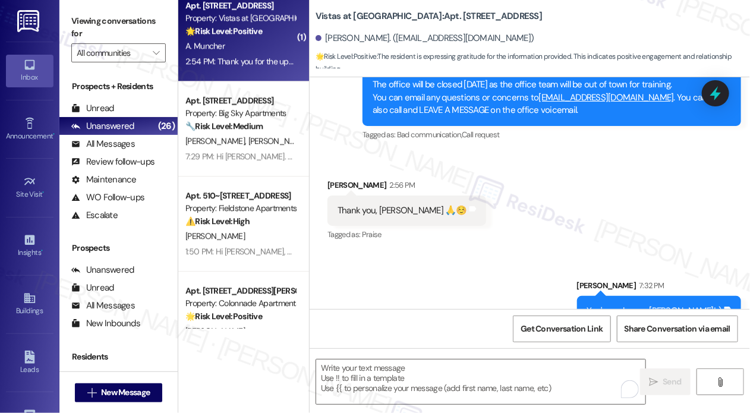
click at [249, 51] on div "A. Muncher" at bounding box center [240, 46] width 112 height 15
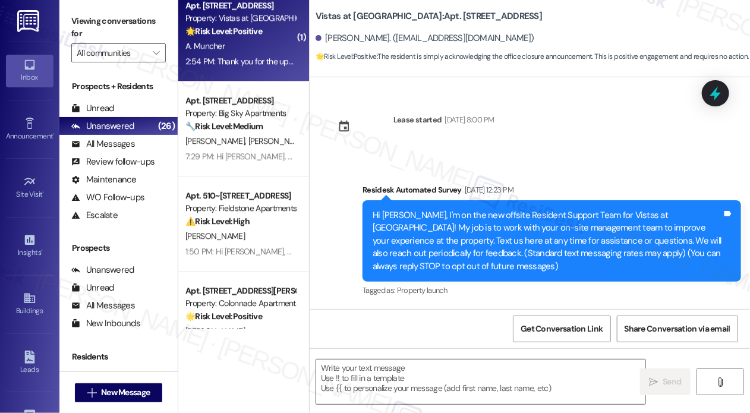
scroll to position [6733, 0]
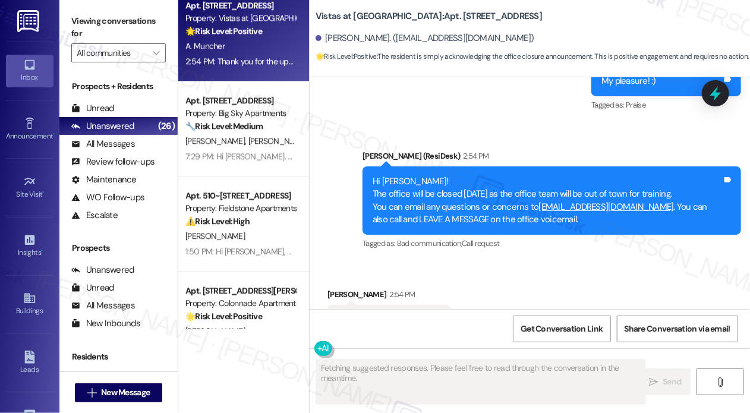
click at [561, 269] on div "Received via SMS [PERSON_NAME] 2:54 PM Thank you for the update Tags and notes …" at bounding box center [530, 312] width 441 height 100
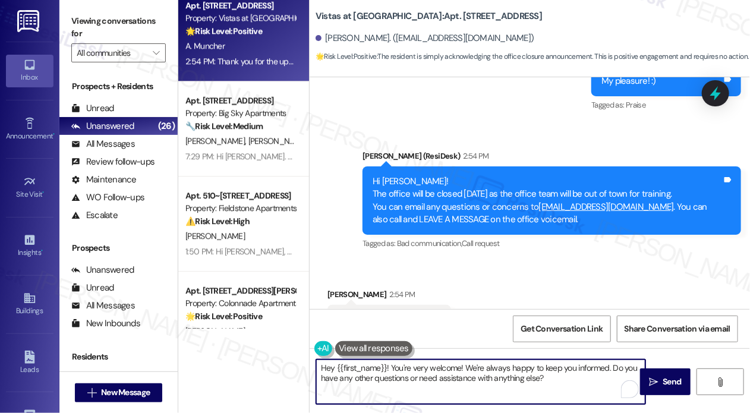
click at [413, 375] on textarea "Hey {{first_name}}! You're very welcome! We're always happy to keep you informe…" at bounding box center [480, 382] width 329 height 45
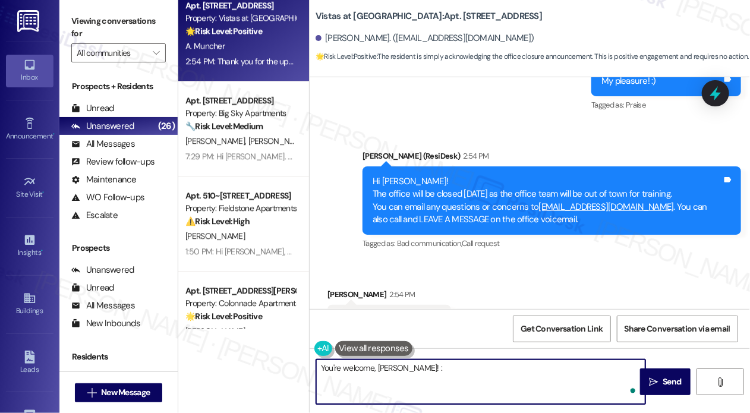
type textarea "You're welcome, [PERSON_NAME]! :)"
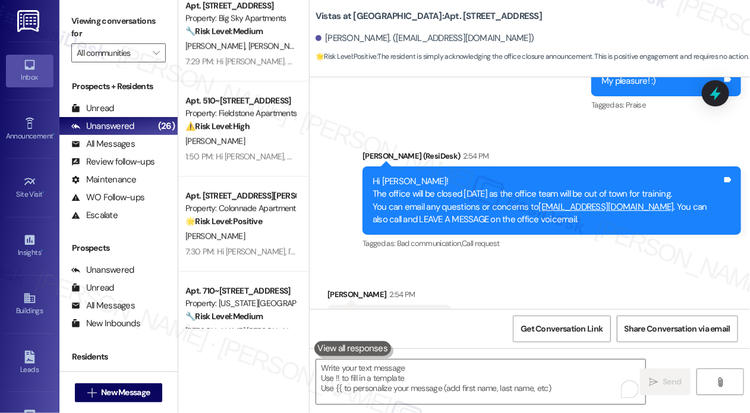
click at [623, 277] on div "Received via SMS [PERSON_NAME] 2:54 PM Thank you for the update Tags and notes …" at bounding box center [530, 312] width 441 height 100
click at [566, 262] on div "Received via SMS [PERSON_NAME] 2:54 PM Thank you for the update Tags and notes …" at bounding box center [530, 312] width 441 height 100
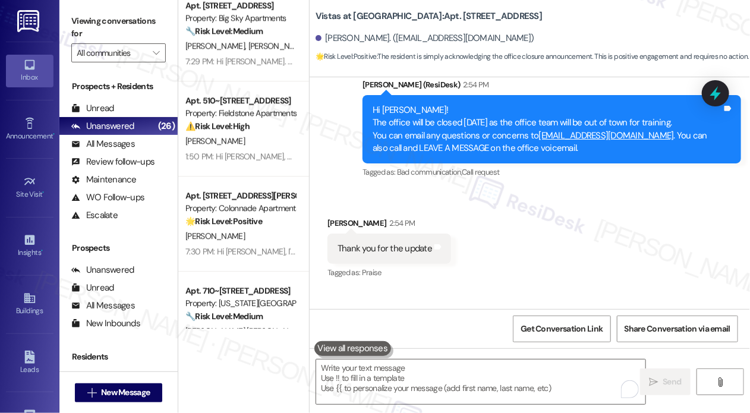
scroll to position [6816, 0]
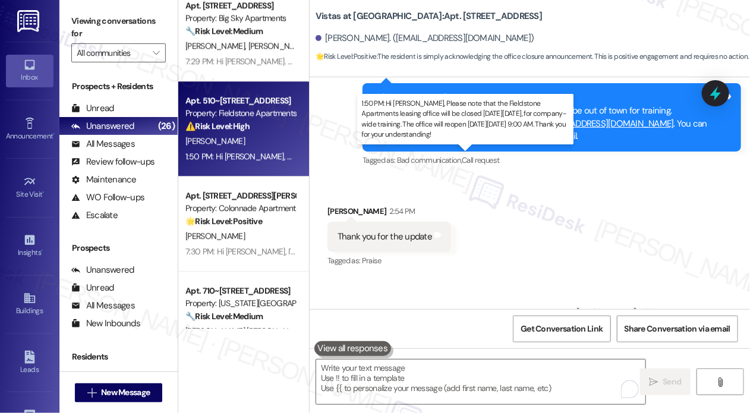
click at [272, 158] on div "1:50 PM: Hi [PERSON_NAME], Please note that the Fieldstone Apartments leasing o…" at bounding box center [569, 156] width 766 height 11
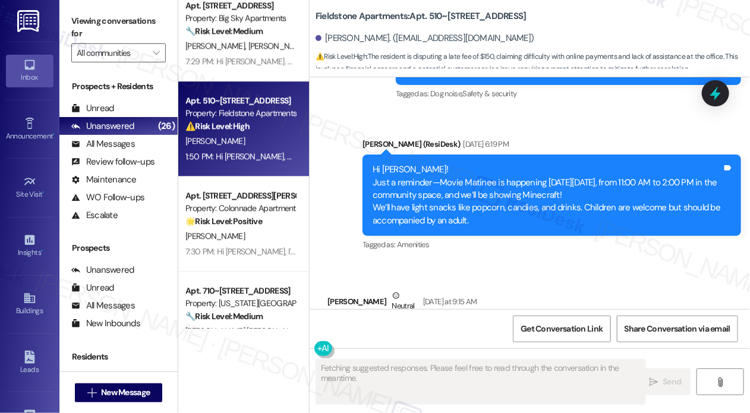
scroll to position [6664, 0]
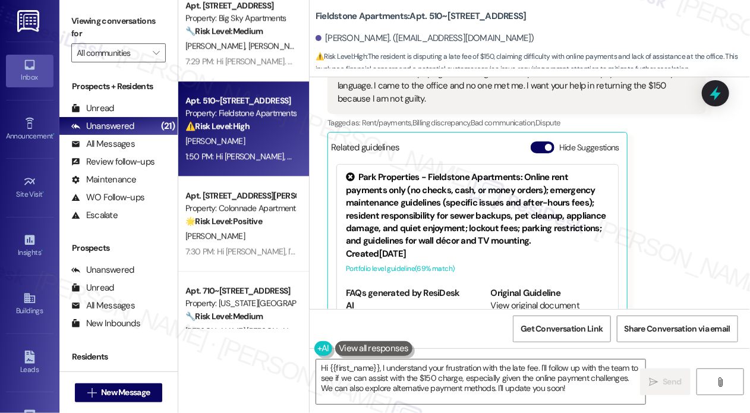
click at [640, 206] on div "[PERSON_NAME] Neutral [DATE] at 9:15 AM Hello [PERSON_NAME], I am [PERSON_NAME]…" at bounding box center [517, 172] width 379 height 311
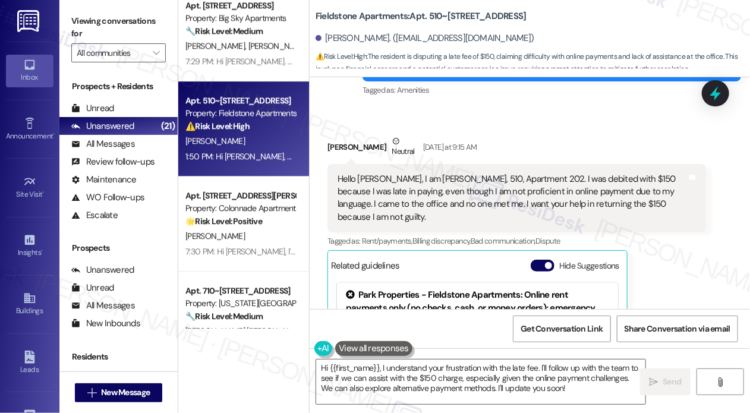
scroll to position [6545, 0]
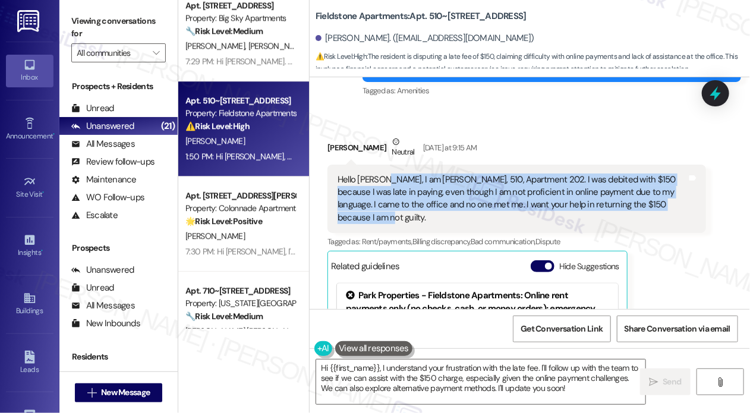
drag, startPoint x: 677, startPoint y: 191, endPoint x: 381, endPoint y: 168, distance: 296.4
click at [381, 174] on div "Hello [PERSON_NAME], I am [PERSON_NAME], 510, Apartment 202. I was debited with…" at bounding box center [513, 199] width 350 height 51
copy div "I am [PERSON_NAME], 510, Apartment 202. I was debited with $150 because I was l…"
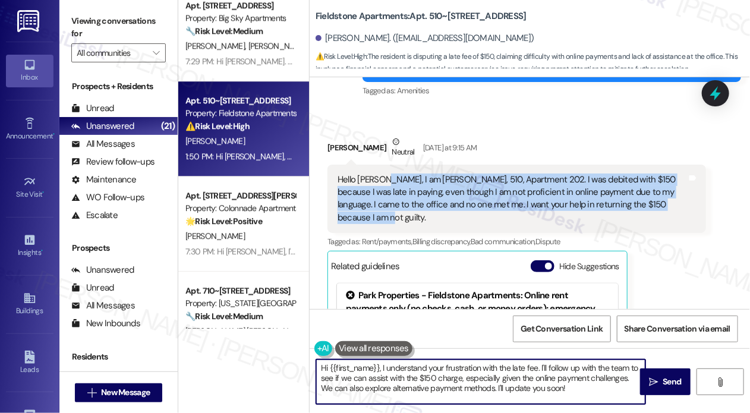
click at [419, 373] on textarea "Hi {{first_name}}, I understand your frustration with the late fee. I'll follow…" at bounding box center [480, 382] width 329 height 45
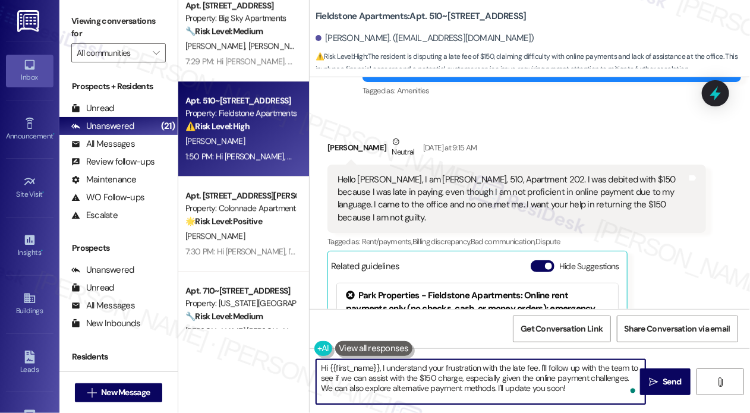
paste textarea "Thanks for reaching out, [PERSON_NAME]—I’m really sorry to hear about the diffi…"
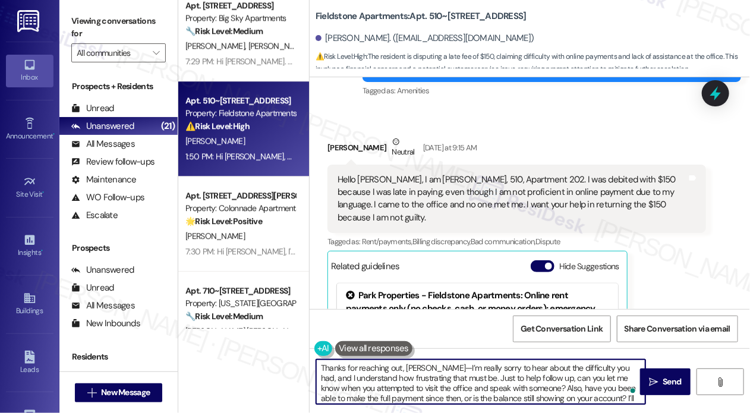
scroll to position [10, 0]
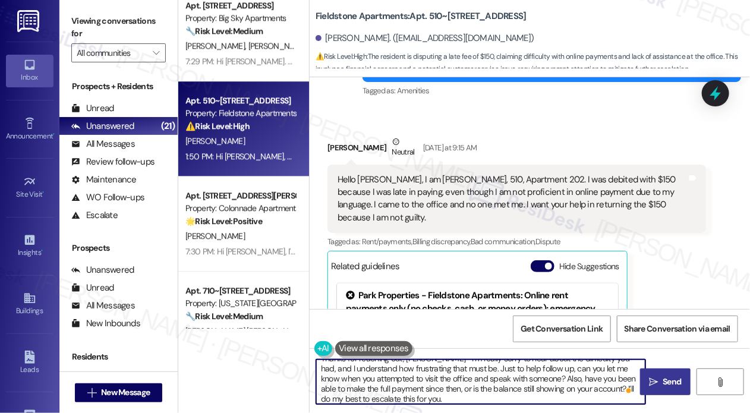
type textarea "Thanks for reaching out, [PERSON_NAME]—I’m really sorry to hear about the diffi…"
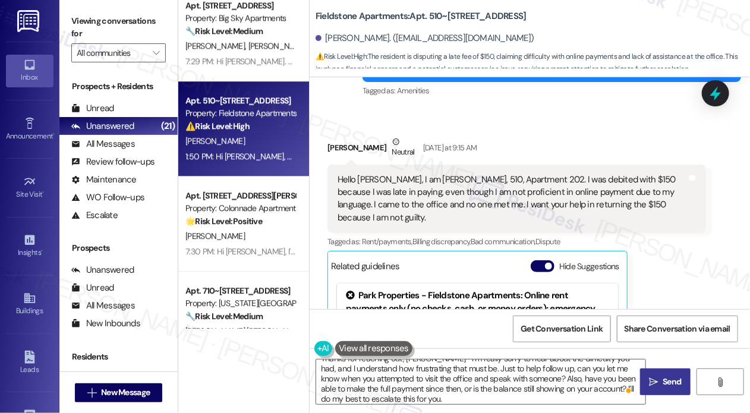
click at [668, 382] on span "Send" at bounding box center [672, 382] width 18 height 12
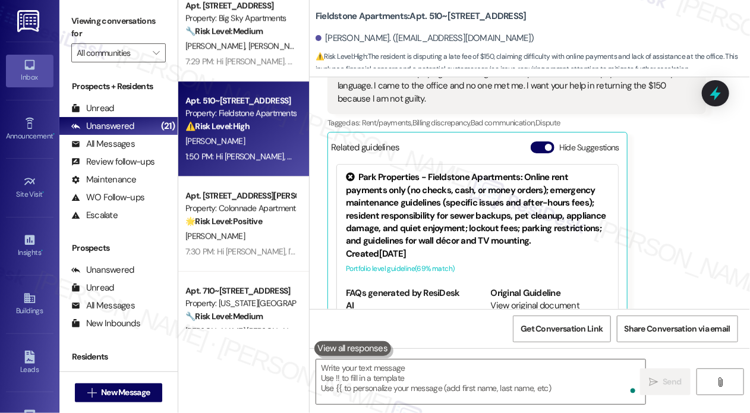
scroll to position [1193, 0]
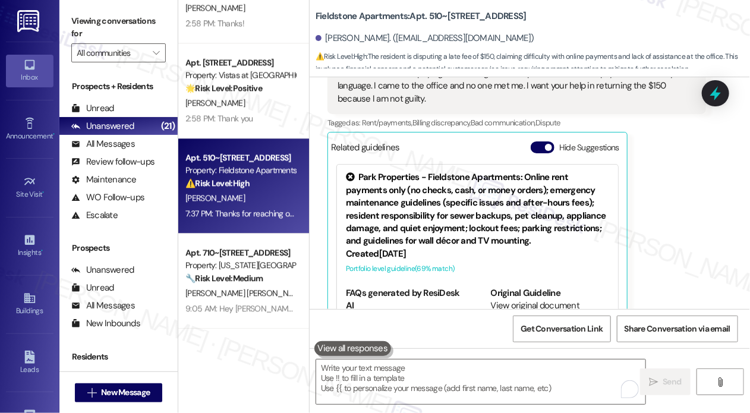
click at [672, 225] on div "[PERSON_NAME] Neutral [DATE] at 9:15 AM Hello [PERSON_NAME], I am [PERSON_NAME]…" at bounding box center [517, 172] width 379 height 311
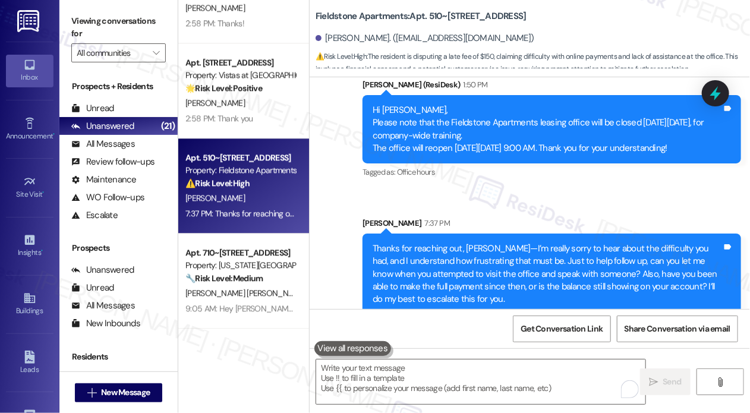
scroll to position [7075, 0]
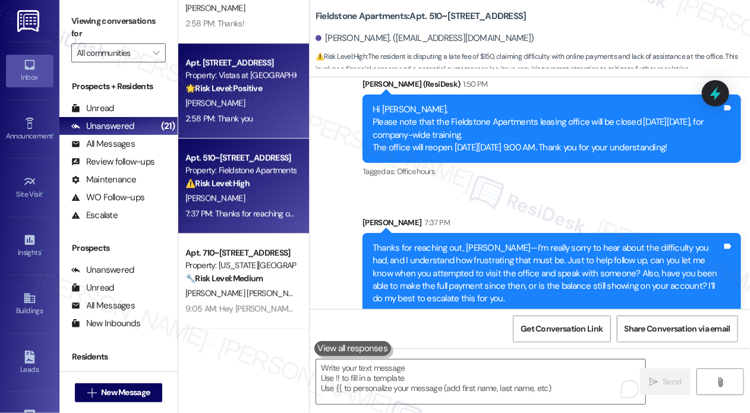
click at [228, 103] on div "[PERSON_NAME]" at bounding box center [240, 103] width 112 height 15
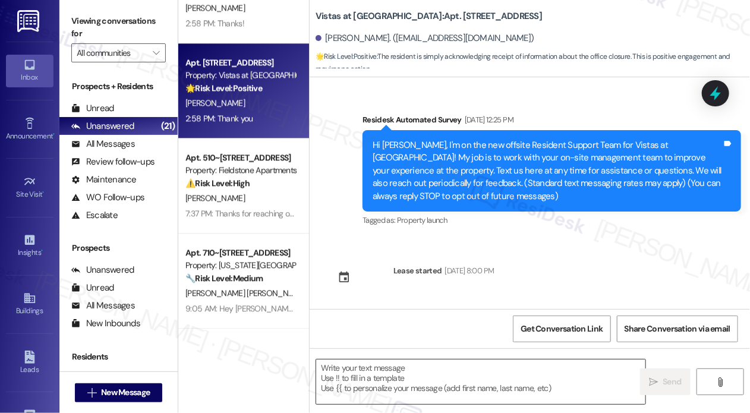
scroll to position [4905, 0]
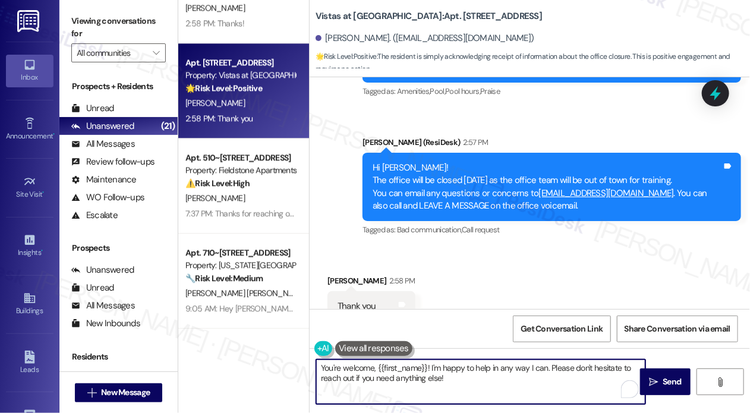
click at [490, 379] on textarea "You're welcome, {{first_name}}! I'm happy to help in any way I can. Please don'…" at bounding box center [480, 382] width 329 height 45
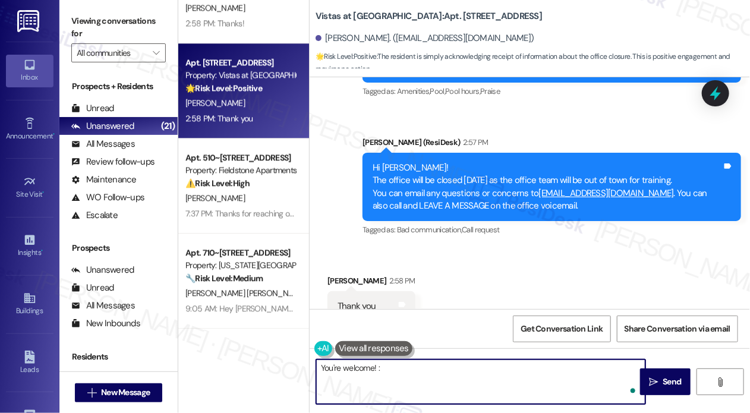
type textarea "You're welcome! :)"
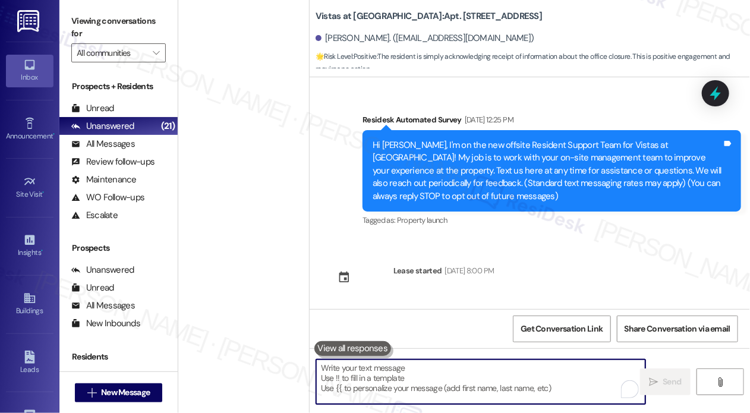
scroll to position [4905, 0]
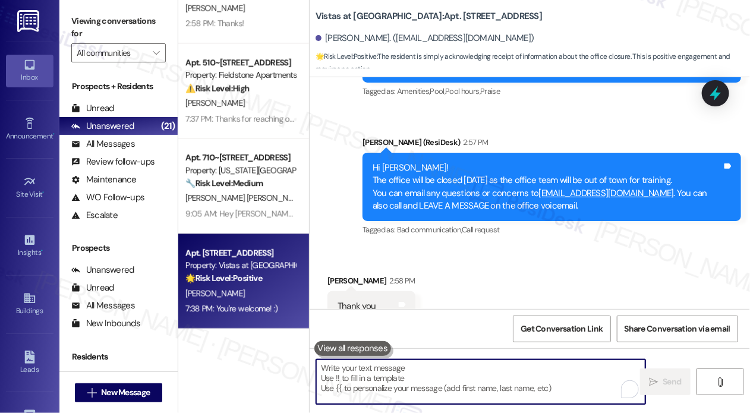
click at [457, 252] on div "Received via SMS [PERSON_NAME] 2:58 PM Thank you Tags and notes Tagged as: Prai…" at bounding box center [530, 298] width 441 height 100
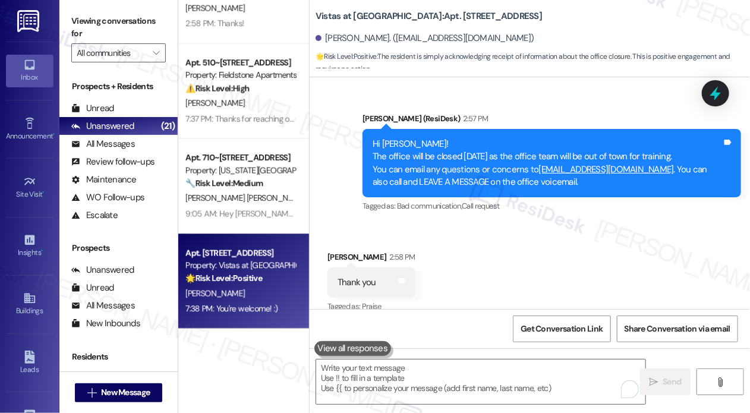
scroll to position [4988, 0]
